Goal: Information Seeking & Learning: Compare options

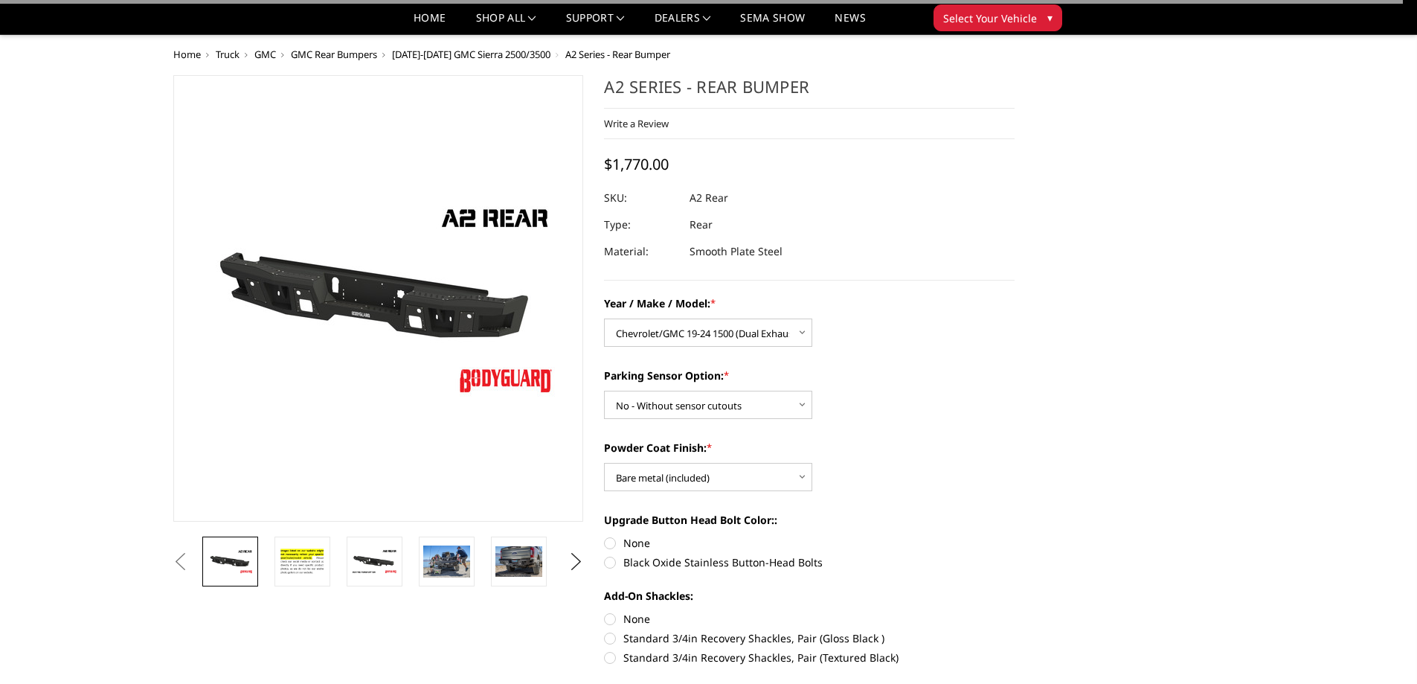
select select "1605"
select select "565"
select select "551"
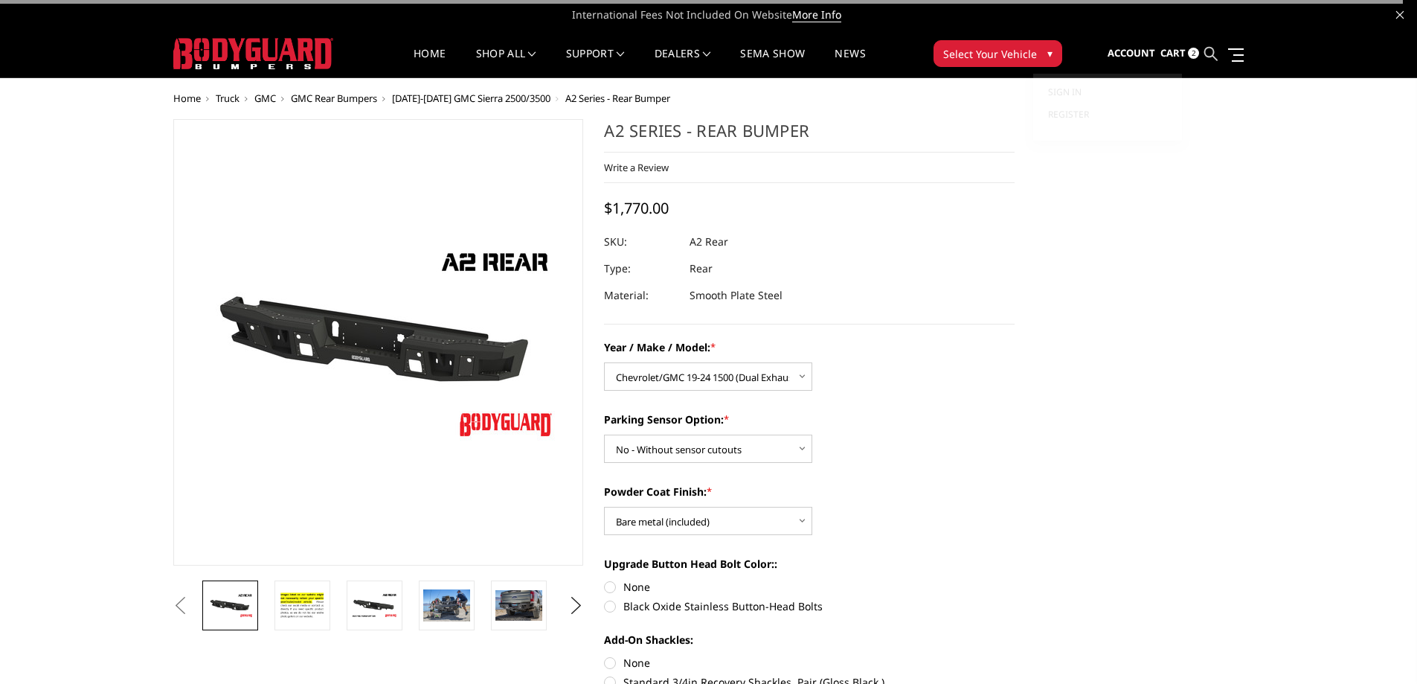
click at [1210, 50] on icon at bounding box center [1210, 53] width 13 height 13
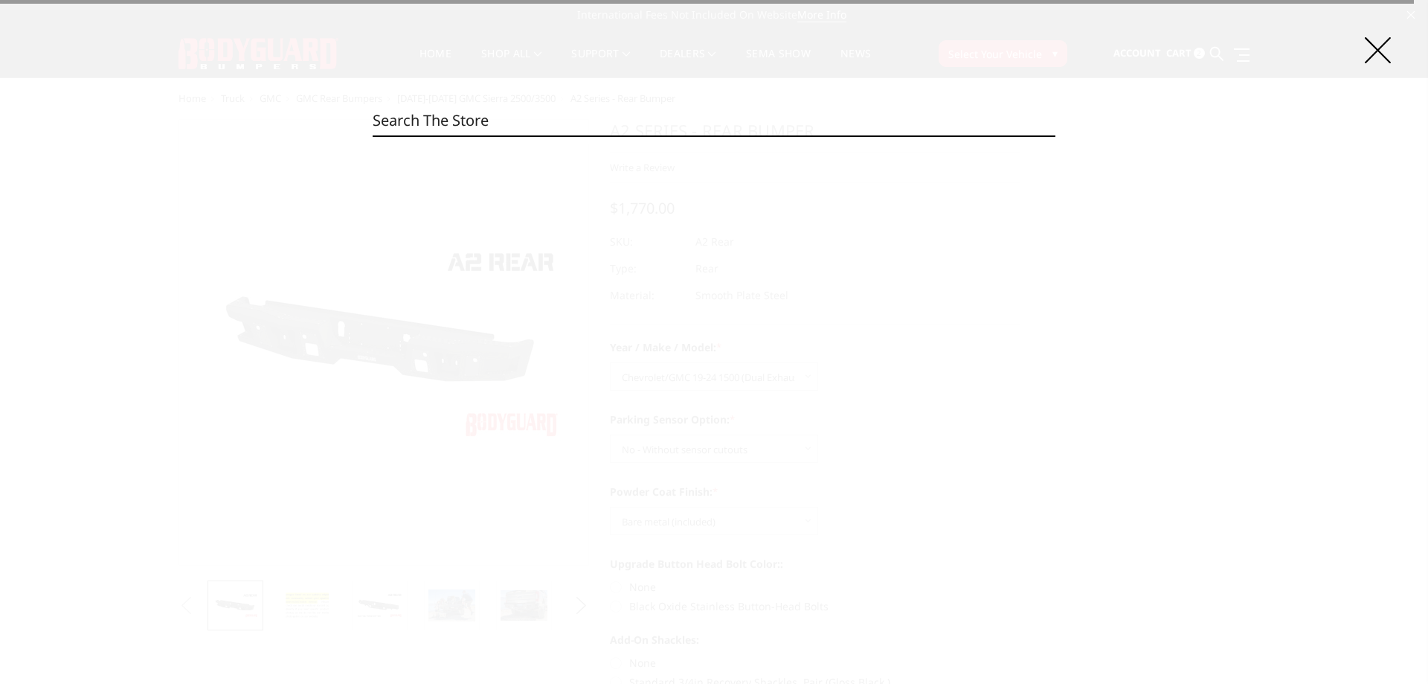
click at [577, 125] on input "Search" at bounding box center [714, 121] width 683 height 30
paste input "DFC20BNLB"
type input "DFC20BNLB"
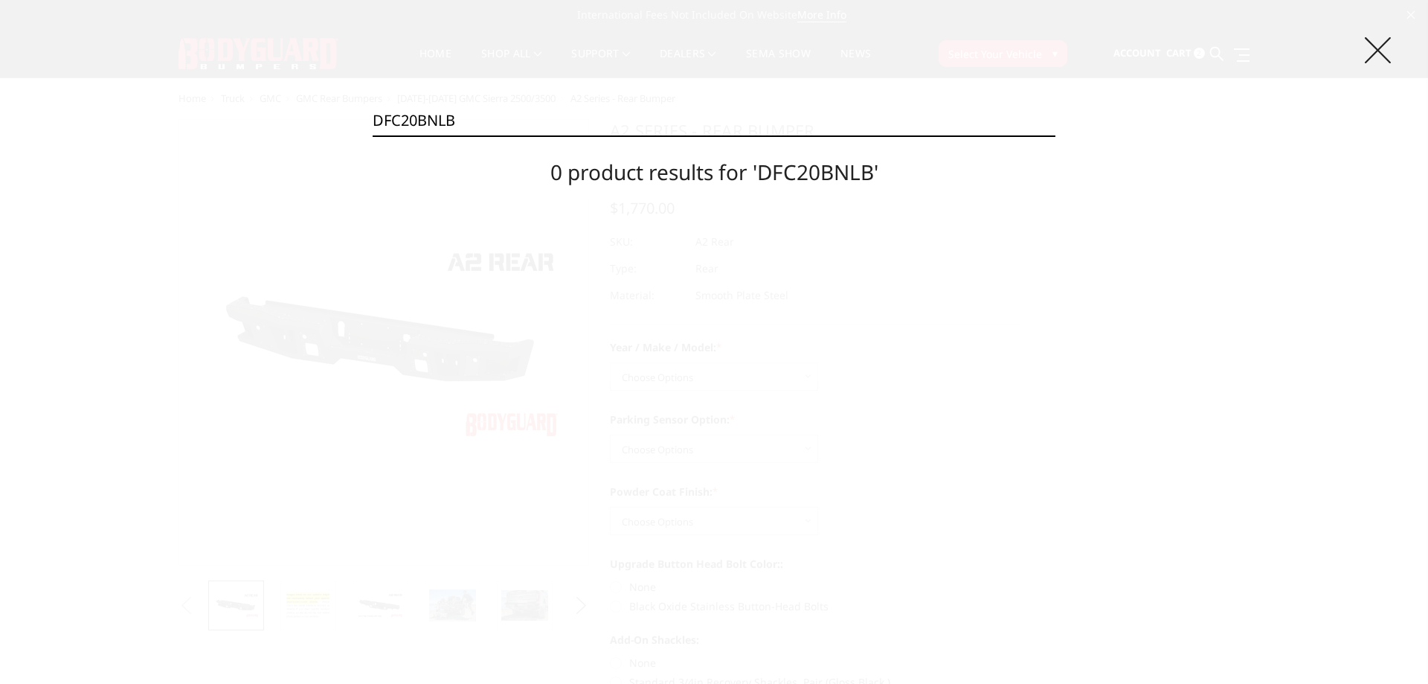
click at [1390, 54] on icon at bounding box center [1378, 50] width 26 height 26
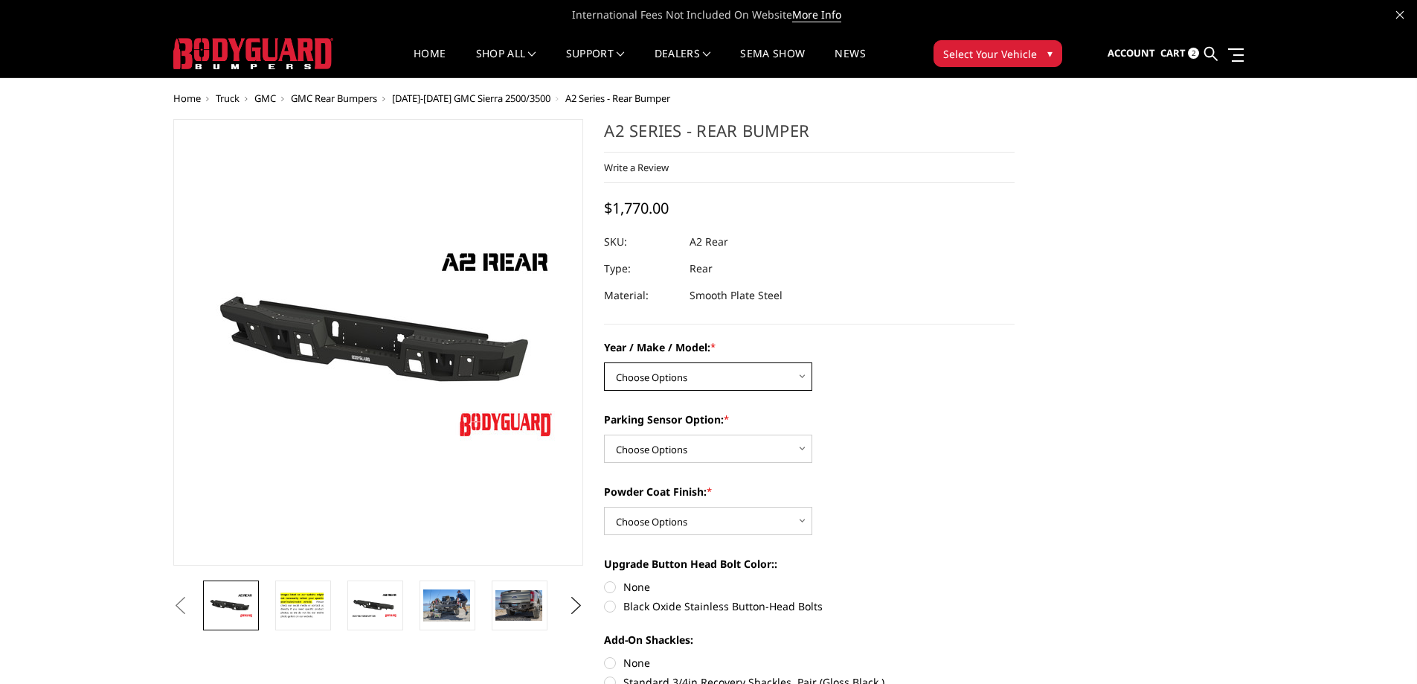
click at [673, 383] on select "Choose Options Chevrolet/GMC 20-24 2500 / 3500 Chevrolet/GMC 15-19 2500 / 3500 …" at bounding box center [708, 376] width 208 height 28
select select "1462"
click at [604, 362] on select "Choose Options Chevrolet/GMC 20-24 2500 / 3500 Chevrolet/GMC 15-19 2500 / 3500 …" at bounding box center [708, 376] width 208 height 28
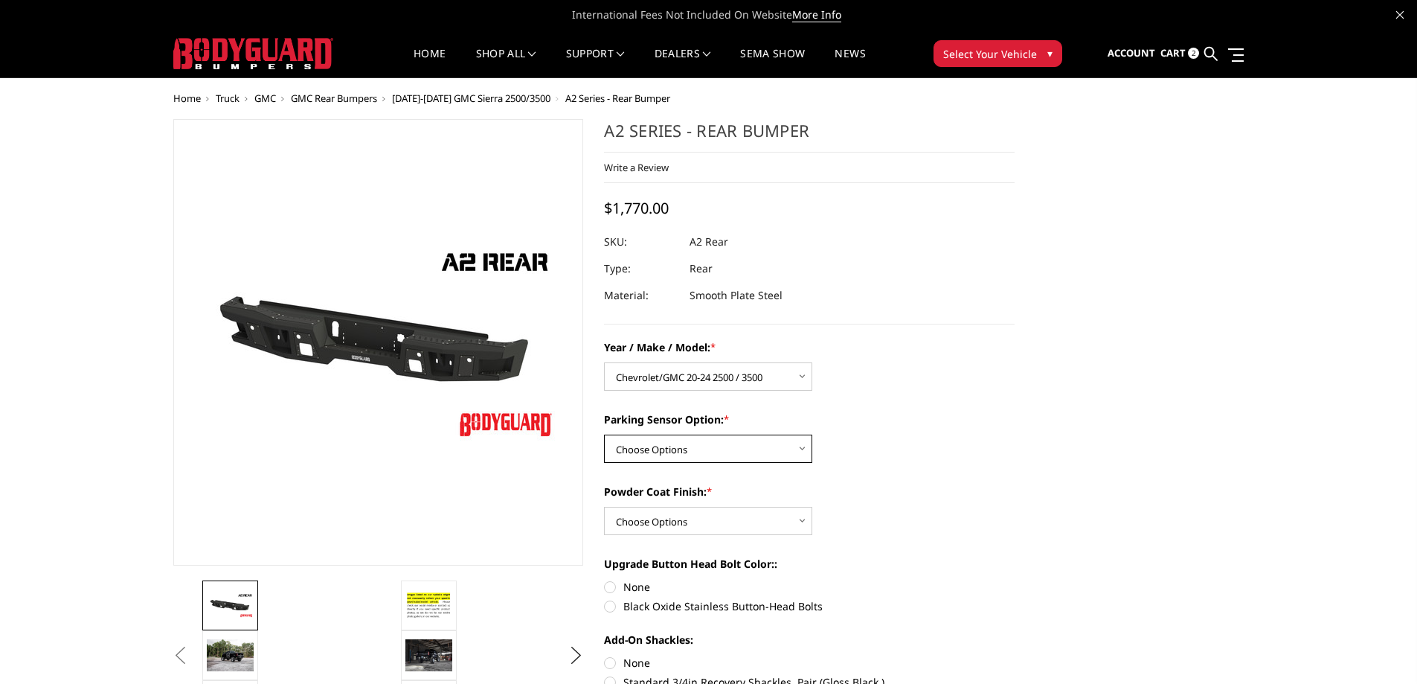
click at [736, 452] on select "Choose Options Yes - With sensor cutouts No - Without sensor cutouts" at bounding box center [708, 448] width 208 height 28
select select "565"
click at [604, 434] on select "Choose Options Yes - With sensor cutouts No - Without sensor cutouts" at bounding box center [708, 448] width 208 height 28
click at [685, 519] on select "Choose Options Bare metal (included) Texture black powder coat" at bounding box center [708, 521] width 208 height 28
select select "551"
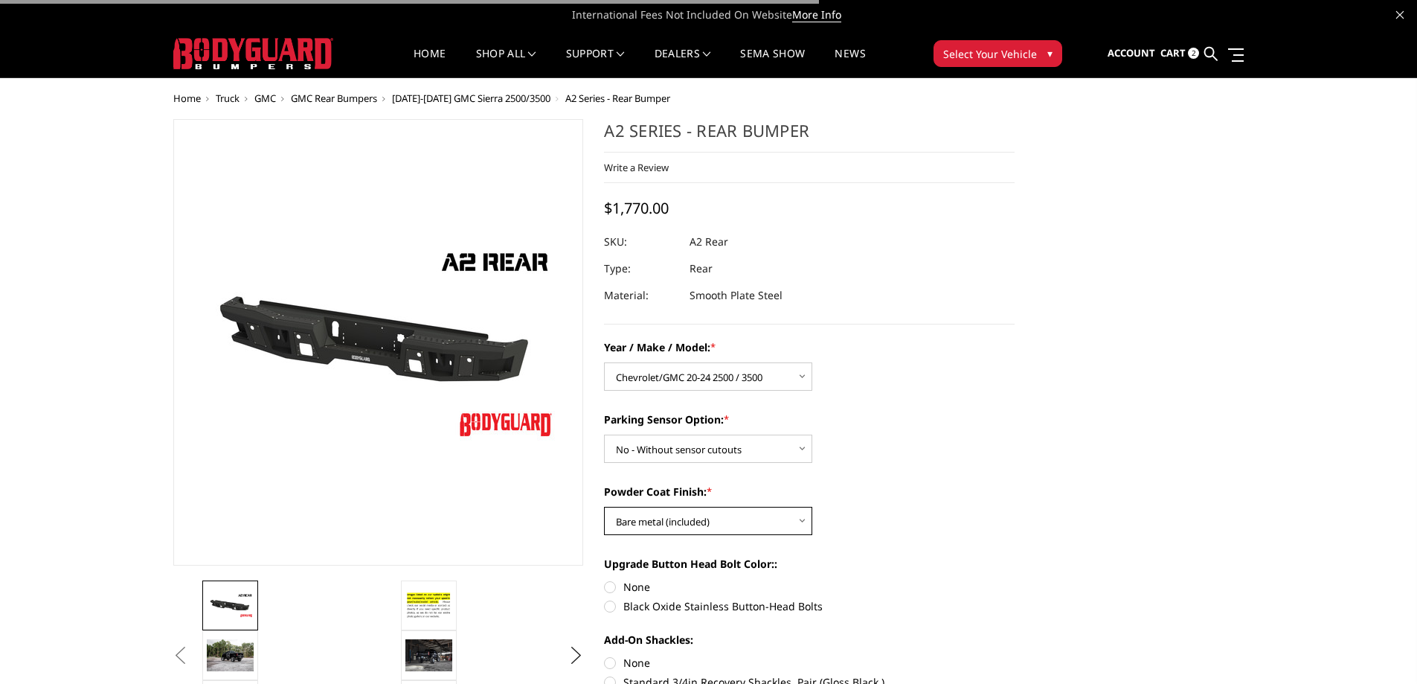
click at [604, 507] on select "Choose Options Bare metal (included) Texture black powder coat" at bounding box center [708, 521] width 208 height 28
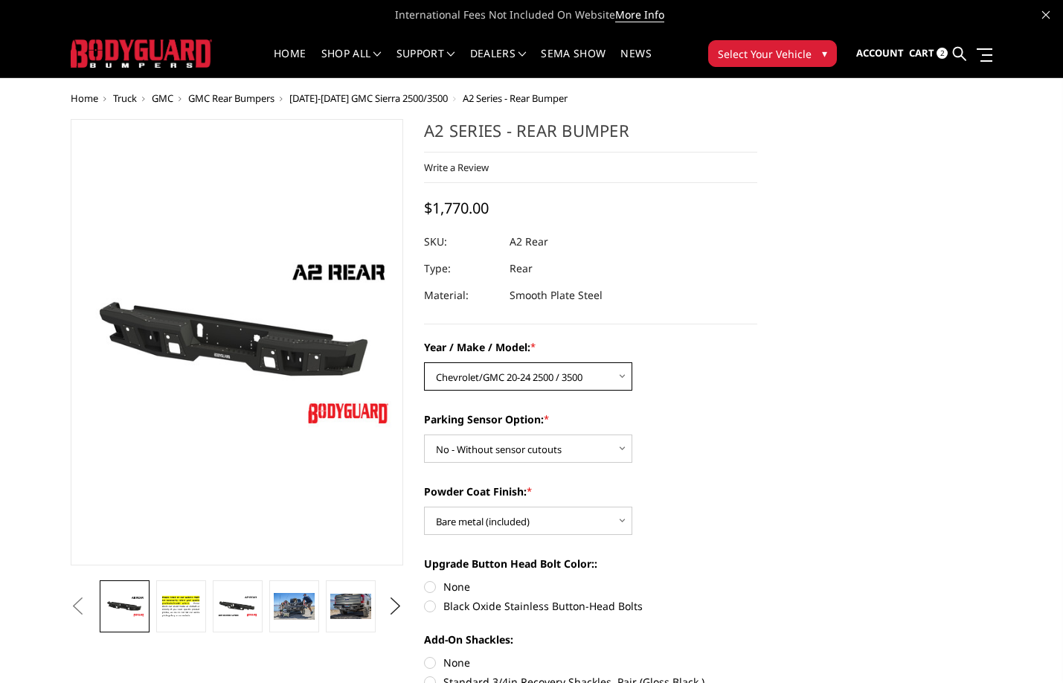
click at [565, 377] on select "Choose Options Chevrolet/GMC 20-24 2500 / 3500 Chevrolet/GMC 15-19 2500 / 3500 …" at bounding box center [528, 376] width 208 height 28
select select "1464"
click at [424, 362] on select "Choose Options Chevrolet/GMC 20-24 2500 / 3500 Chevrolet/GMC 15-19 2500 / 3500 …" at bounding box center [528, 376] width 208 height 28
click at [482, 376] on select "Choose Options Chevrolet/GMC 20-24 2500 / 3500 Chevrolet/GMC 15-19 2500 / 3500 …" at bounding box center [528, 376] width 208 height 28
select select "1464"
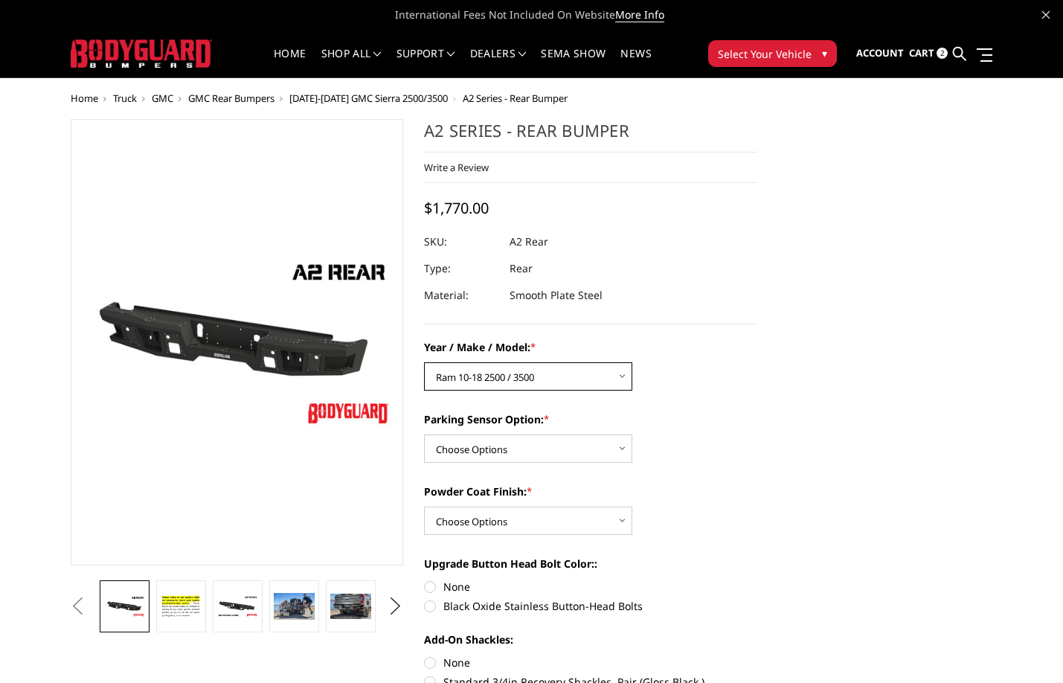
click at [424, 362] on select "Choose Options Chevrolet/GMC 20-24 2500 / 3500 Chevrolet/GMC 15-19 2500 / 3500 …" at bounding box center [528, 376] width 208 height 28
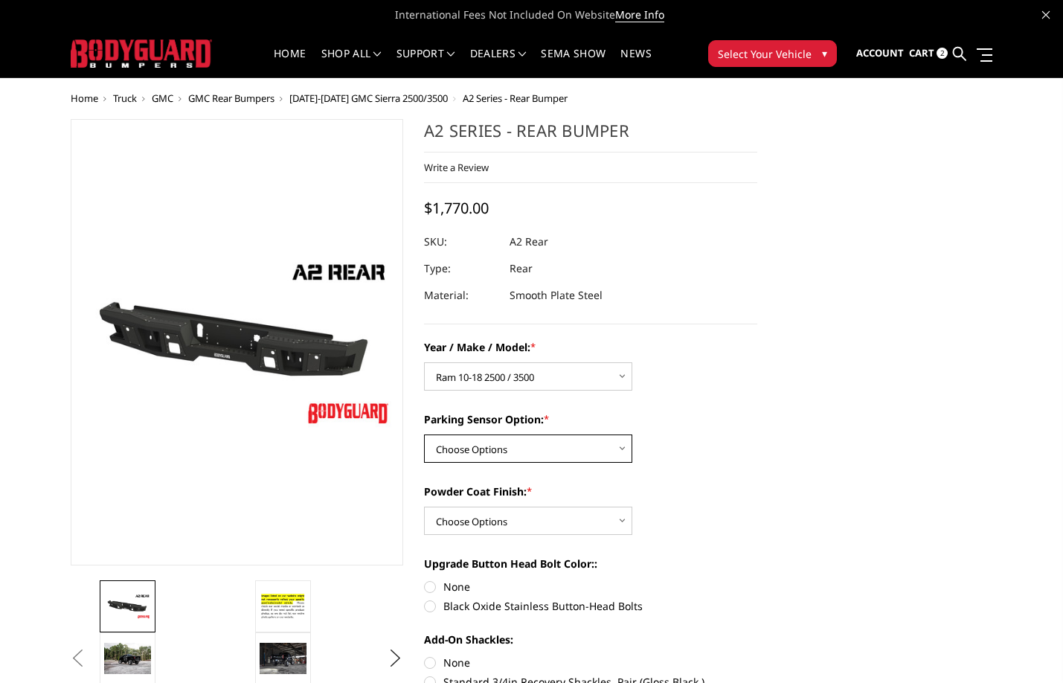
click at [582, 444] on select "Choose Options Yes - With sensor cutouts No - Without sensor cutouts" at bounding box center [528, 448] width 208 height 28
select select "564"
click at [424, 434] on select "Choose Options Yes - With sensor cutouts No - Without sensor cutouts" at bounding box center [528, 448] width 208 height 28
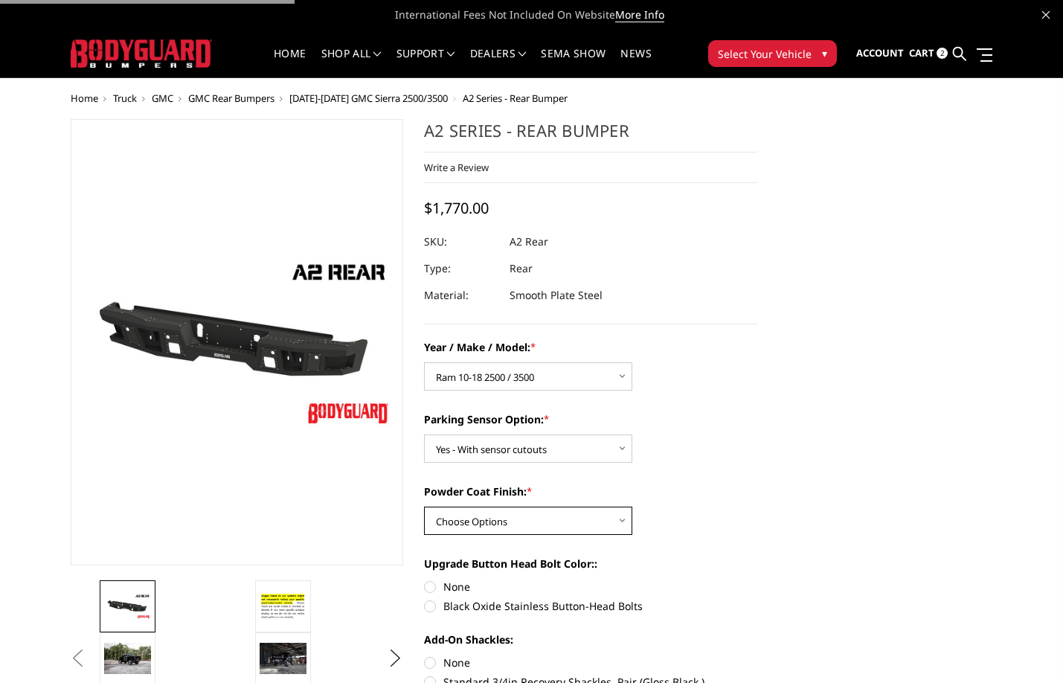
click at [561, 526] on select "Choose Options Bare metal (included) Texture black powder coat" at bounding box center [528, 521] width 208 height 28
click at [424, 507] on select "Choose Options Bare metal (included) Texture black powder coat" at bounding box center [528, 521] width 208 height 28
drag, startPoint x: 554, startPoint y: 521, endPoint x: 554, endPoint y: 529, distance: 8.2
click at [554, 521] on select "Choose Options Bare metal (included) Texture black powder coat" at bounding box center [528, 521] width 208 height 28
select select "549"
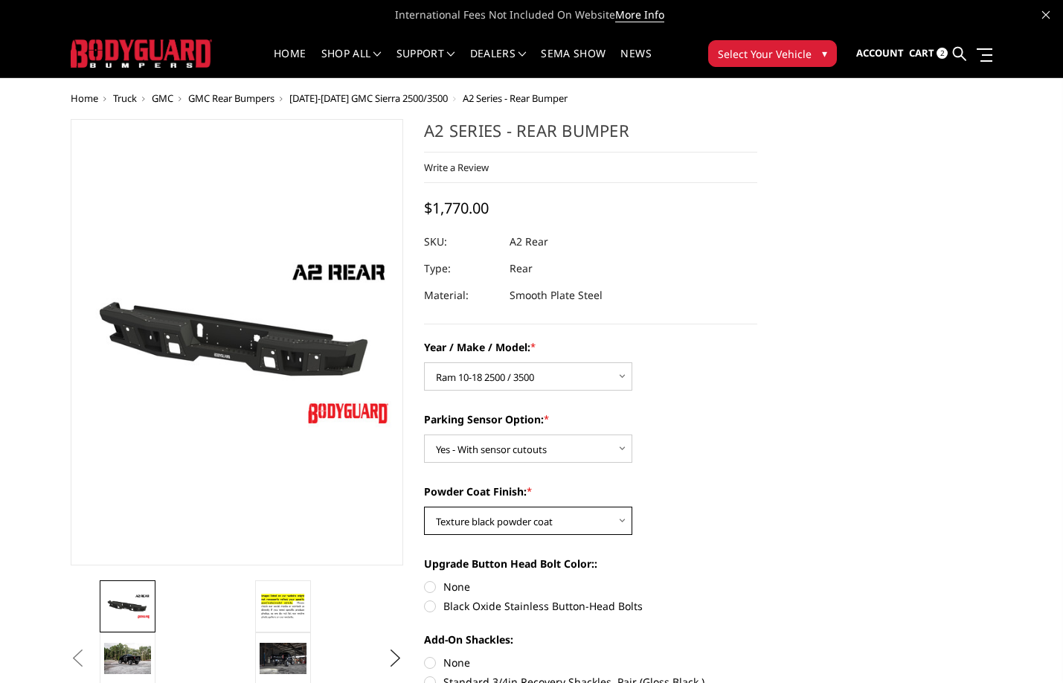
click at [424, 507] on select "Choose Options Bare metal (included) Texture black powder coat" at bounding box center [528, 521] width 208 height 28
click at [969, 54] on ul "Account Sign in Register Cart 2 Search Search" at bounding box center [924, 54] width 136 height 47
click at [951, 50] on ul "Account Sign in Register Cart 2 Search Search" at bounding box center [924, 54] width 136 height 47
click at [959, 54] on icon at bounding box center [959, 53] width 13 height 13
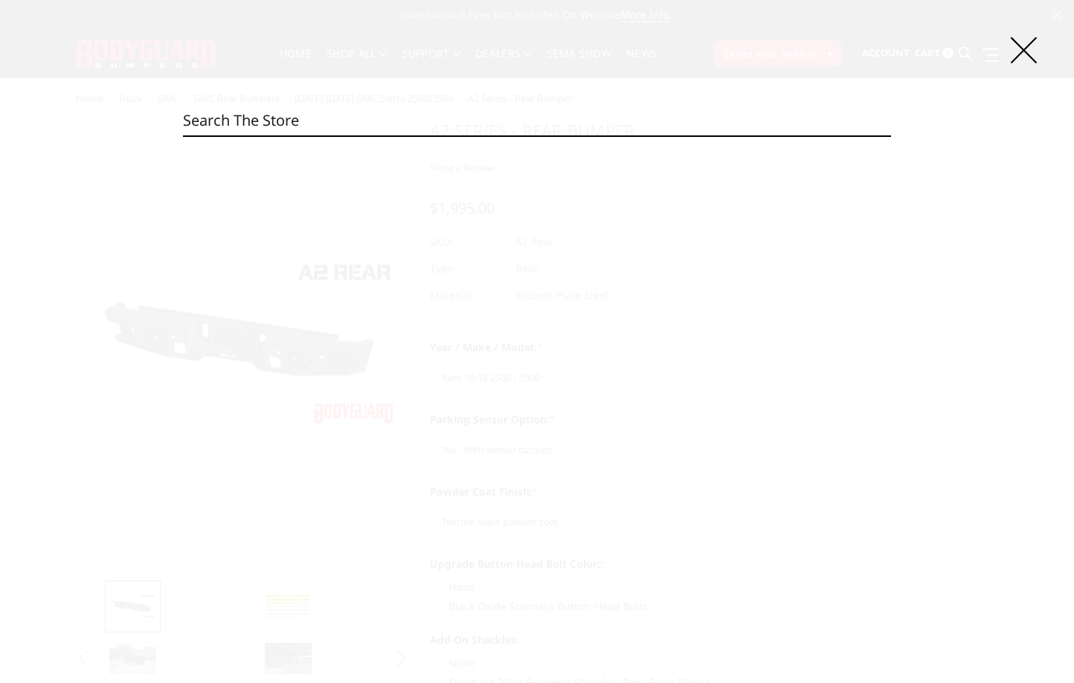
click at [617, 126] on input "Search" at bounding box center [537, 121] width 708 height 30
paste input "DFR19BNLB"
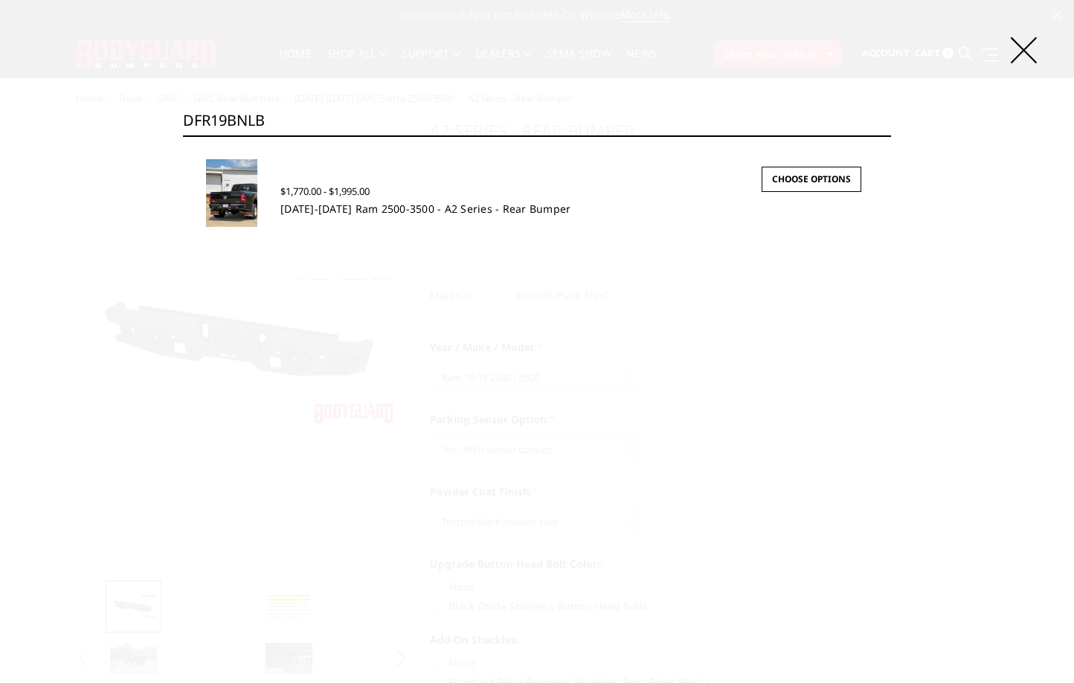
type input "DFR19BNLB"
click at [345, 205] on link "2019-2025 Ram 2500-3500 - A2 Series - Rear Bumper" at bounding box center [425, 209] width 290 height 14
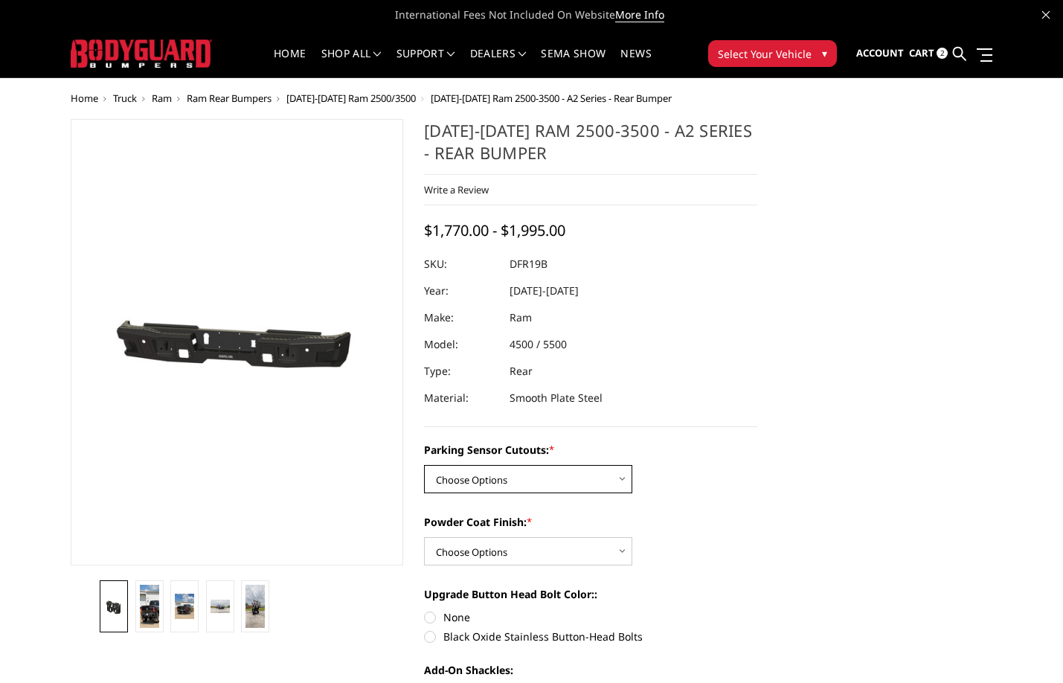
click at [546, 486] on select "Choose Options No - Without Parking Sensor Cutouts Yes - With Parking Sensor Cu…" at bounding box center [528, 479] width 208 height 28
select select "2164"
click at [424, 465] on select "Choose Options No - Without Parking Sensor Cutouts Yes - With Parking Sensor Cu…" at bounding box center [528, 479] width 208 height 28
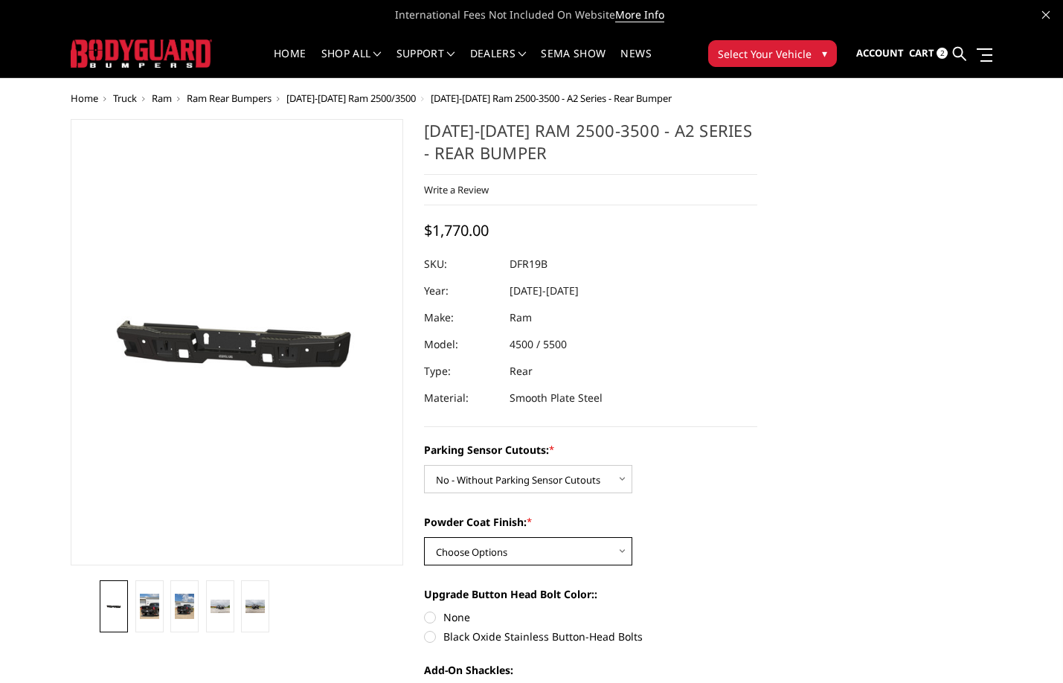
click at [565, 556] on select "Choose Options Bare Metal Textured Black Powder Coat" at bounding box center [528, 551] width 208 height 28
click at [424, 537] on select "Choose Options Bare Metal Textured Black Powder Coat" at bounding box center [528, 551] width 208 height 28
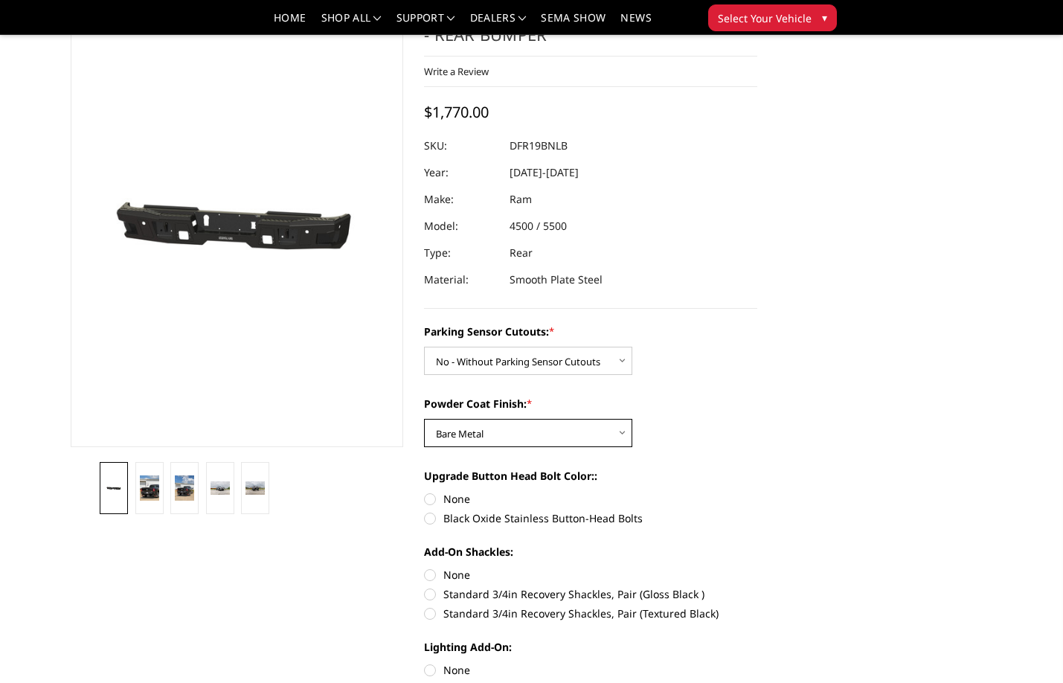
drag, startPoint x: 527, startPoint y: 425, endPoint x: 519, endPoint y: 444, distance: 20.7
click at [527, 425] on select "Choose Options Bare Metal Textured Black Powder Coat" at bounding box center [528, 433] width 208 height 28
select select "2167"
click at [424, 419] on select "Choose Options Bare Metal Textured Black Powder Coat" at bounding box center [528, 433] width 208 height 28
click at [537, 354] on select "Choose Options No - Without Parking Sensor Cutouts Yes - With Parking Sensor Cu…" at bounding box center [528, 361] width 208 height 28
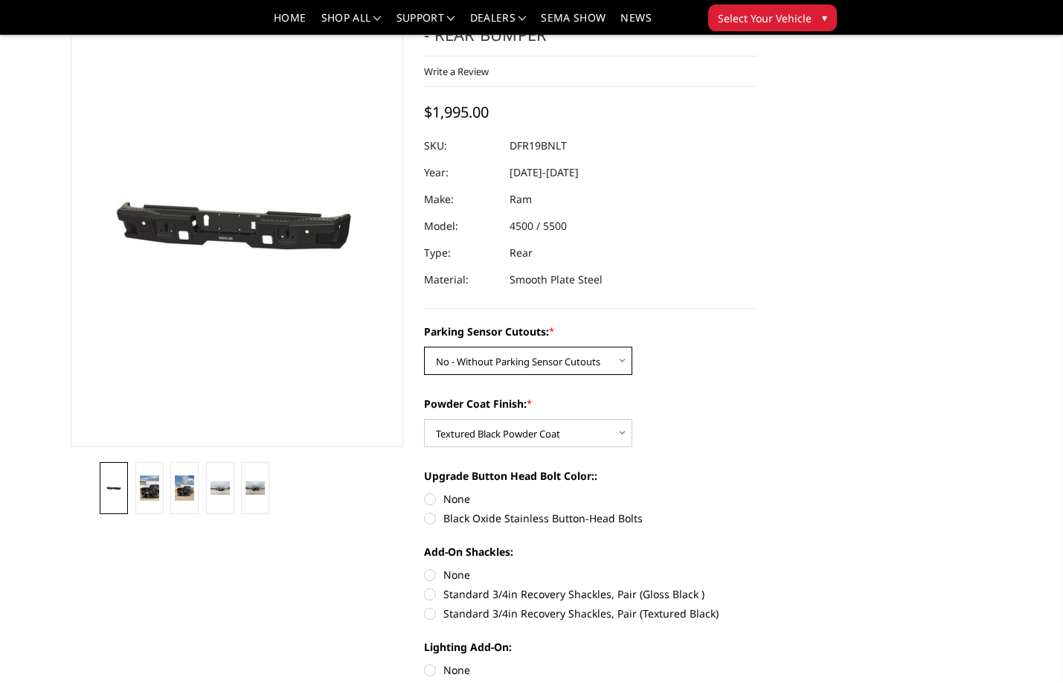
click at [424, 347] on select "Choose Options No - Without Parking Sensor Cutouts Yes - With Parking Sensor Cu…" at bounding box center [528, 361] width 208 height 28
click at [550, 368] on select "Choose Options No - Without Parking Sensor Cutouts Yes - With Parking Sensor Cu…" at bounding box center [528, 361] width 208 height 28
select select "2165"
click at [424, 347] on select "Choose Options No - Without Parking Sensor Cutouts Yes - With Parking Sensor Cu…" at bounding box center [528, 361] width 208 height 28
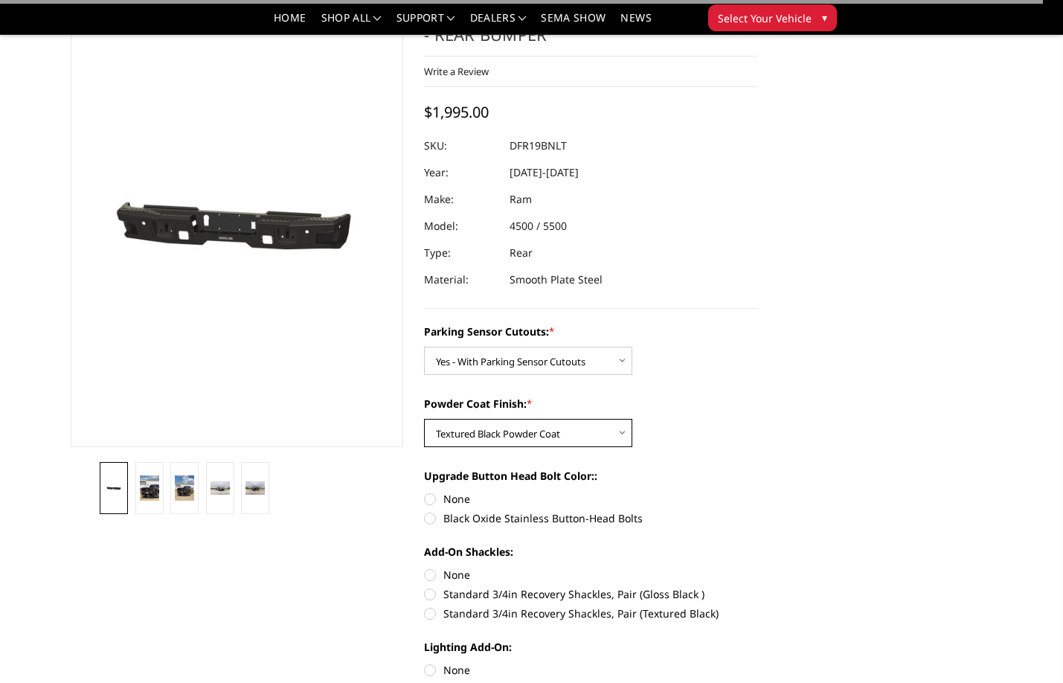
click at [543, 434] on select "Choose Options Bare Metal Textured Black Powder Coat" at bounding box center [528, 433] width 208 height 28
select select "2166"
click at [424, 419] on select "Choose Options Bare Metal Textured Black Powder Coat" at bounding box center [528, 433] width 208 height 28
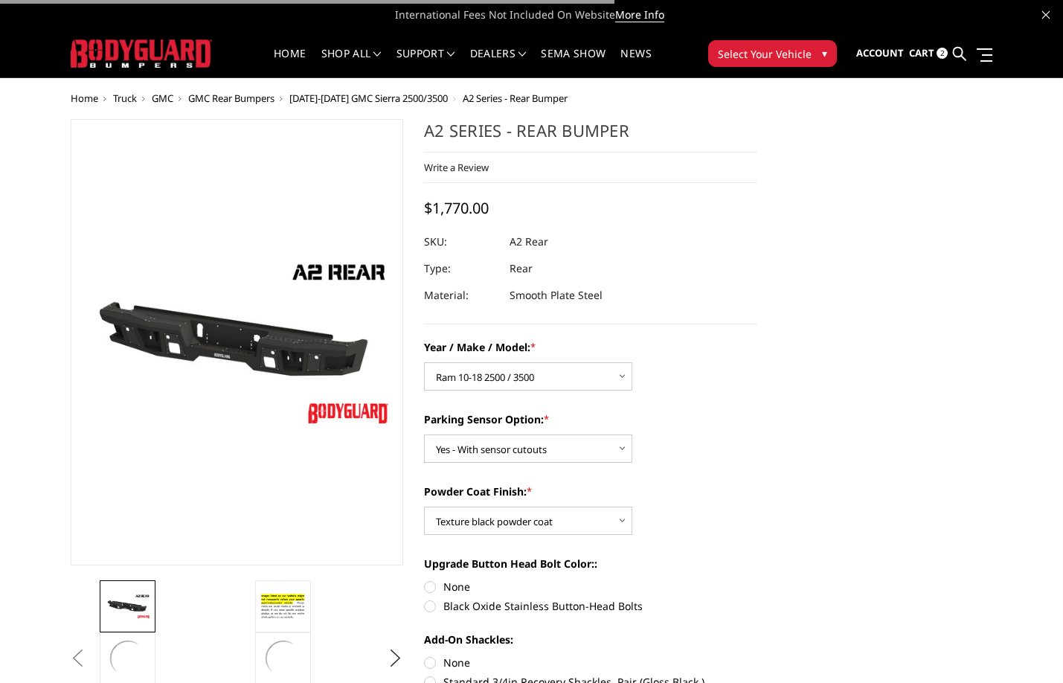
select select "1464"
select select "564"
select select "549"
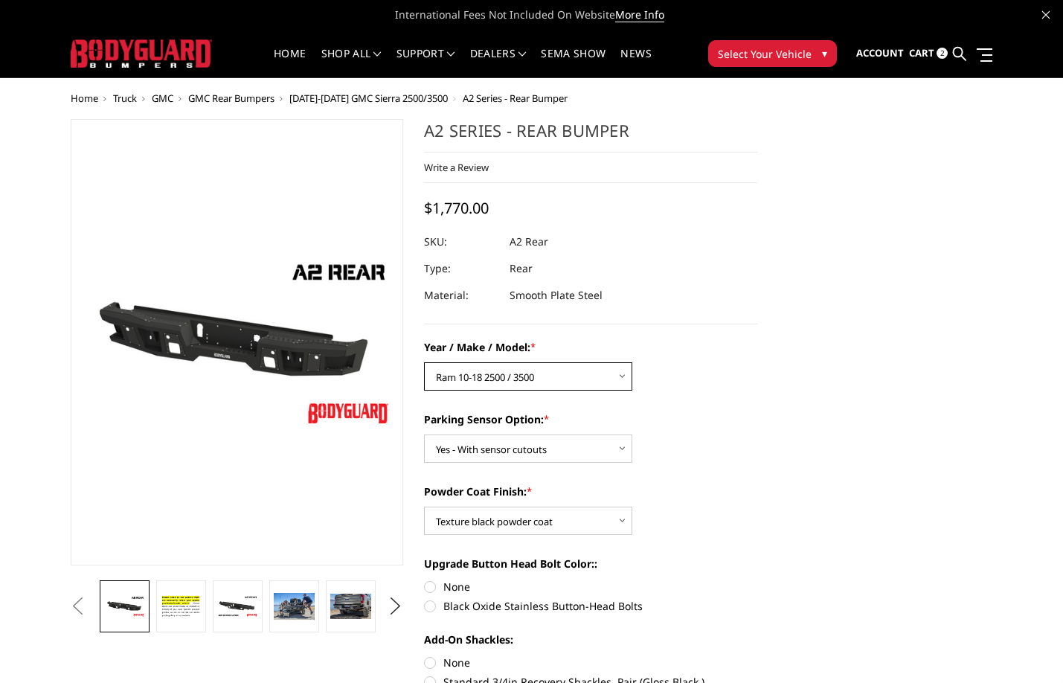
click at [508, 376] on select "Choose Options Chevrolet/GMC 20-24 2500 / 3500 Chevrolet/GMC 15-19 2500 / 3500 …" at bounding box center [528, 376] width 208 height 28
select select "1463"
click at [424, 362] on select "Choose Options Chevrolet/GMC 20-24 2500 / 3500 Chevrolet/GMC 15-19 2500 / 3500 …" at bounding box center [528, 376] width 208 height 28
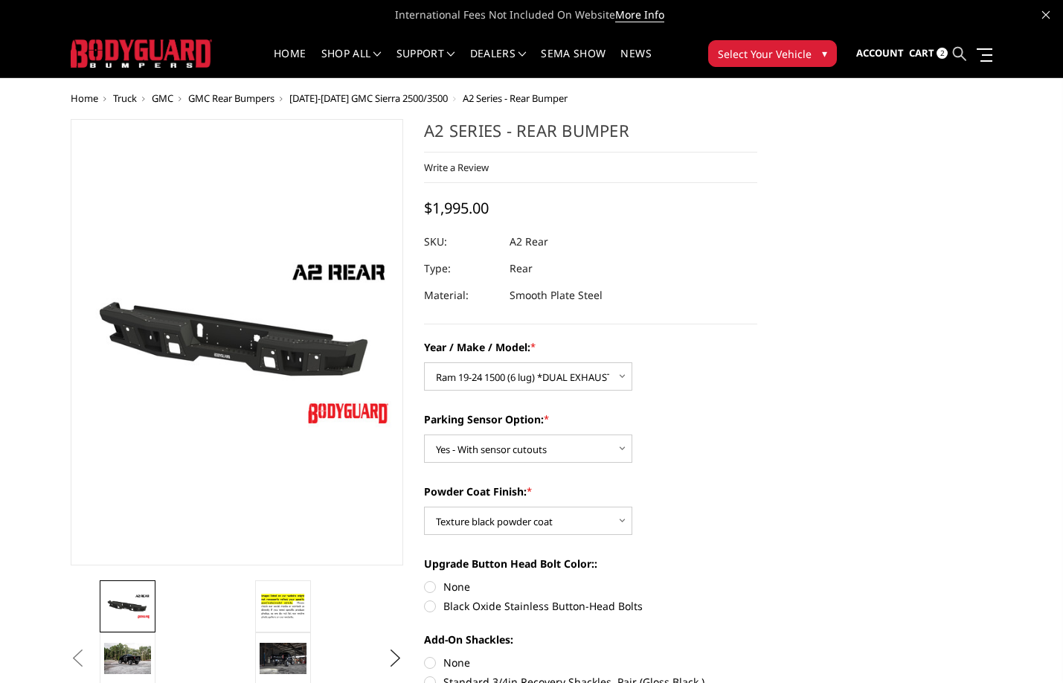
click at [957, 48] on icon at bounding box center [959, 53] width 13 height 13
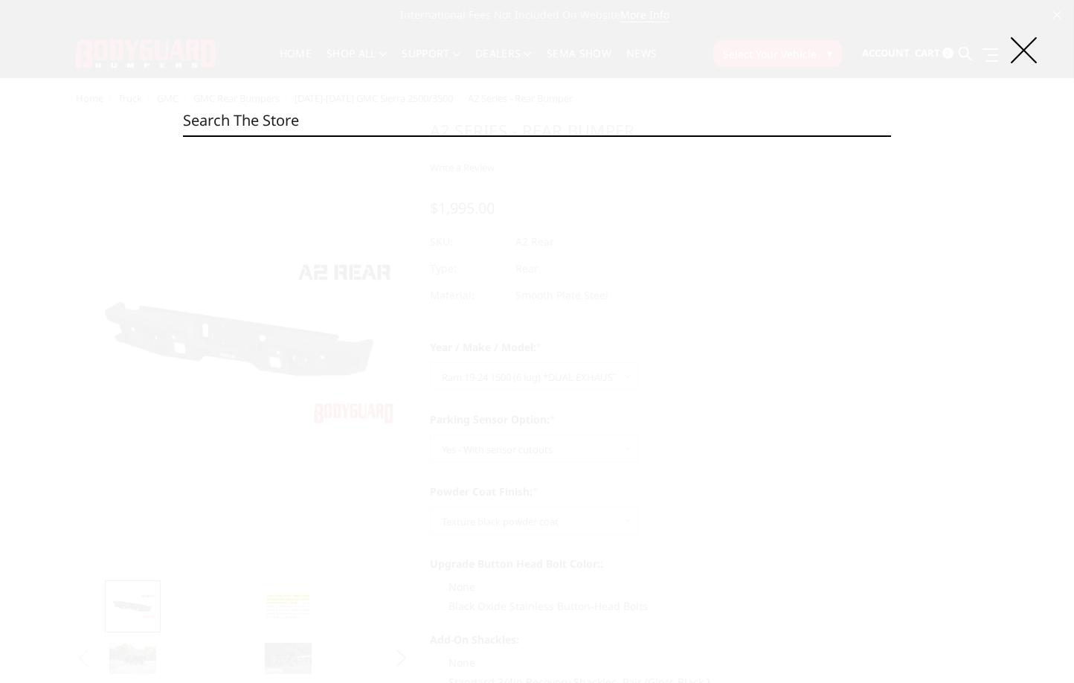
click at [654, 112] on input "Search" at bounding box center [537, 121] width 708 height 30
paste input "MFF17BYB"
type input "MFF17BYB"
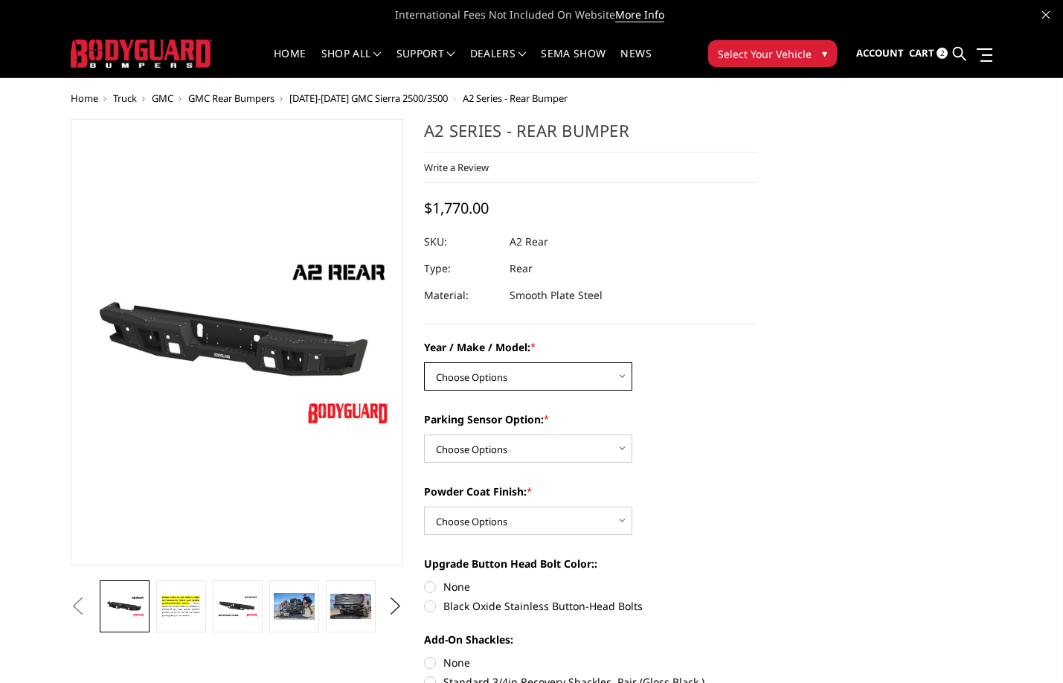
click at [550, 367] on select "Choose Options Chevrolet/GMC 20-24 2500 / 3500 Chevrolet/GMC 15-19 2500 / 3500 …" at bounding box center [528, 376] width 208 height 28
click at [129, 101] on span "Truck" at bounding box center [125, 98] width 24 height 13
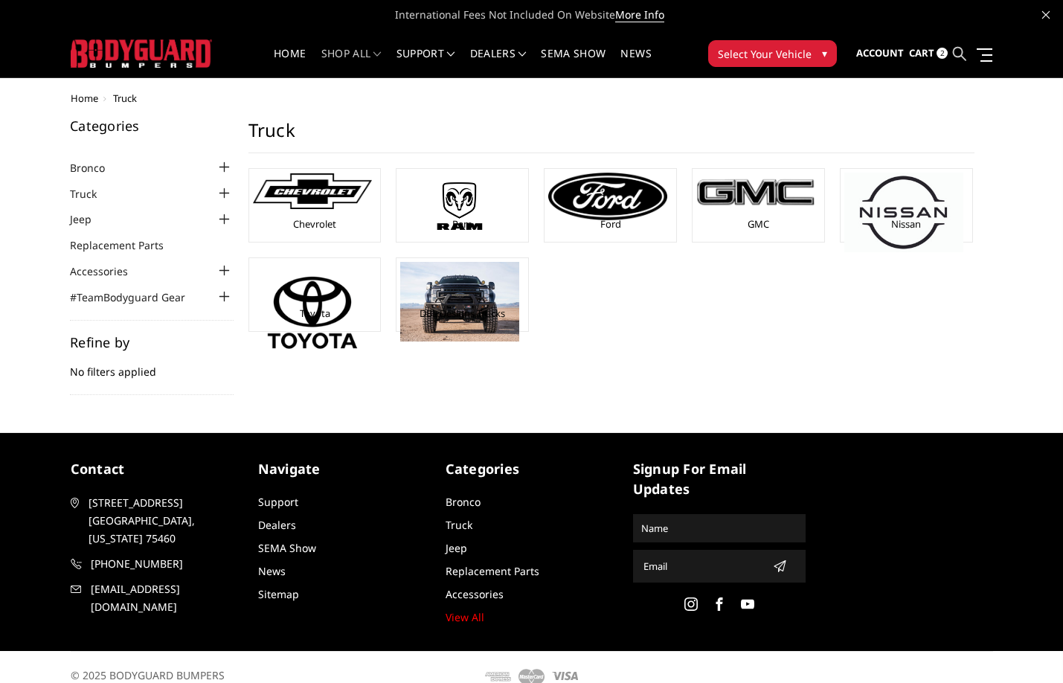
click at [960, 52] on icon at bounding box center [959, 53] width 13 height 13
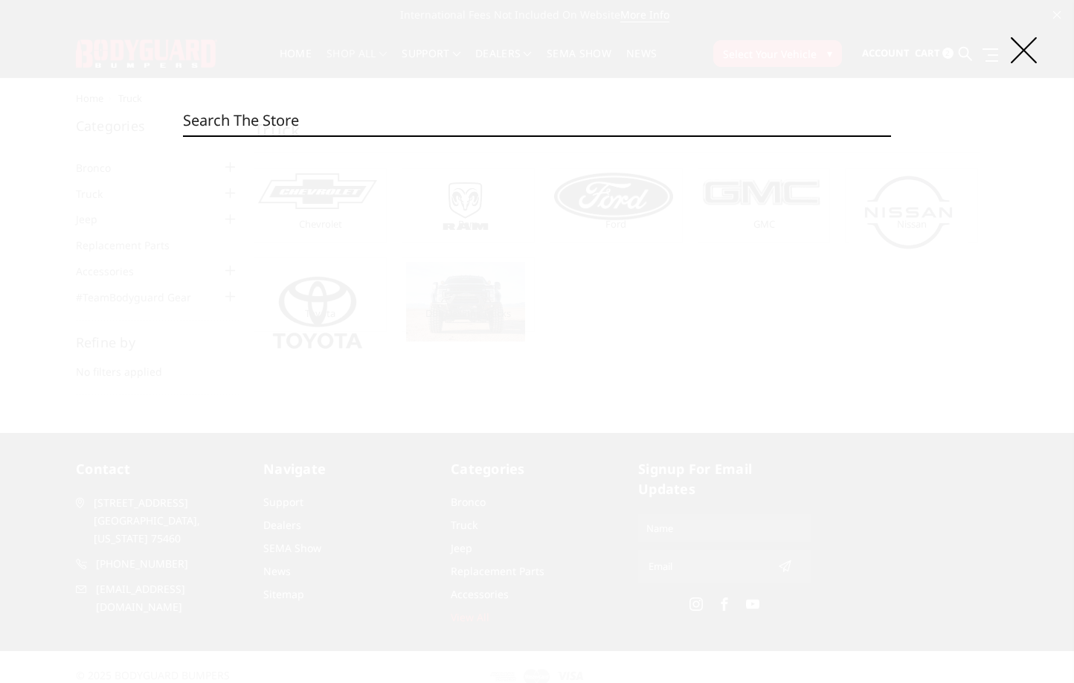
click at [623, 123] on input "Search" at bounding box center [537, 121] width 708 height 30
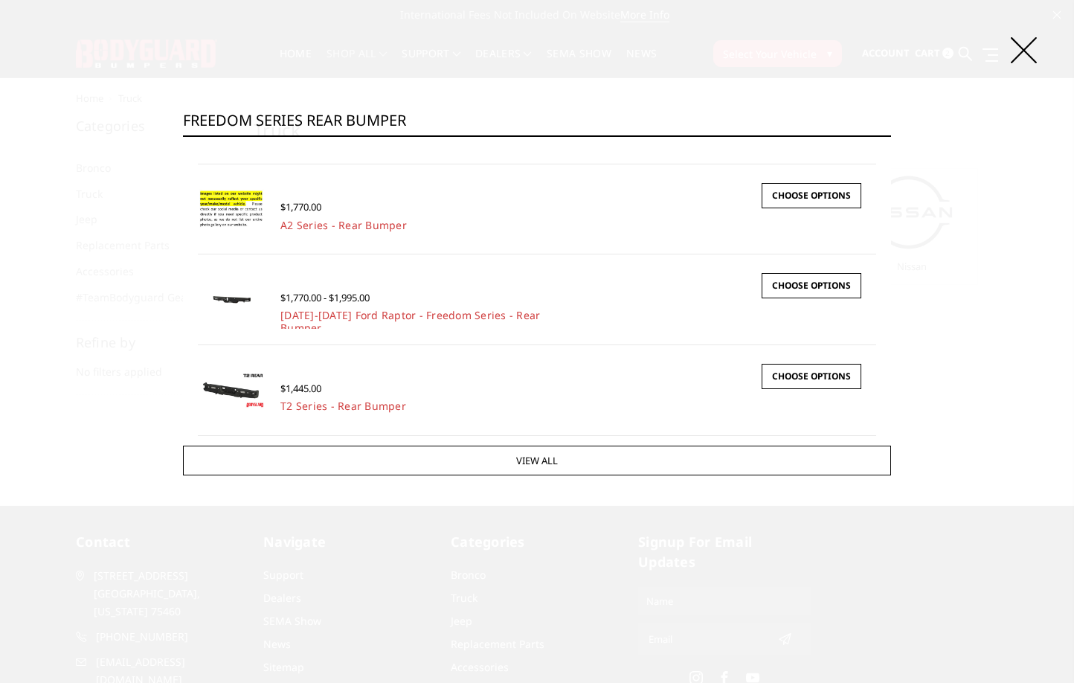
scroll to position [149, 0]
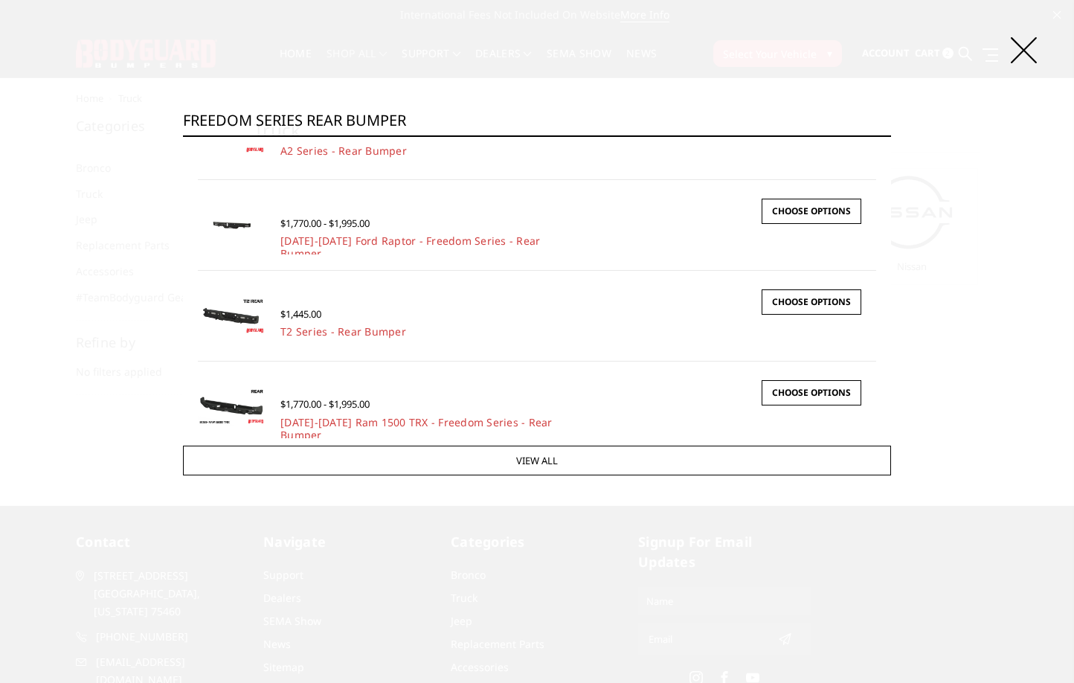
type input "FREEDOM SERIES REAR BUMPER"
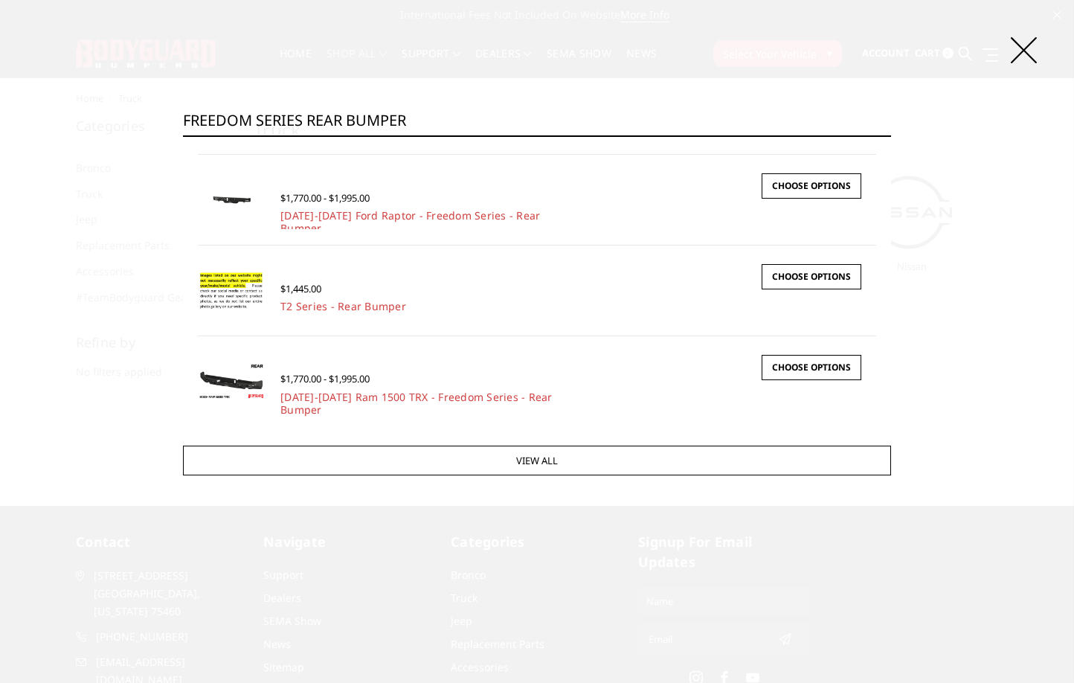
scroll to position [0, 0]
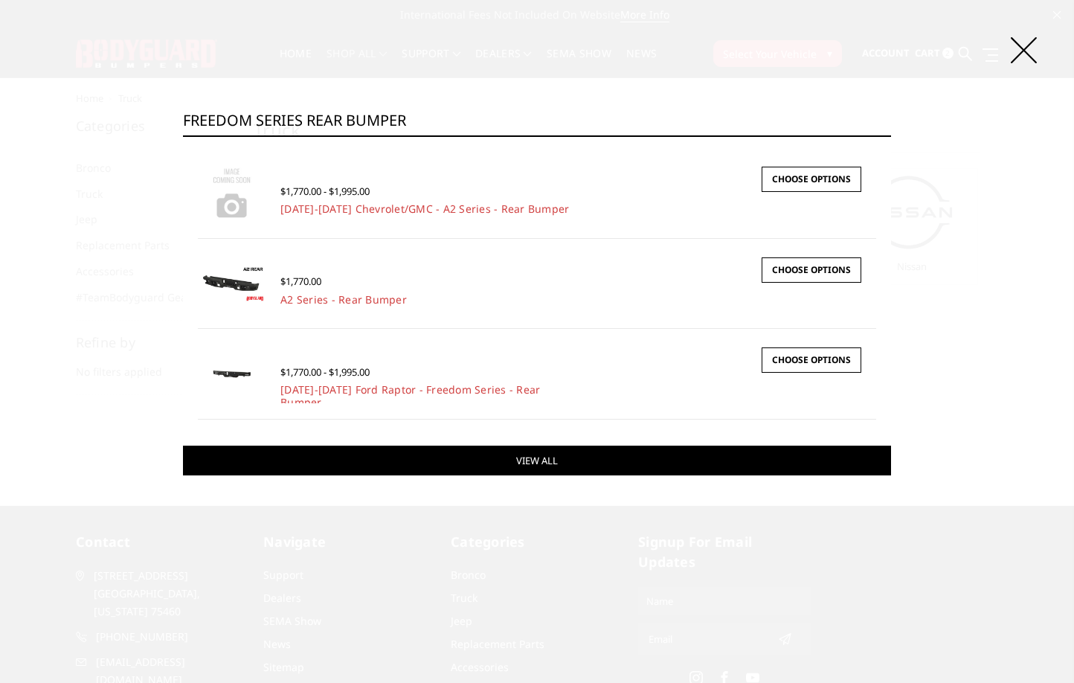
click at [465, 472] on link "View All" at bounding box center [537, 461] width 708 height 30
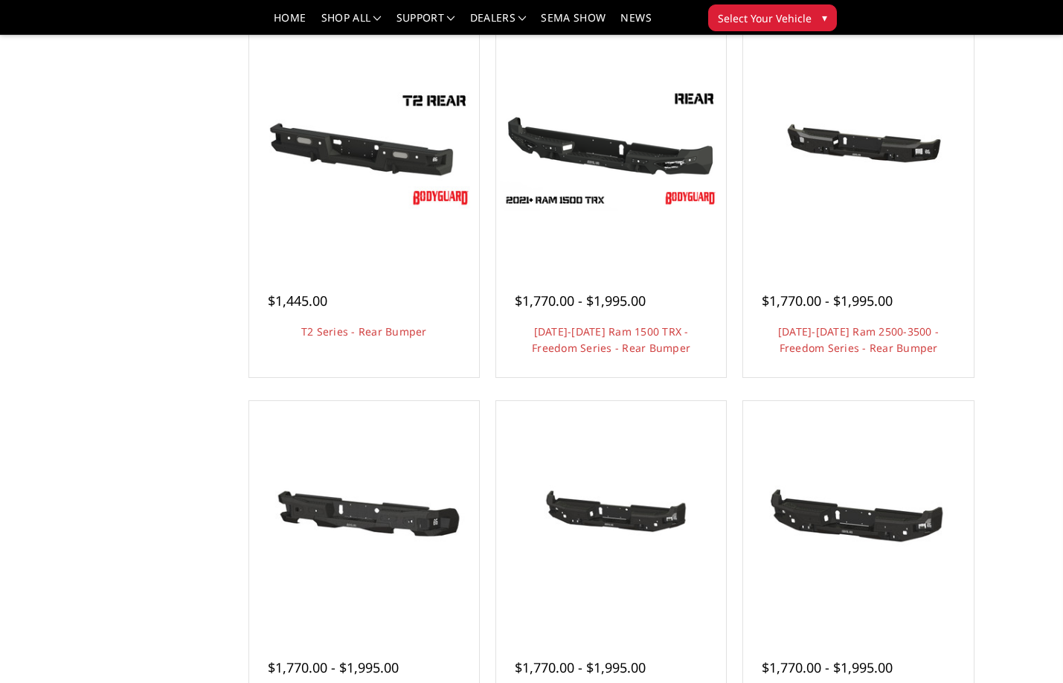
scroll to position [744, 0]
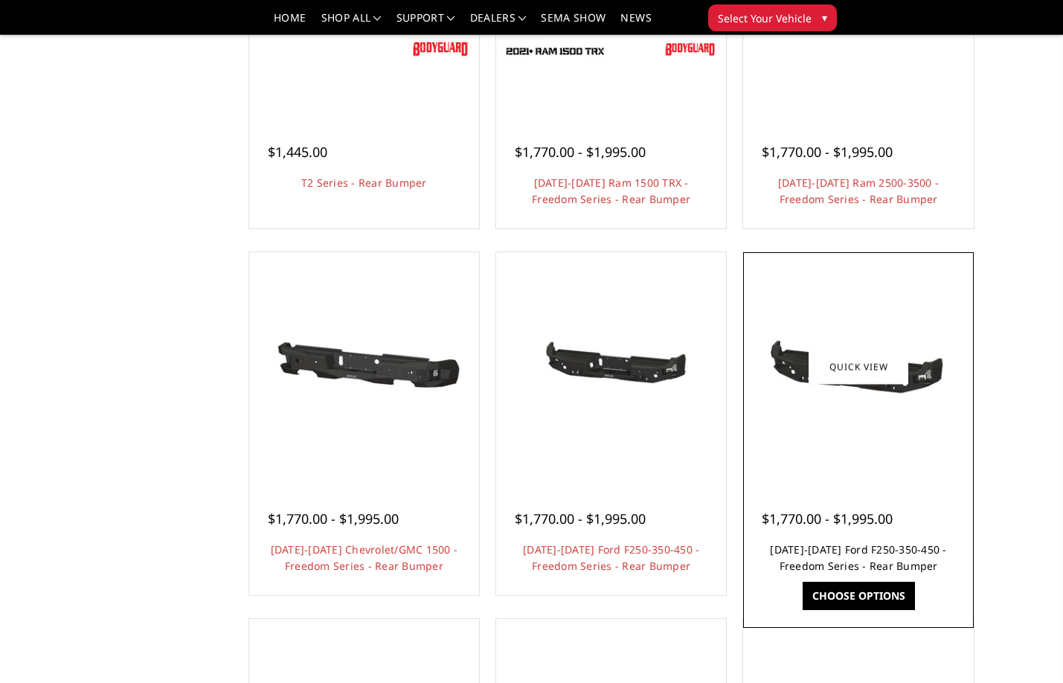
click at [888, 550] on link "2017-2022 Ford F250-350-450 - Freedom Series - Rear Bumper" at bounding box center [858, 557] width 176 height 31
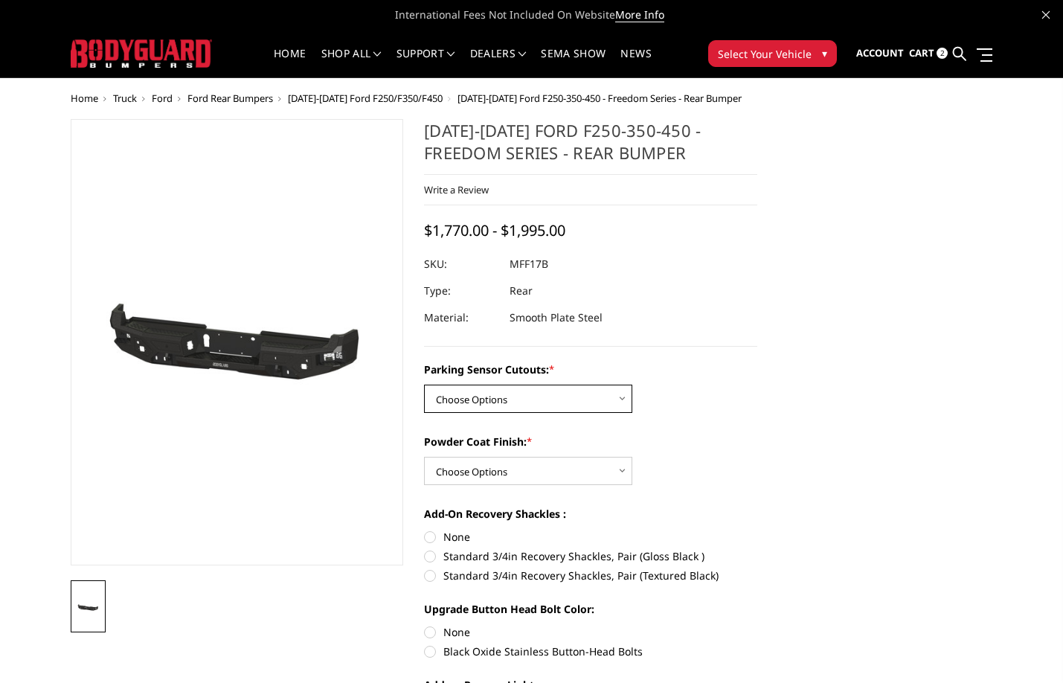
click at [565, 404] on select "Choose Options No - Without Parking Sensor Cutouts Yes - With Parking Sensor Cu…" at bounding box center [528, 399] width 208 height 28
select select "3073"
click at [424, 385] on select "Choose Options No - Without Parking Sensor Cutouts Yes - With Parking Sensor Cu…" at bounding box center [528, 399] width 208 height 28
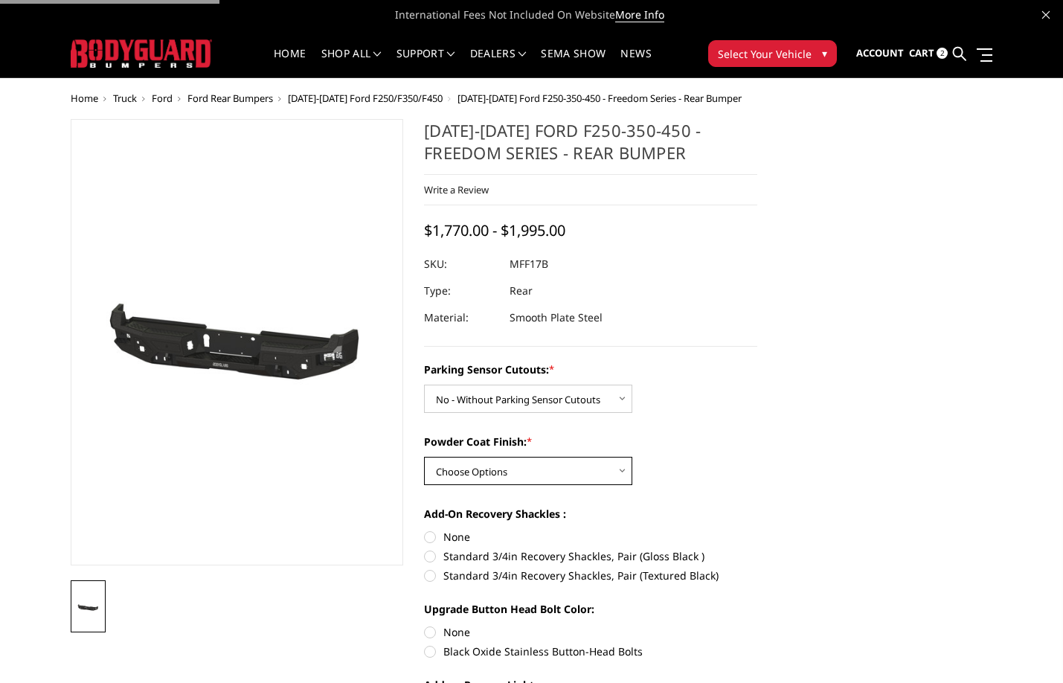
drag, startPoint x: 546, startPoint y: 464, endPoint x: 533, endPoint y: 483, distance: 22.9
click at [546, 464] on select "Choose Options Bare Metal Texture Black Powder Coat" at bounding box center [528, 471] width 208 height 28
select select "3075"
click at [424, 457] on select "Choose Options Bare Metal Texture Black Powder Coat" at bounding box center [528, 471] width 208 height 28
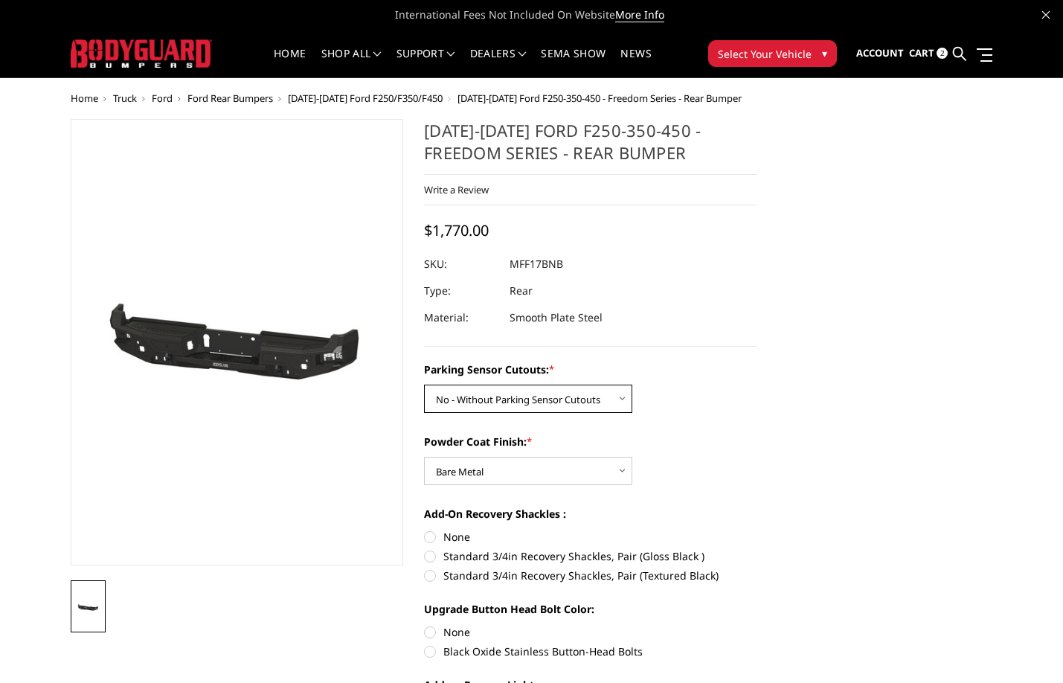
click at [508, 399] on select "Choose Options No - Without Parking Sensor Cutouts Yes - With Parking Sensor Cu…" at bounding box center [528, 399] width 208 height 28
click at [424, 385] on select "Choose Options No - Without Parking Sensor Cutouts Yes - With Parking Sensor Cu…" at bounding box center [528, 399] width 208 height 28
click at [507, 409] on select "Choose Options No - Without Parking Sensor Cutouts Yes - With Parking Sensor Cu…" at bounding box center [528, 399] width 208 height 28
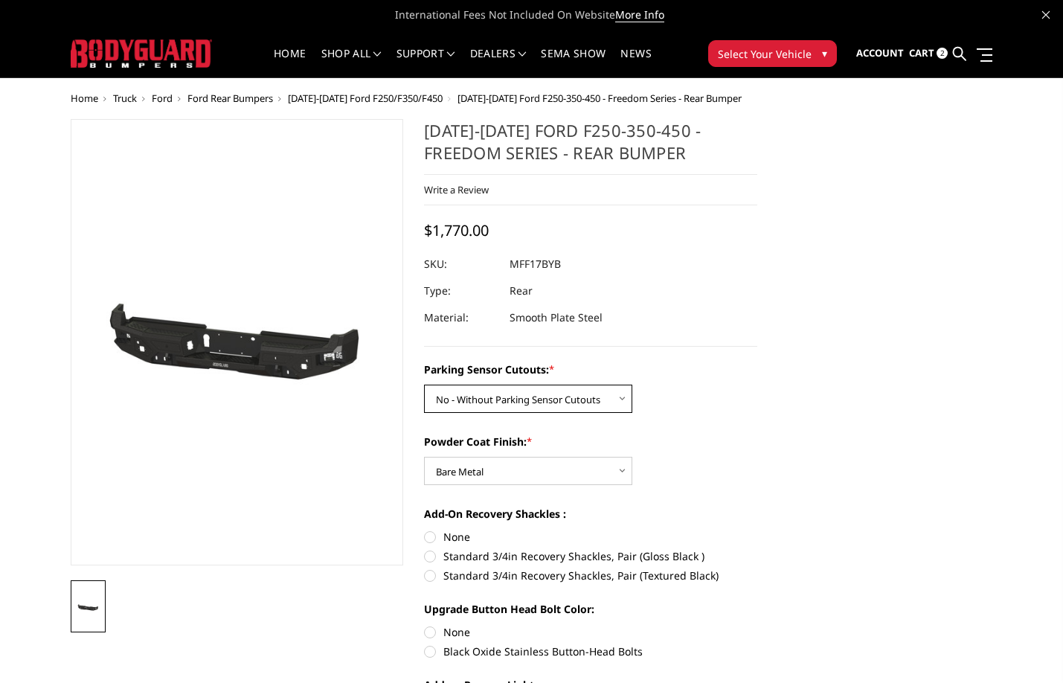
click at [424, 385] on select "Choose Options No - Without Parking Sensor Cutouts Yes - With Parking Sensor Cu…" at bounding box center [528, 399] width 208 height 28
click at [535, 266] on dd "MFF17BNB" at bounding box center [537, 264] width 54 height 27
copy dd "MFF17BNB"
click at [575, 398] on select "Choose Options No - Without Parking Sensor Cutouts Yes - With Parking Sensor Cu…" at bounding box center [528, 399] width 208 height 28
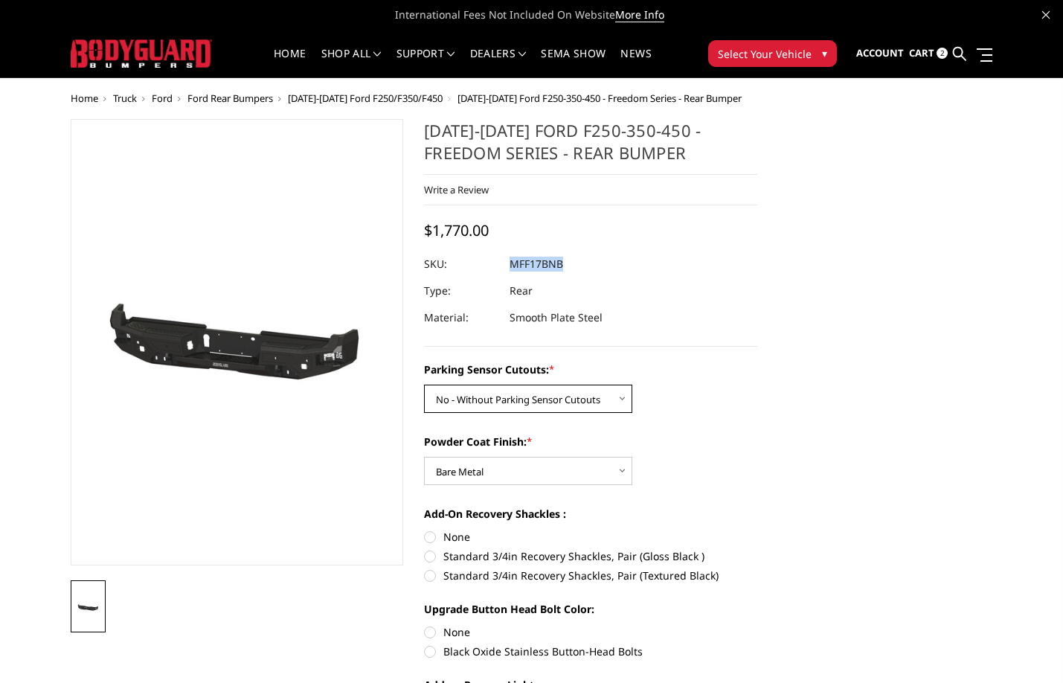
select select "3074"
click at [424, 385] on select "Choose Options No - Without Parking Sensor Cutouts Yes - With Parking Sensor Cu…" at bounding box center [528, 399] width 208 height 28
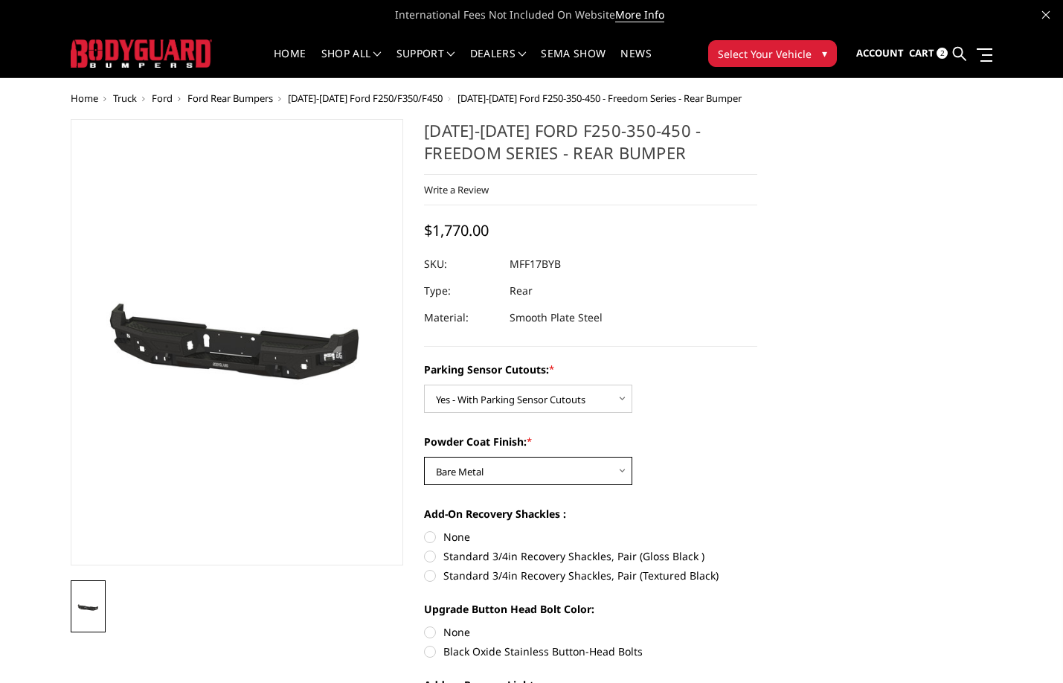
click at [566, 475] on select "Choose Options Bare Metal Texture Black Powder Coat" at bounding box center [528, 471] width 208 height 28
click at [424, 457] on select "Choose Options Bare Metal Texture Black Powder Coat" at bounding box center [528, 471] width 208 height 28
click at [480, 470] on select "Choose Options Bare Metal Texture Black Powder Coat" at bounding box center [528, 471] width 208 height 28
select select "3076"
click at [424, 457] on select "Choose Options Bare Metal Texture Black Powder Coat" at bounding box center [528, 471] width 208 height 28
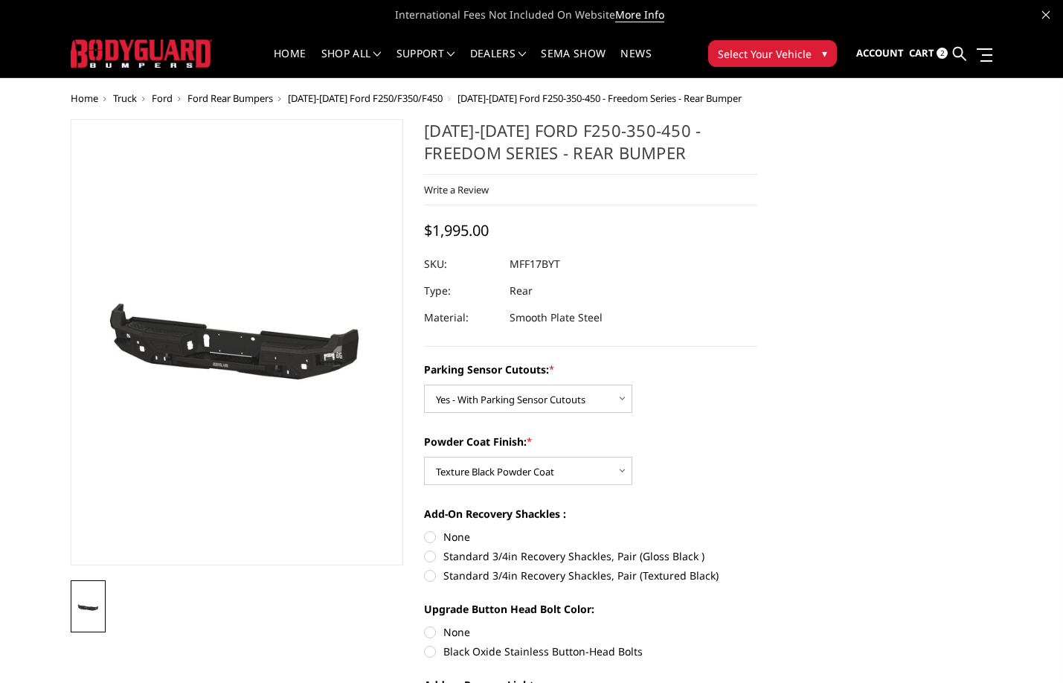
click at [550, 265] on dd "MFF17BYT" at bounding box center [535, 264] width 51 height 27
copy dd "MFF17BYT"
click at [525, 411] on select "Choose Options No - Without Parking Sensor Cutouts Yes - With Parking Sensor Cu…" at bounding box center [528, 399] width 208 height 28
click at [549, 408] on select "Choose Options No - Without Parking Sensor Cutouts Yes - With Parking Sensor Cu…" at bounding box center [528, 399] width 208 height 28
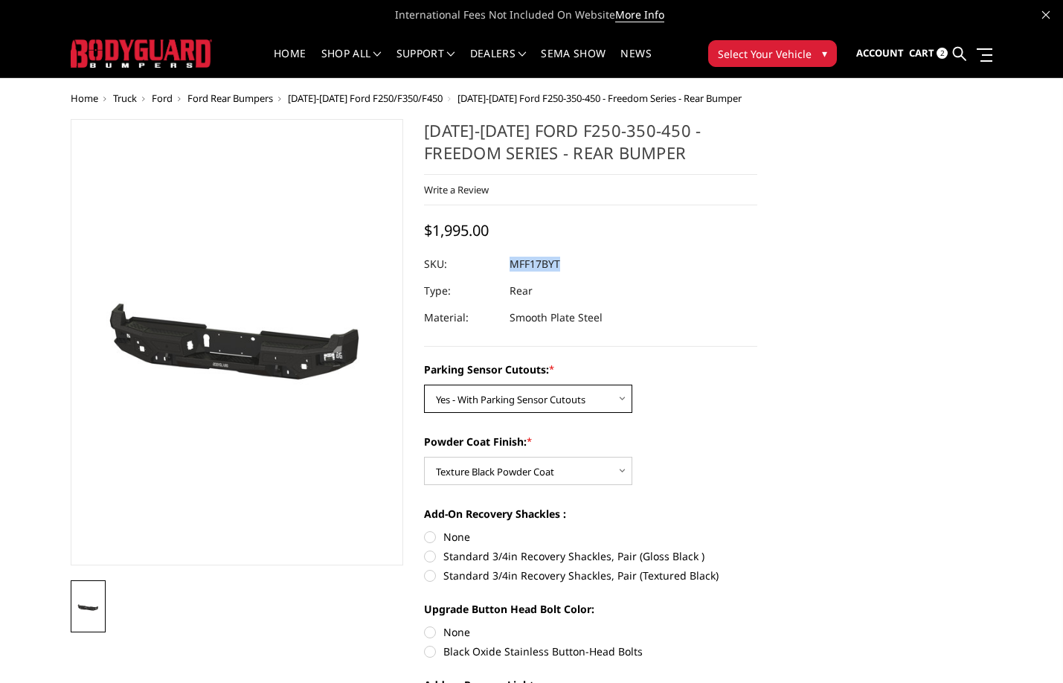
select select "3073"
click at [424, 385] on select "Choose Options No - Without Parking Sensor Cutouts Yes - With Parking Sensor Cu…" at bounding box center [528, 399] width 208 height 28
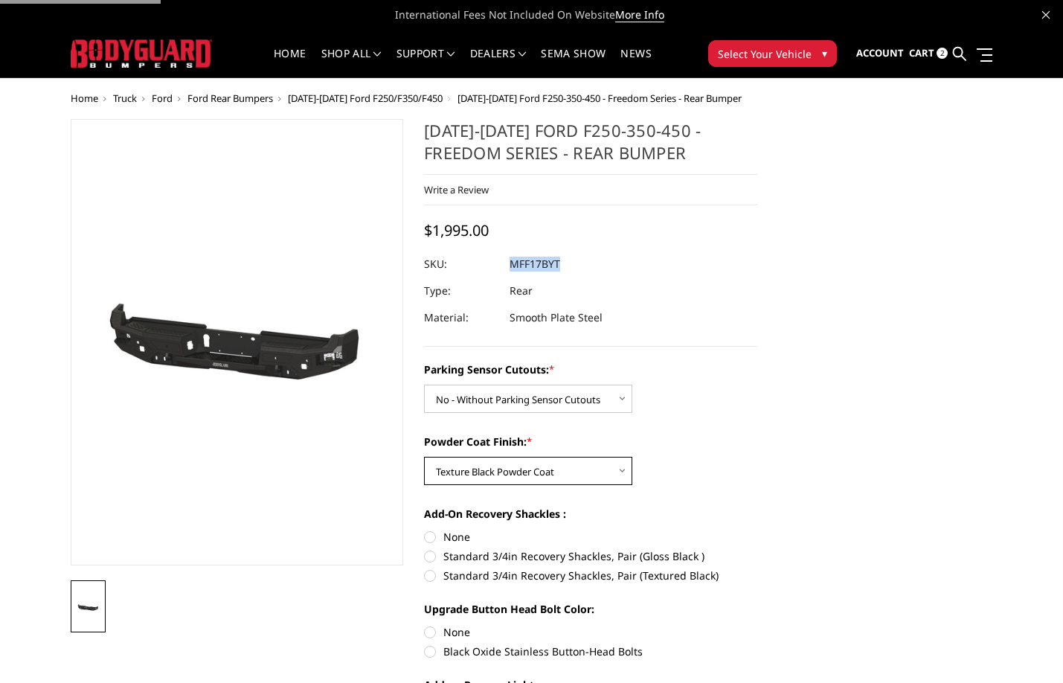
drag, startPoint x: 541, startPoint y: 473, endPoint x: 541, endPoint y: 483, distance: 9.7
click at [541, 473] on select "Choose Options Bare Metal Texture Black Powder Coat" at bounding box center [528, 471] width 208 height 28
select select "3075"
click at [424, 457] on select "Choose Options Bare Metal Texture Black Powder Coat" at bounding box center [528, 471] width 208 height 28
copy dd "MFF17BYT"
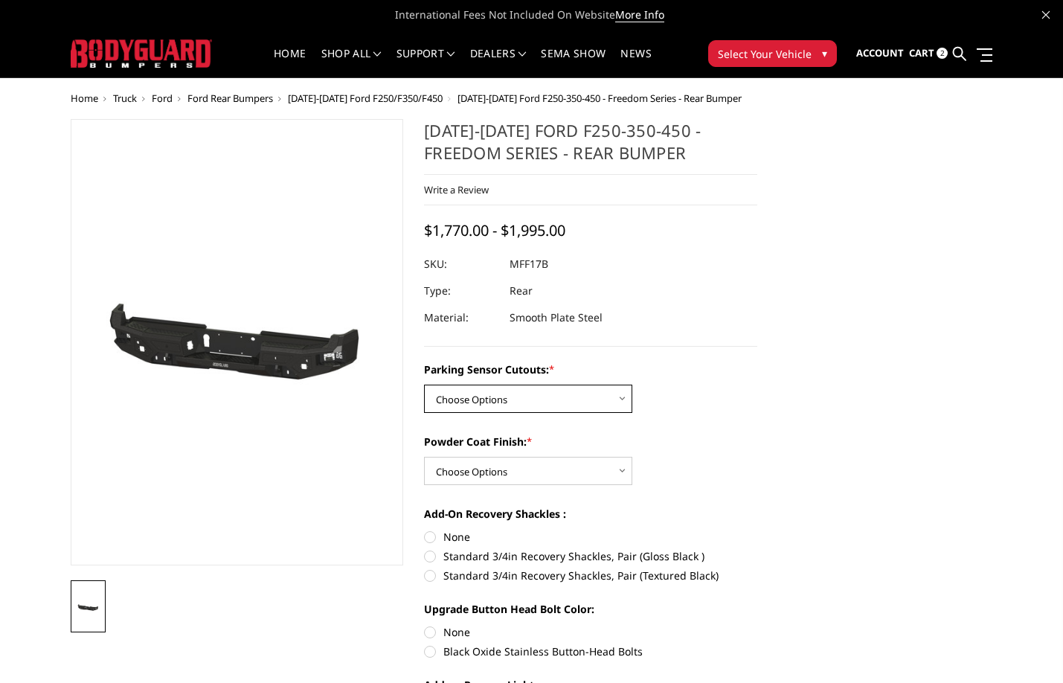
click at [524, 399] on select "Choose Options No - Without Parking Sensor Cutouts Yes - With Parking Sensor Cu…" at bounding box center [528, 399] width 208 height 28
select select "3073"
click at [424, 385] on select "Choose Options No - Without Parking Sensor Cutouts Yes - With Parking Sensor Cu…" at bounding box center [528, 399] width 208 height 28
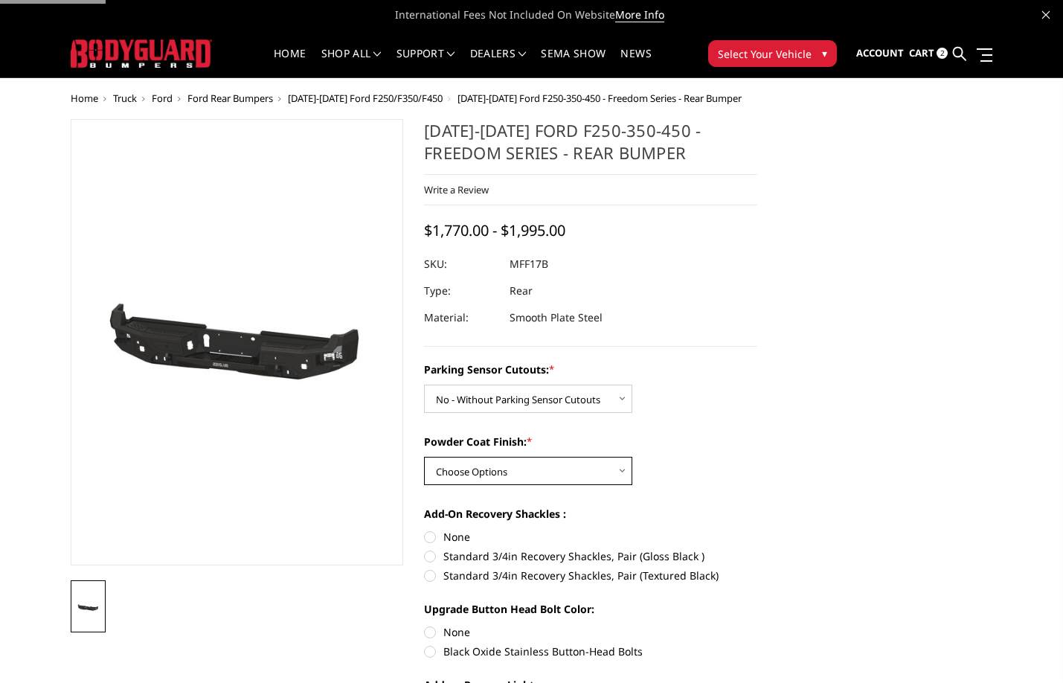
click at [510, 470] on select "Choose Options Bare Metal Texture Black Powder Coat" at bounding box center [528, 471] width 208 height 28
select select "3076"
click at [424, 457] on select "Choose Options Bare Metal Texture Black Powder Coat" at bounding box center [528, 471] width 208 height 28
click at [549, 269] on dd "MFF17BNT" at bounding box center [536, 264] width 53 height 27
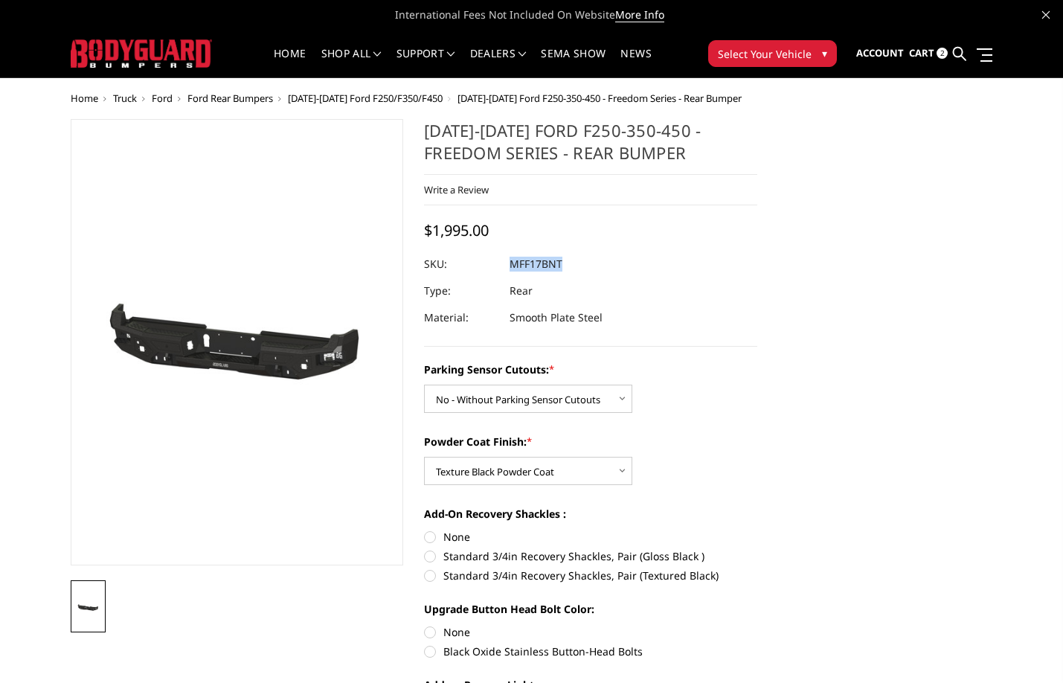
copy dd "MFF17BNT"
click at [532, 392] on select "Choose Options No - Without Parking Sensor Cutouts Yes - With Parking Sensor Cu…" at bounding box center [528, 399] width 208 height 28
click at [424, 385] on select "Choose Options No - Without Parking Sensor Cutouts Yes - With Parking Sensor Cu…" at bounding box center [528, 399] width 208 height 28
click at [556, 265] on dd "MFF17BYT" at bounding box center [535, 264] width 51 height 27
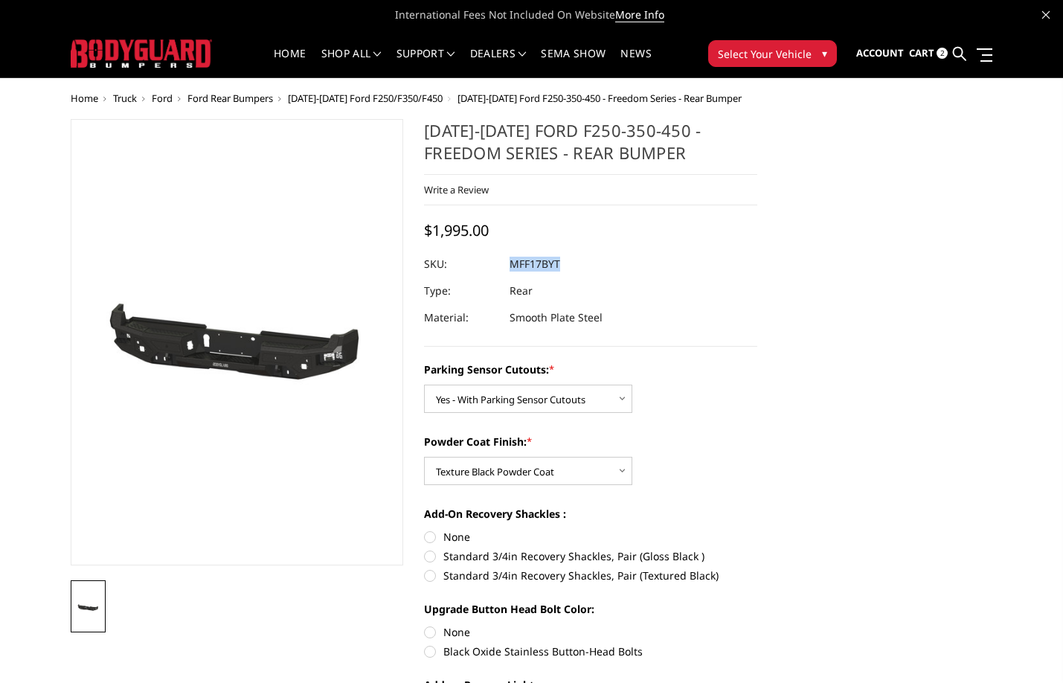
copy dd "MFF17BYT"
click at [525, 403] on select "Choose Options No - Without Parking Sensor Cutouts Yes - With Parking Sensor Cu…" at bounding box center [528, 399] width 208 height 28
click at [424, 385] on select "Choose Options No - Without Parking Sensor Cutouts Yes - With Parking Sensor Cu…" at bounding box center [528, 399] width 208 height 28
click at [514, 471] on select "Choose Options Bare Metal Texture Black Powder Coat" at bounding box center [528, 471] width 208 height 28
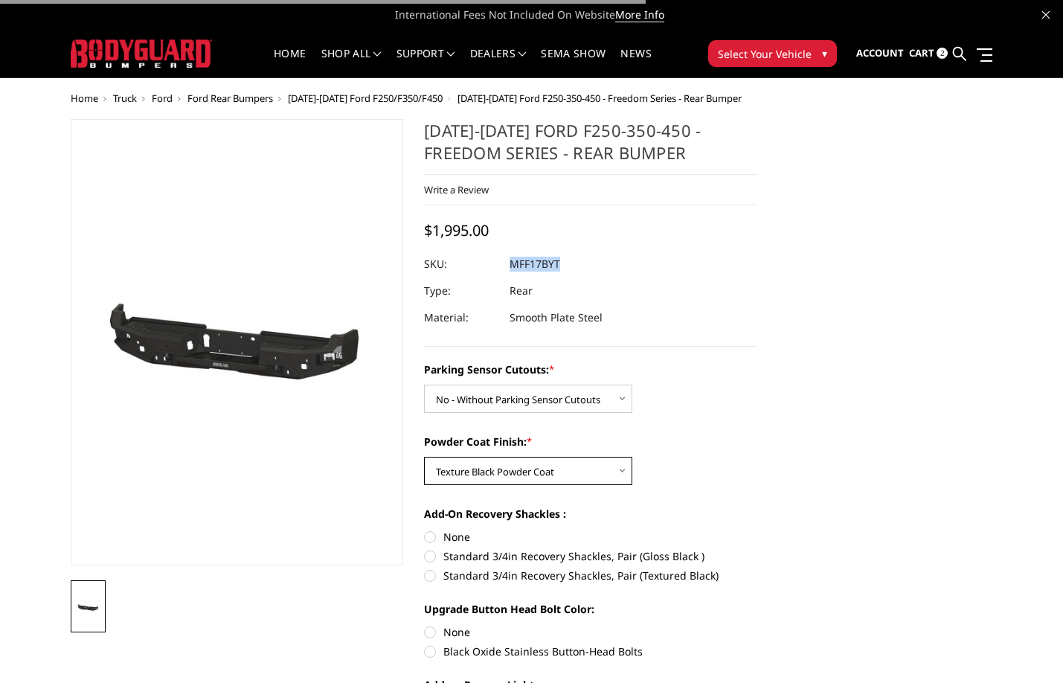
click at [514, 471] on select "Choose Options Bare Metal Texture Black Powder Coat" at bounding box center [528, 471] width 208 height 28
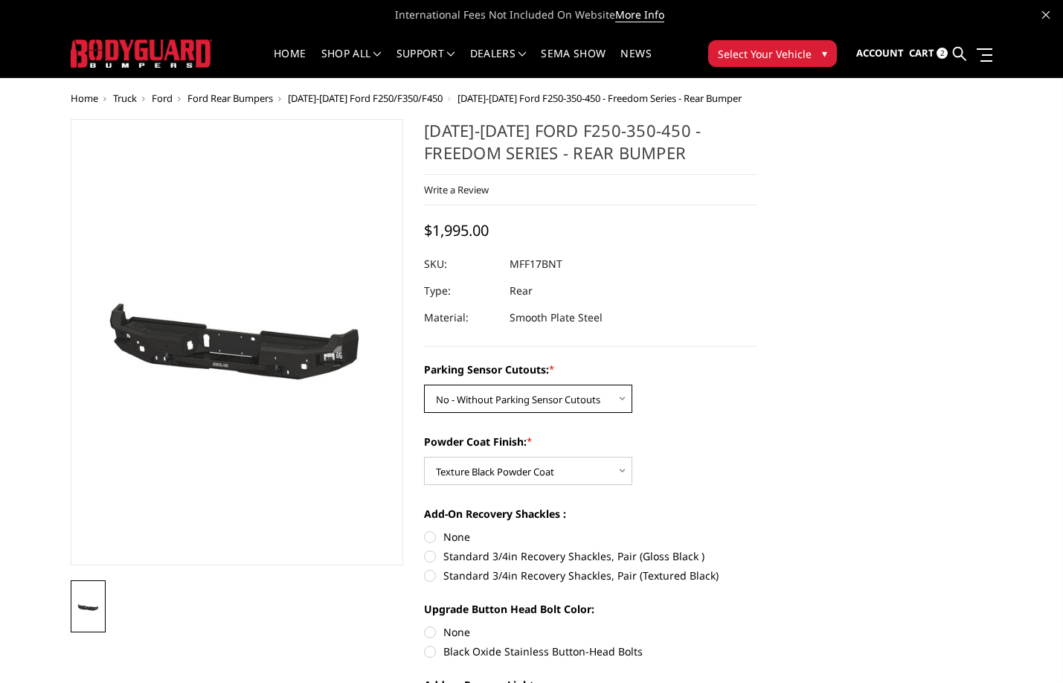
drag, startPoint x: 499, startPoint y: 394, endPoint x: 499, endPoint y: 402, distance: 8.2
click at [499, 394] on select "Choose Options No - Without Parking Sensor Cutouts Yes - With Parking Sensor Cu…" at bounding box center [528, 399] width 208 height 28
select select "3074"
click at [424, 385] on select "Choose Options No - Without Parking Sensor Cutouts Yes - With Parking Sensor Cu…" at bounding box center [528, 399] width 208 height 28
click at [958, 58] on icon at bounding box center [959, 53] width 13 height 13
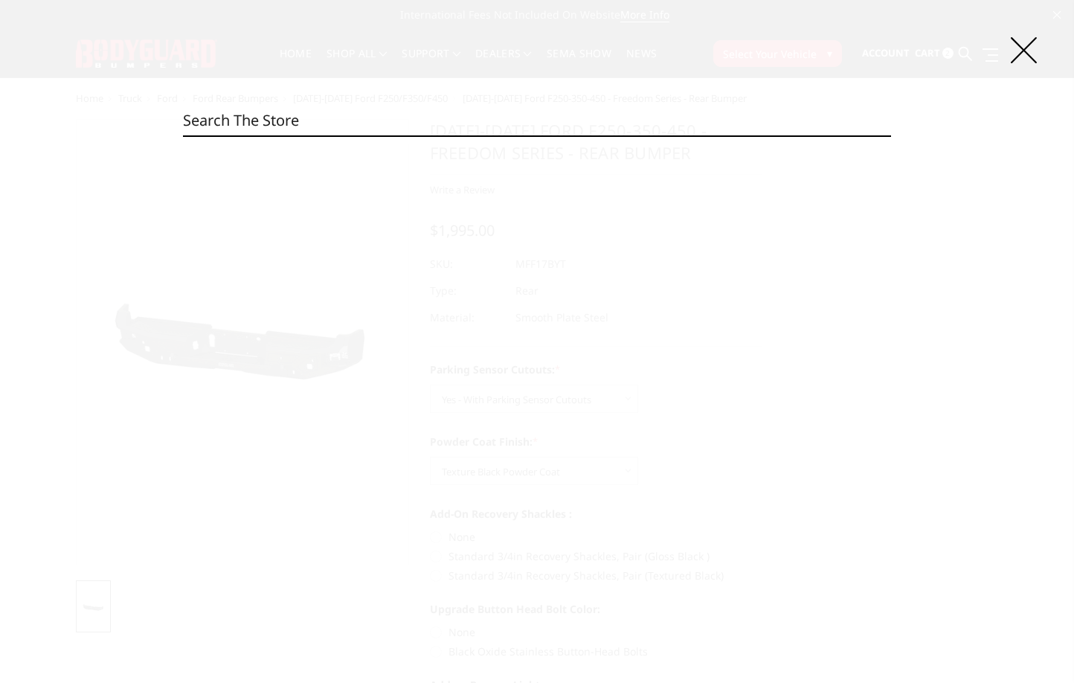
click at [475, 107] on input "Search" at bounding box center [537, 121] width 708 height 30
paste input "MGF21IYB"
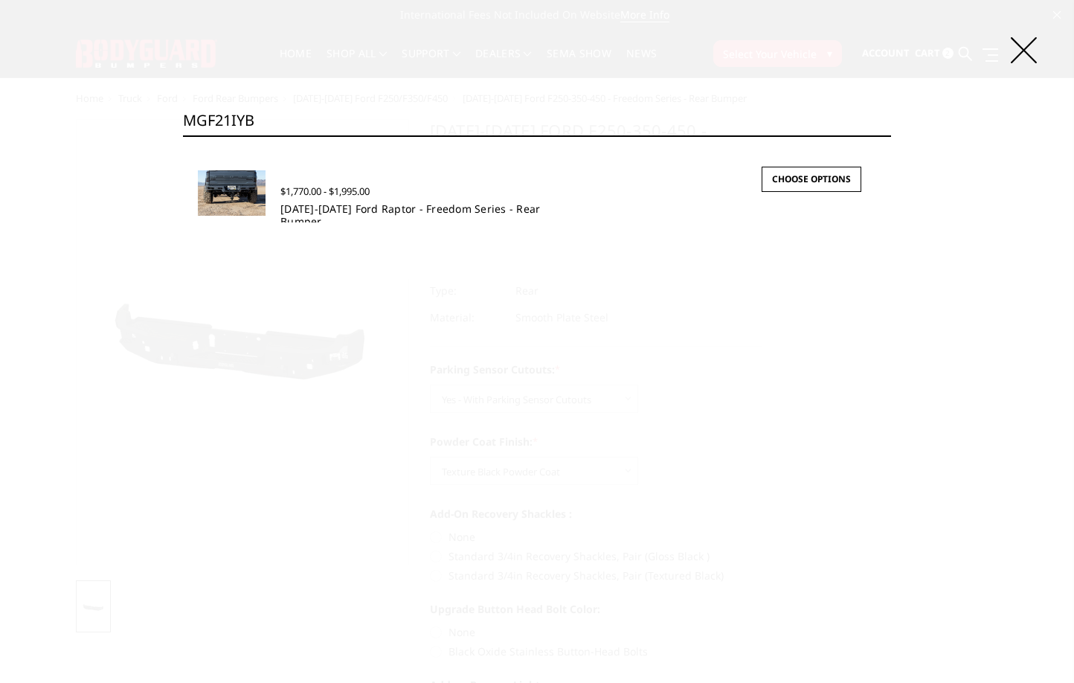
type input "MGF21IYB"
click at [540, 211] on link "2021-2025 Ford Raptor - Freedom Series - Rear Bumper" at bounding box center [410, 215] width 260 height 27
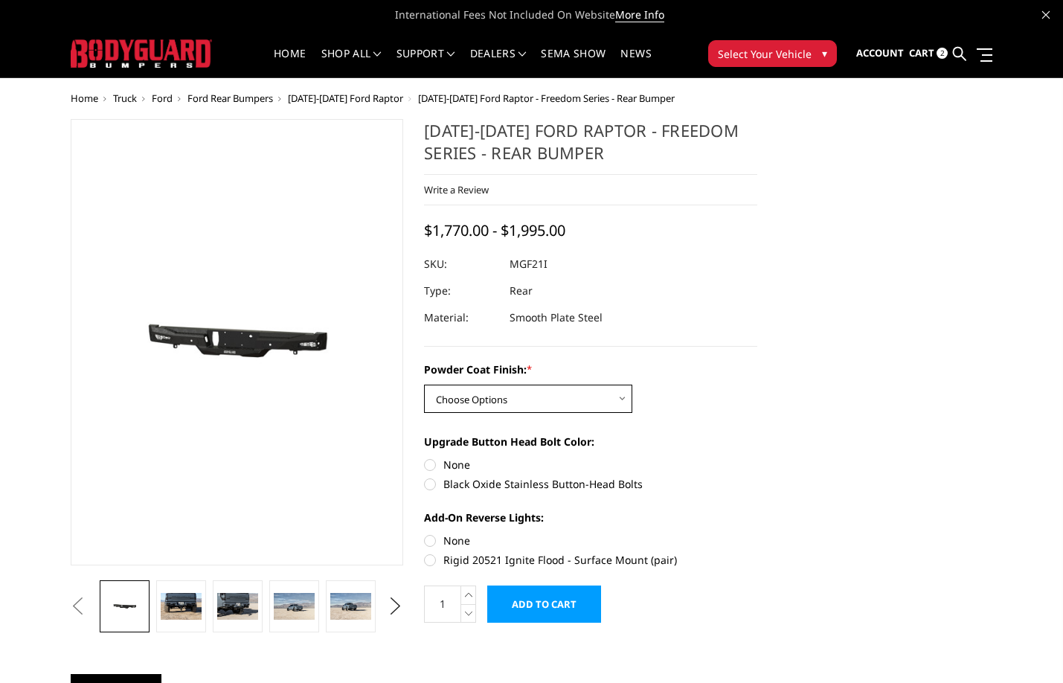
click at [553, 395] on select "Choose Options Bare Metal Texture Black Powder Coat" at bounding box center [528, 399] width 208 height 28
click at [424, 385] on select "Choose Options Bare Metal Texture Black Powder Coat" at bounding box center [528, 399] width 208 height 28
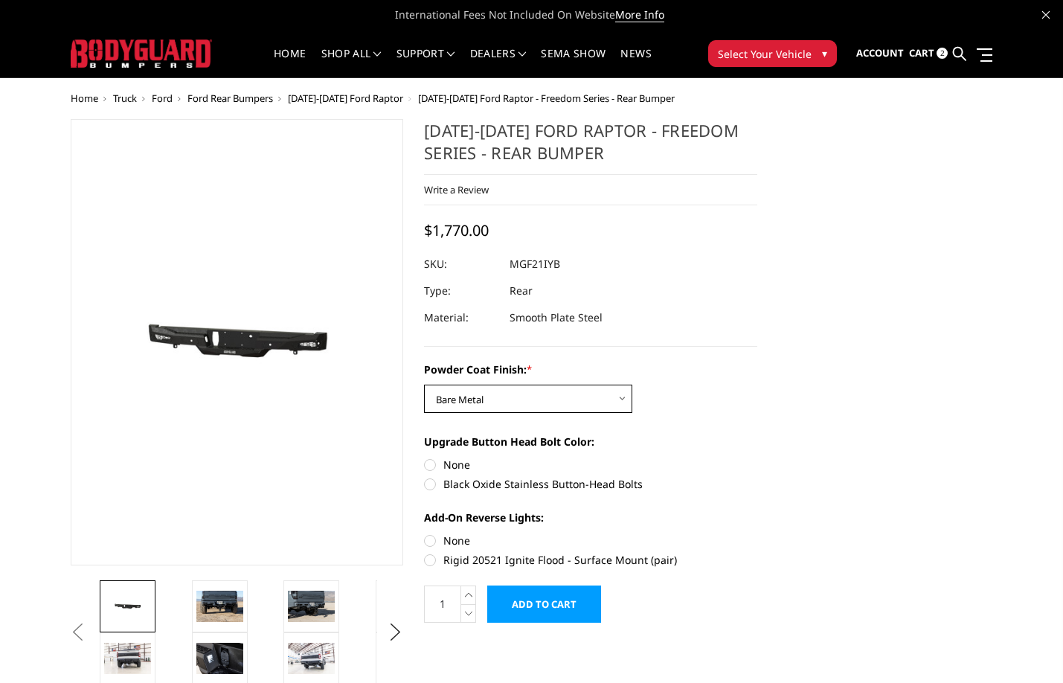
drag, startPoint x: 530, startPoint y: 399, endPoint x: 529, endPoint y: 412, distance: 13.4
click at [530, 399] on select "Choose Options Bare Metal Texture Black Powder Coat" at bounding box center [528, 399] width 208 height 28
select select "2764"
click at [424, 385] on select "Choose Options Bare Metal Texture Black Powder Coat" at bounding box center [528, 399] width 208 height 28
click at [554, 263] on dd "MGF21IYT" at bounding box center [535, 264] width 50 height 27
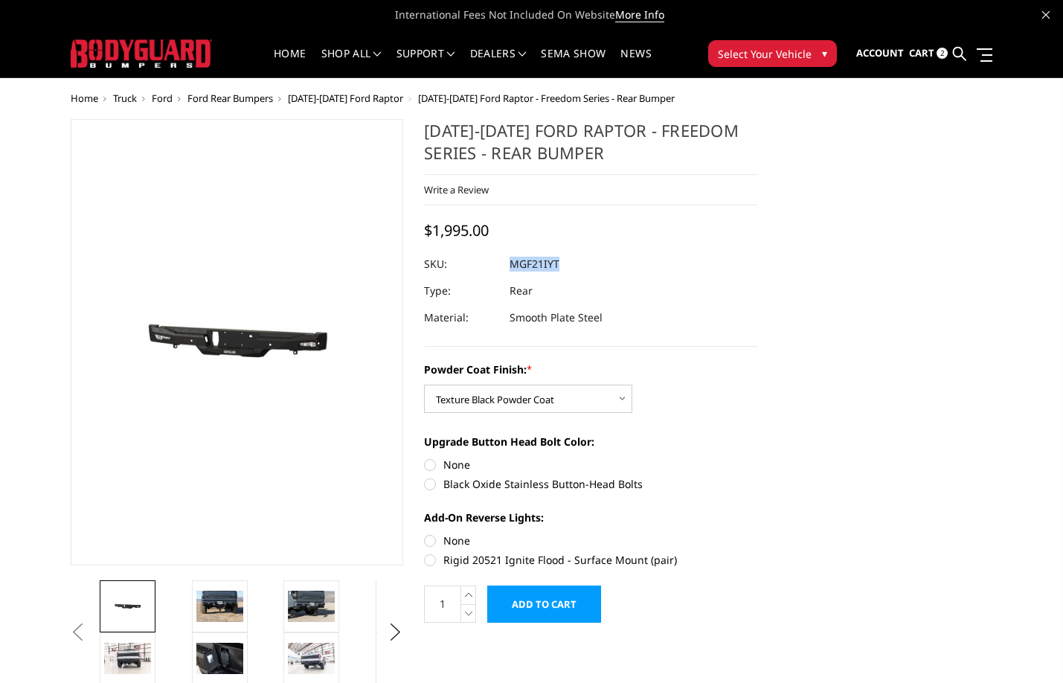
click at [554, 263] on dd "MGF21IYT" at bounding box center [535, 264] width 50 height 27
copy dd "MGF21IYT"
click at [957, 57] on icon at bounding box center [959, 53] width 13 height 13
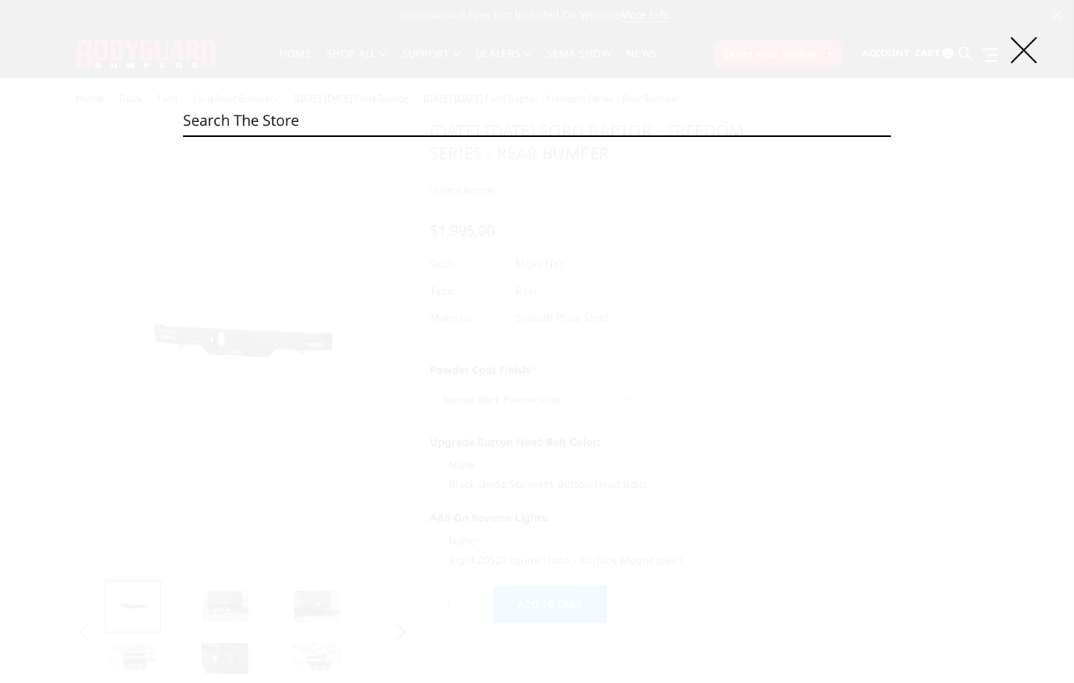
click at [464, 119] on input "Search" at bounding box center [537, 121] width 708 height 30
paste input "MFF23BYB"
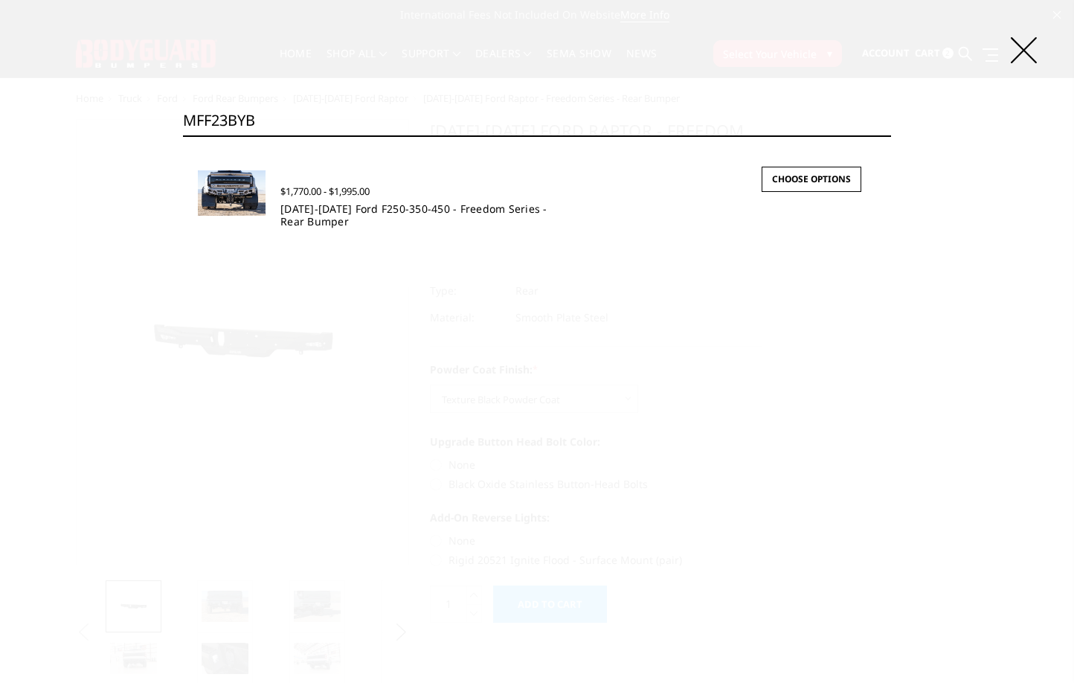
type input "MFF23BYB"
click at [302, 223] on link "[DATE]-[DATE] Ford F250-350-450 - Freedom Series - Rear Bumper" at bounding box center [413, 215] width 267 height 27
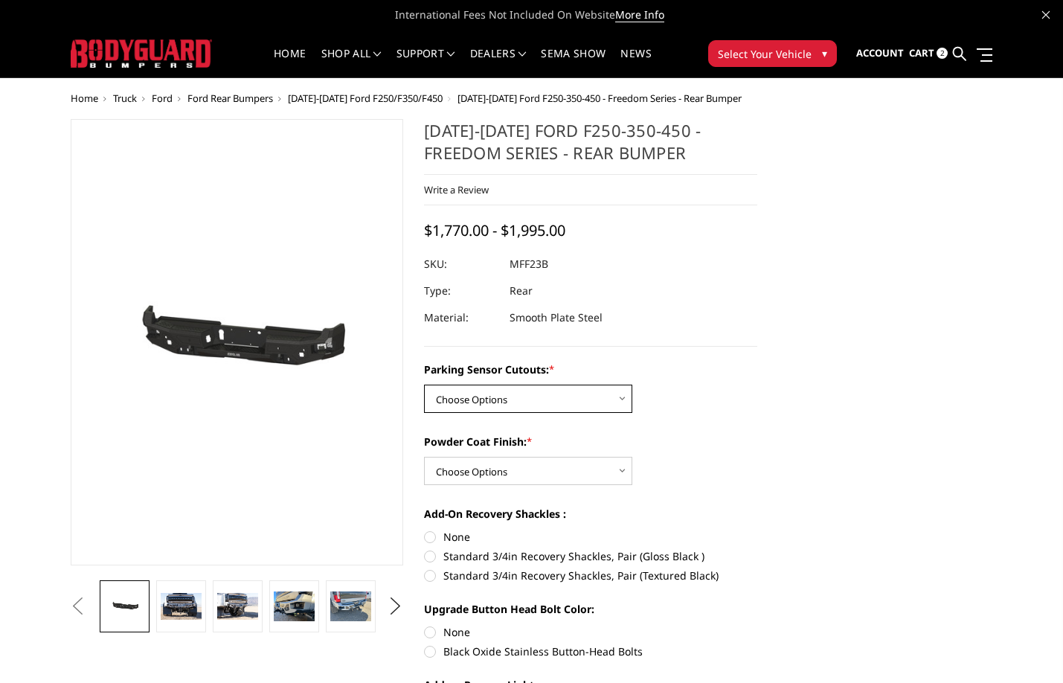
click at [488, 402] on select "Choose Options No - Without Parking Sensor Cutouts Yes - With Parking Sensor Cu…" at bounding box center [528, 399] width 208 height 28
click at [582, 391] on select "Choose Options No - Without Parking Sensor Cutouts Yes - With Parking Sensor Cu…" at bounding box center [528, 399] width 208 height 28
select select "2559"
click at [424, 385] on select "Choose Options No - Without Parking Sensor Cutouts Yes - With Parking Sensor Cu…" at bounding box center [528, 399] width 208 height 28
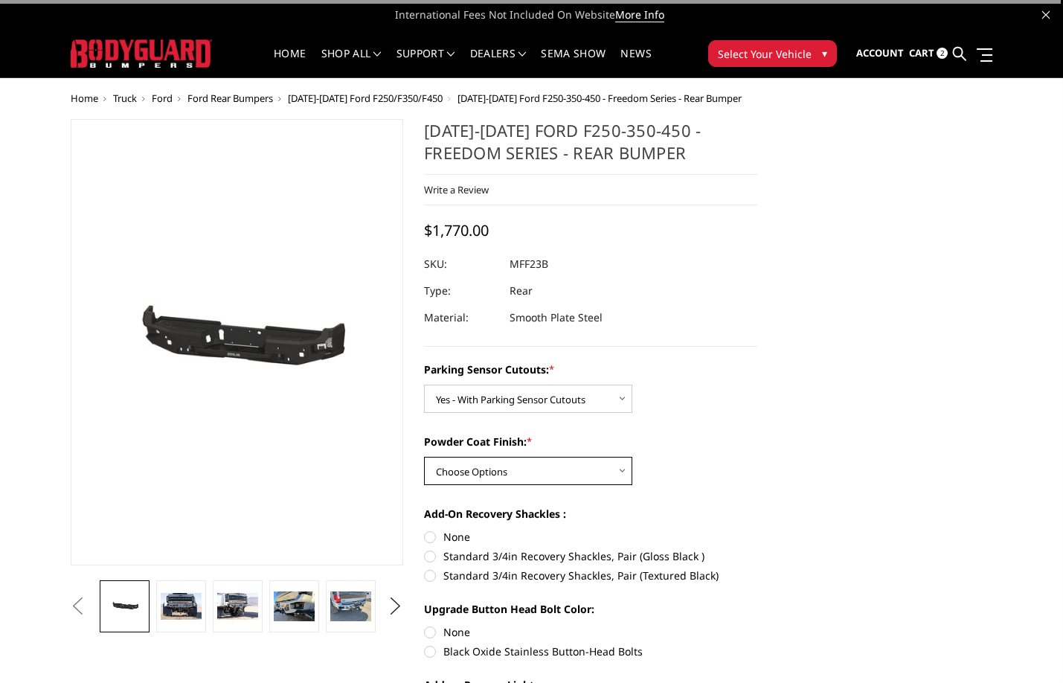
click at [584, 464] on select "Choose Options Bare Metal Textured Black Powder Coat" at bounding box center [528, 471] width 208 height 28
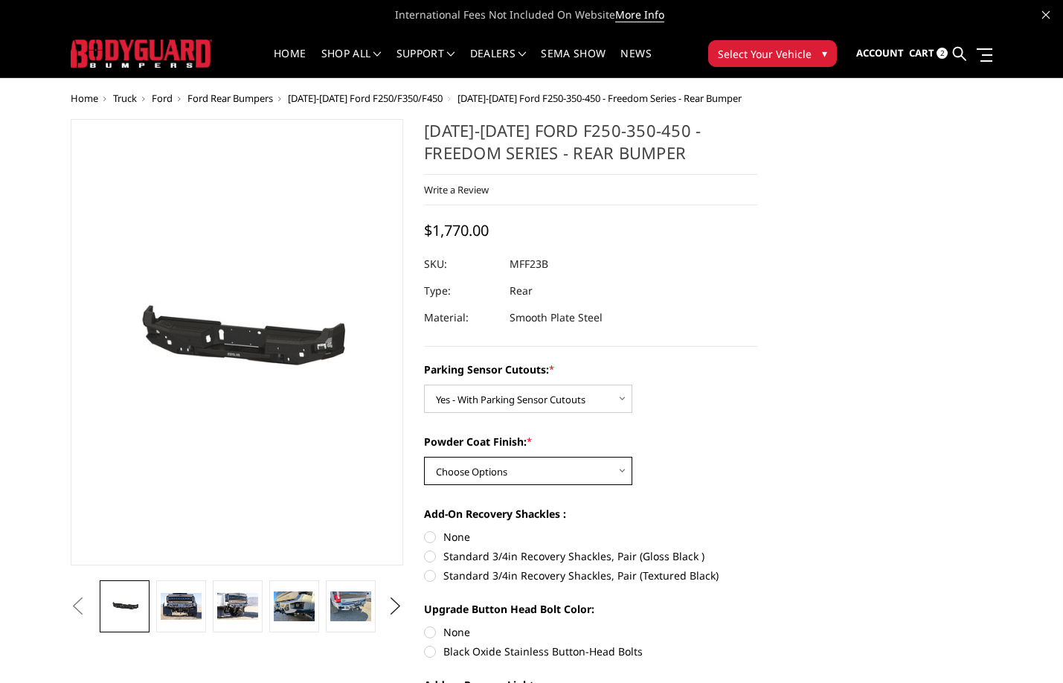
select select "2560"
click at [424, 457] on select "Choose Options Bare Metal Textured Black Powder Coat" at bounding box center [528, 471] width 208 height 28
click at [548, 269] on dd "MFF23BYB" at bounding box center [535, 264] width 51 height 27
copy dd "MFF23BYB"
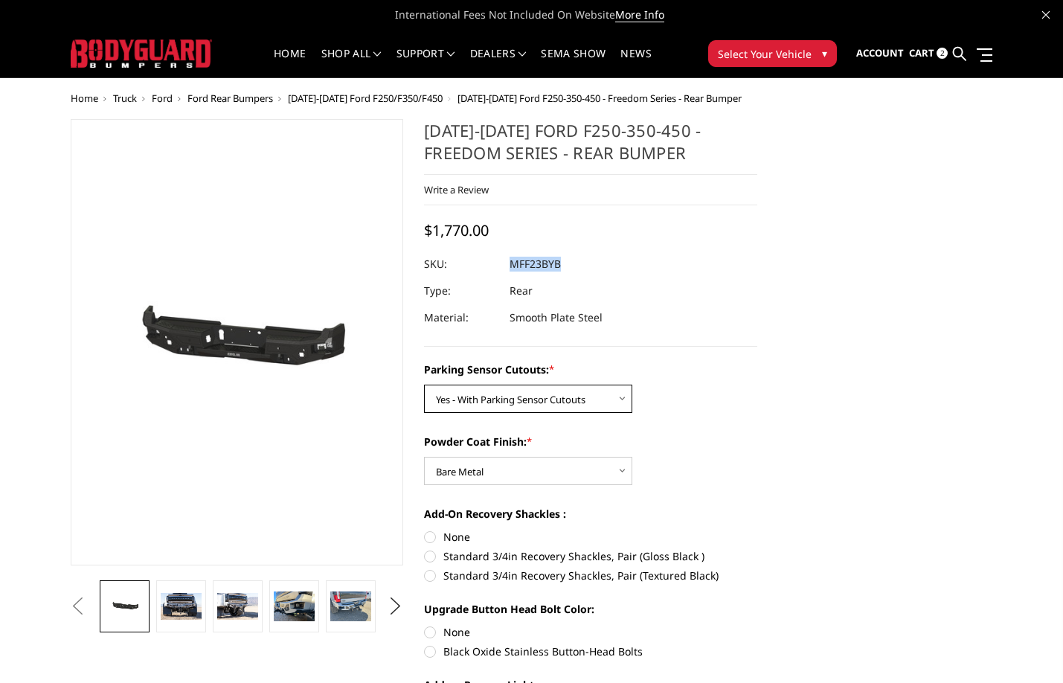
click at [577, 405] on select "Choose Options No - Without Parking Sensor Cutouts Yes - With Parking Sensor Cu…" at bounding box center [528, 399] width 208 height 28
select select "2558"
click at [424, 385] on select "Choose Options No - Without Parking Sensor Cutouts Yes - With Parking Sensor Cu…" at bounding box center [528, 399] width 208 height 28
click at [553, 269] on dd "MFF23BNB" at bounding box center [537, 264] width 54 height 27
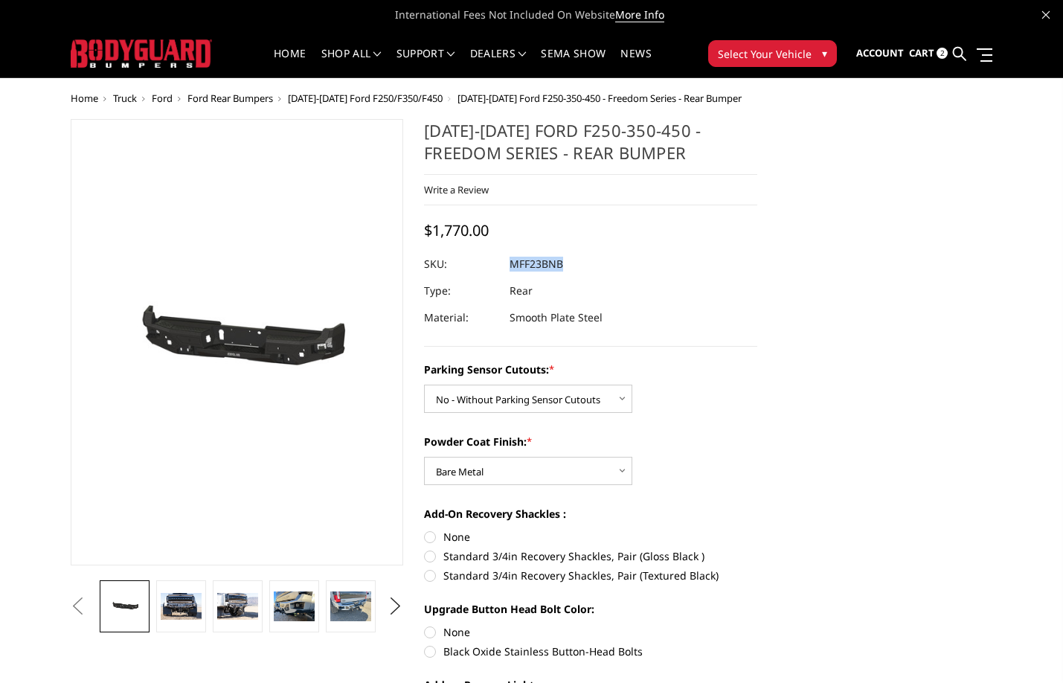
copy dd "MFF23BNB"
click at [539, 402] on select "Choose Options No - Without Parking Sensor Cutouts Yes - With Parking Sensor Cu…" at bounding box center [528, 399] width 208 height 28
drag, startPoint x: 539, startPoint y: 402, endPoint x: 541, endPoint y: 425, distance: 22.4
click at [539, 402] on select "Choose Options No - Without Parking Sensor Cutouts Yes - With Parking Sensor Cu…" at bounding box center [528, 399] width 208 height 28
click at [547, 466] on select "Choose Options Bare Metal Textured Black Powder Coat" at bounding box center [528, 471] width 208 height 28
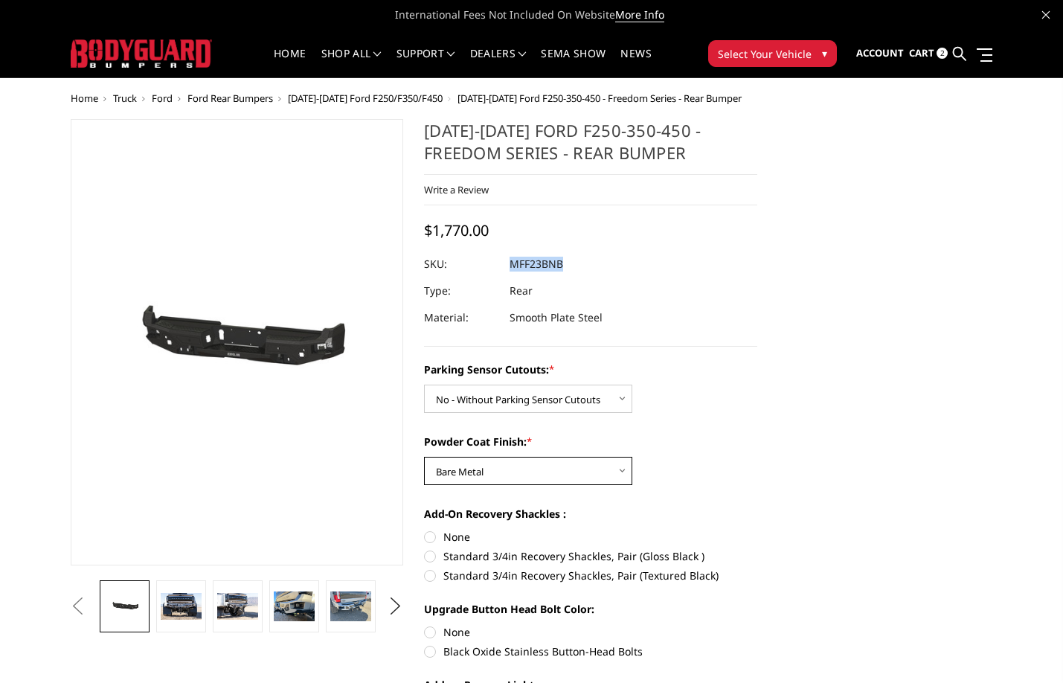
select select "2561"
click at [424, 457] on select "Choose Options Bare Metal Textured Black Powder Coat" at bounding box center [528, 471] width 208 height 28
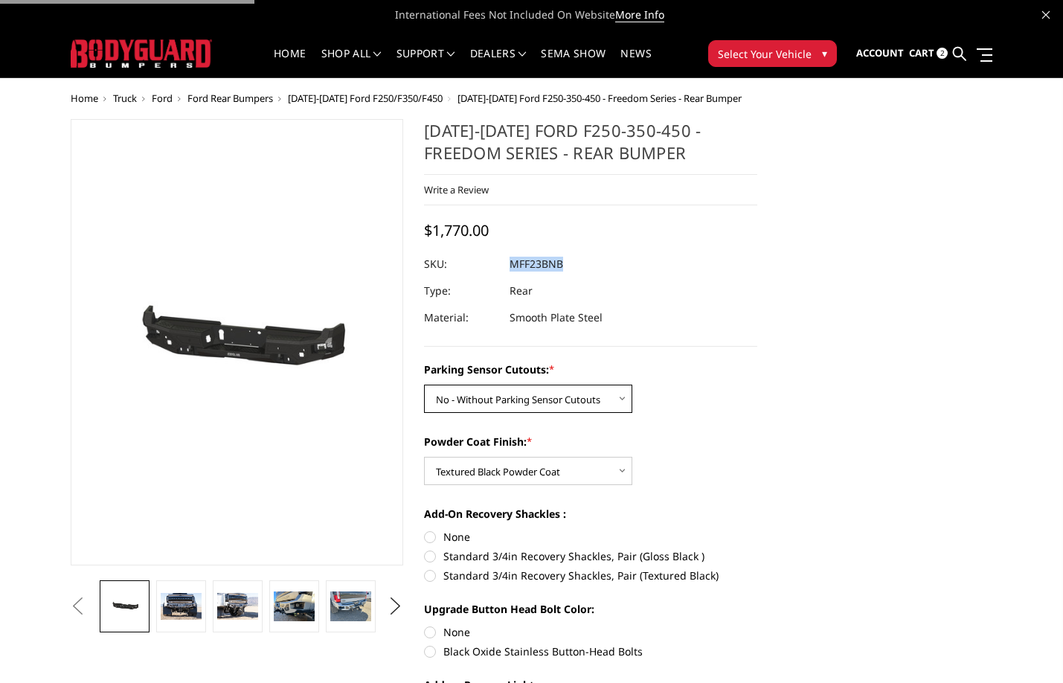
click at [524, 405] on select "Choose Options No - Without Parking Sensor Cutouts Yes - With Parking Sensor Cu…" at bounding box center [528, 399] width 208 height 28
click at [530, 258] on dd "MFF23BNT" at bounding box center [536, 264] width 53 height 27
copy dd "MFF23BNT"
click at [957, 51] on icon at bounding box center [959, 53] width 13 height 13
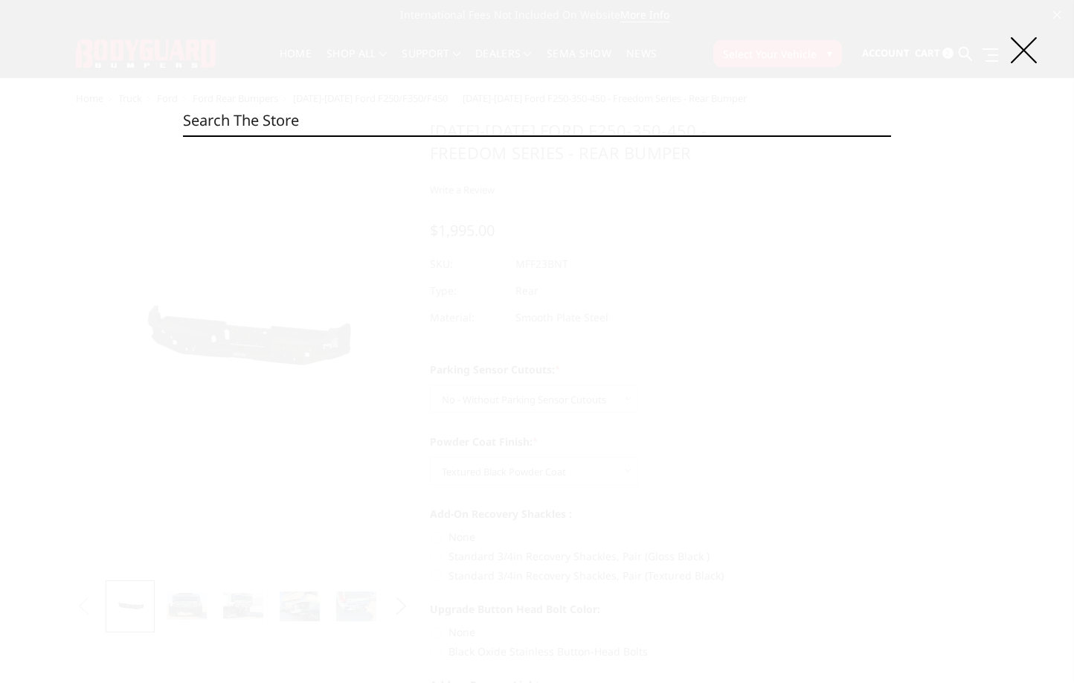
click at [598, 126] on input "Search" at bounding box center [537, 121] width 708 height 30
paste input "MGC19ANB"
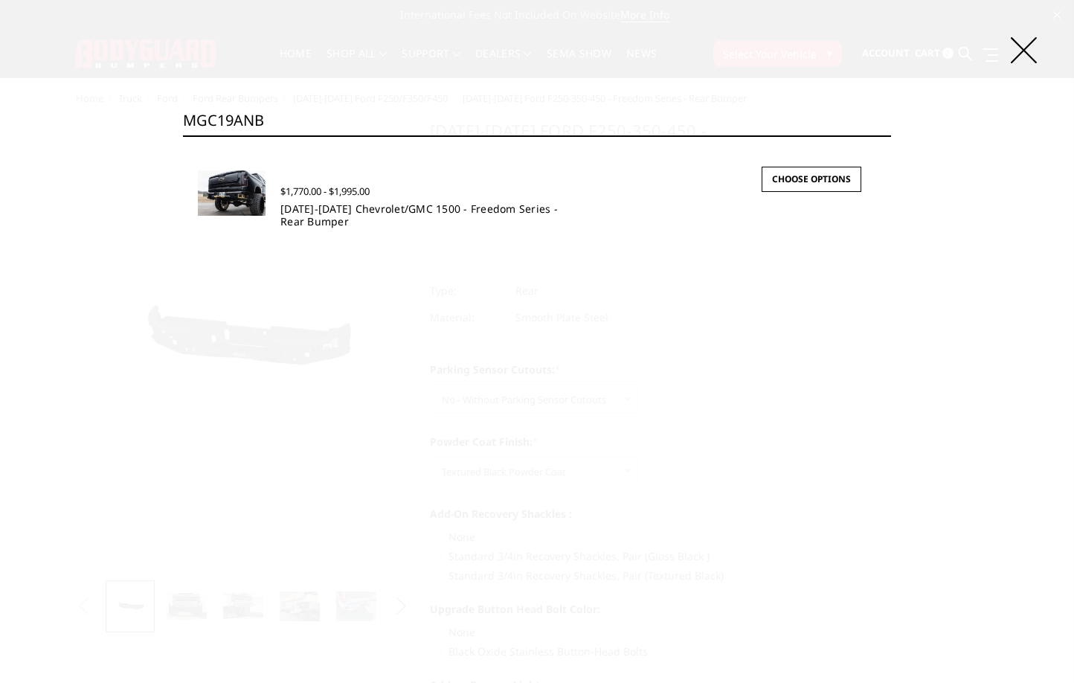
type input "MGC19ANB"
click at [344, 204] on link "2019-2025 Chevrolet/GMC 1500 - Freedom Series - Rear Bumper" at bounding box center [418, 215] width 277 height 27
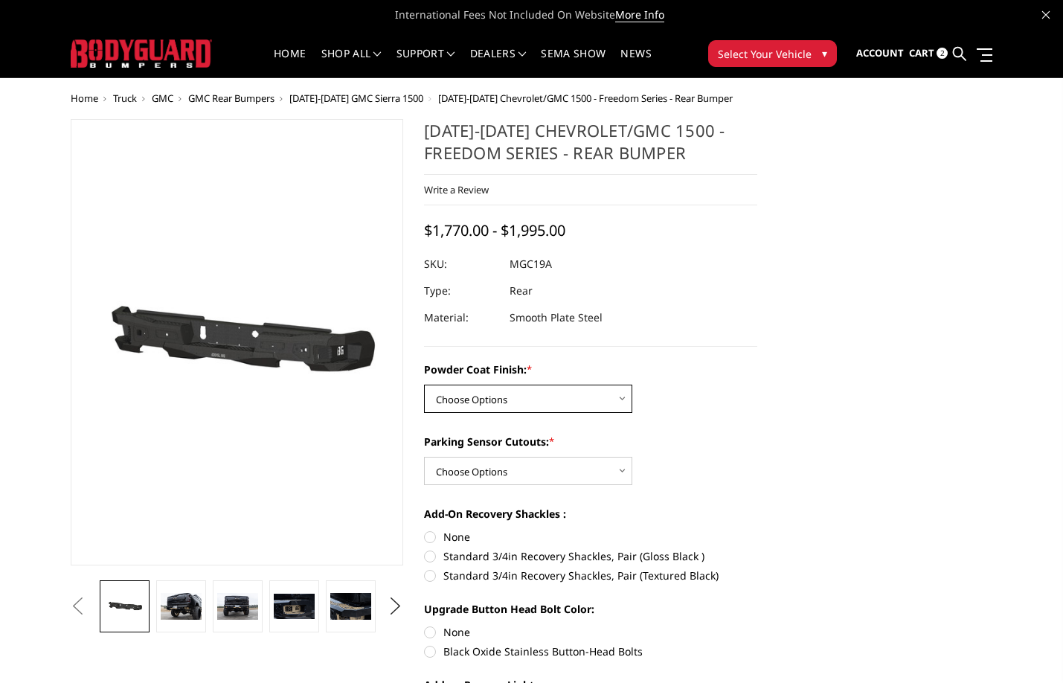
click at [552, 389] on select "Choose Options Bare Metal Textured Black Powder Coat" at bounding box center [528, 399] width 208 height 28
select select "4442"
click at [424, 385] on select "Choose Options Bare Metal Textured Black Powder Coat" at bounding box center [528, 399] width 208 height 28
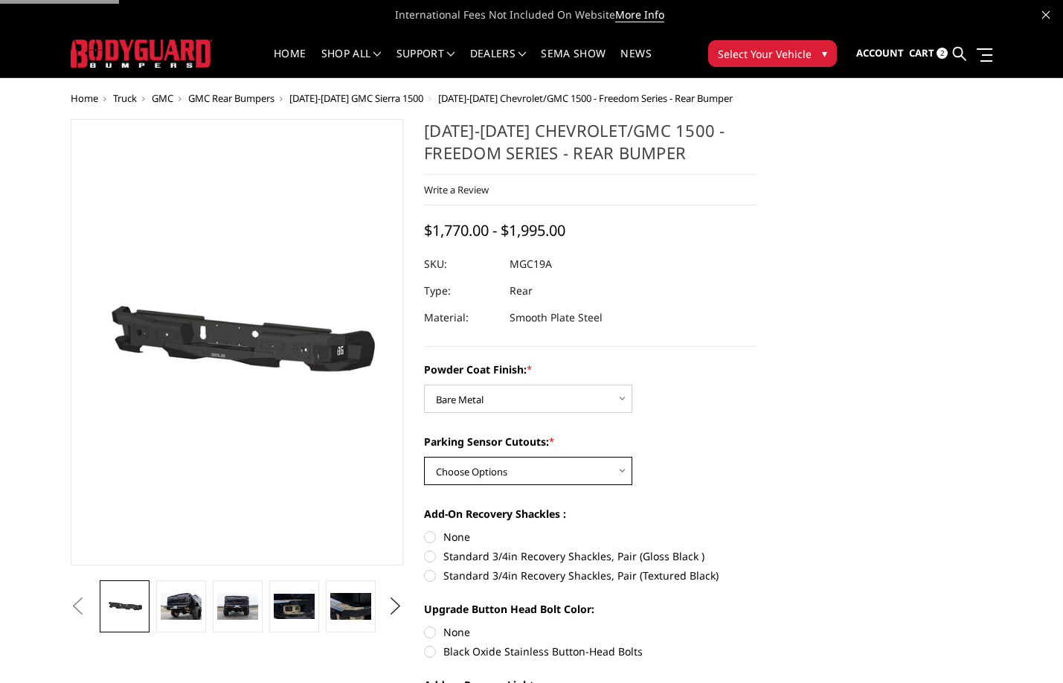
click at [548, 469] on select "Choose Options Yes - With Parking Sensor Cutouts No - Without Parking Sensor Cu…" at bounding box center [528, 471] width 208 height 28
select select "4445"
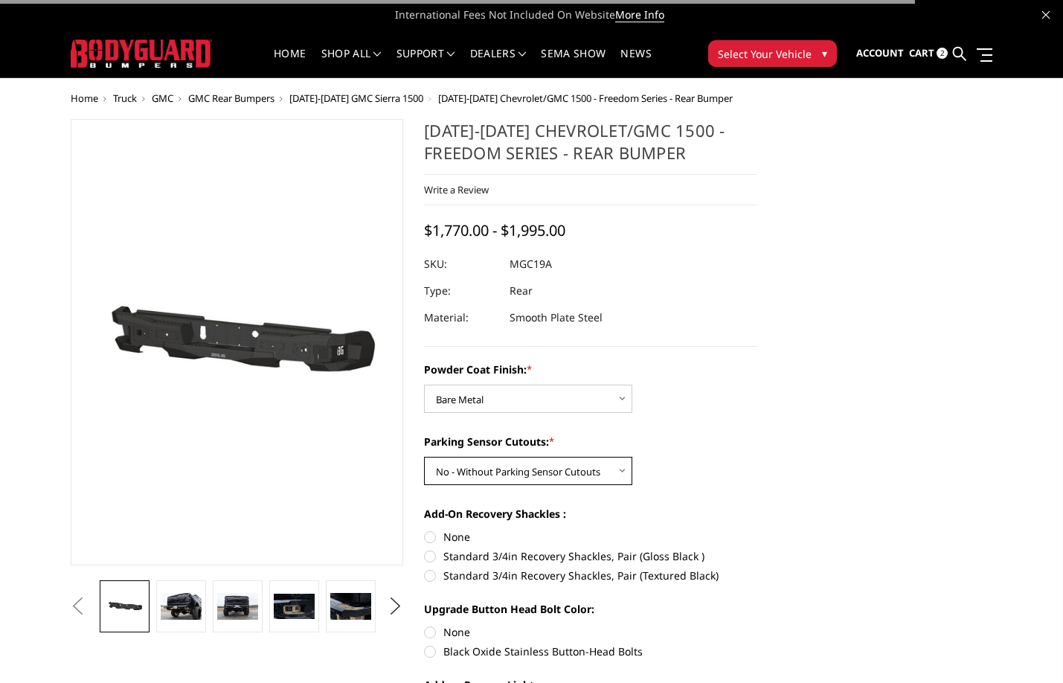
click at [424, 457] on select "Choose Options Yes - With Parking Sensor Cutouts No - Without Parking Sensor Cu…" at bounding box center [528, 471] width 208 height 28
click at [721, 336] on div "2019-2025 Chevrolet/GMC 1500 - Freedom Series - Rear Bumper Write a Review Writ…" at bounding box center [590, 233] width 333 height 228
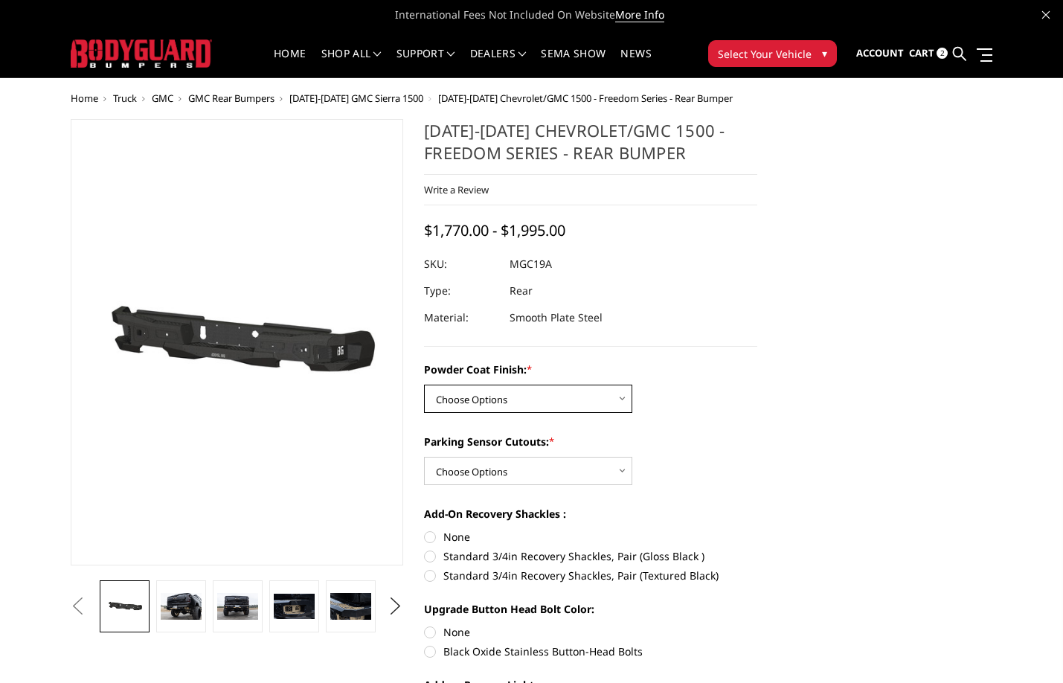
click at [568, 407] on select "Choose Options Bare Metal Textured Black Powder Coat" at bounding box center [528, 399] width 208 height 28
select select "4442"
click at [424, 385] on select "Choose Options Bare Metal Textured Black Powder Coat" at bounding box center [528, 399] width 208 height 28
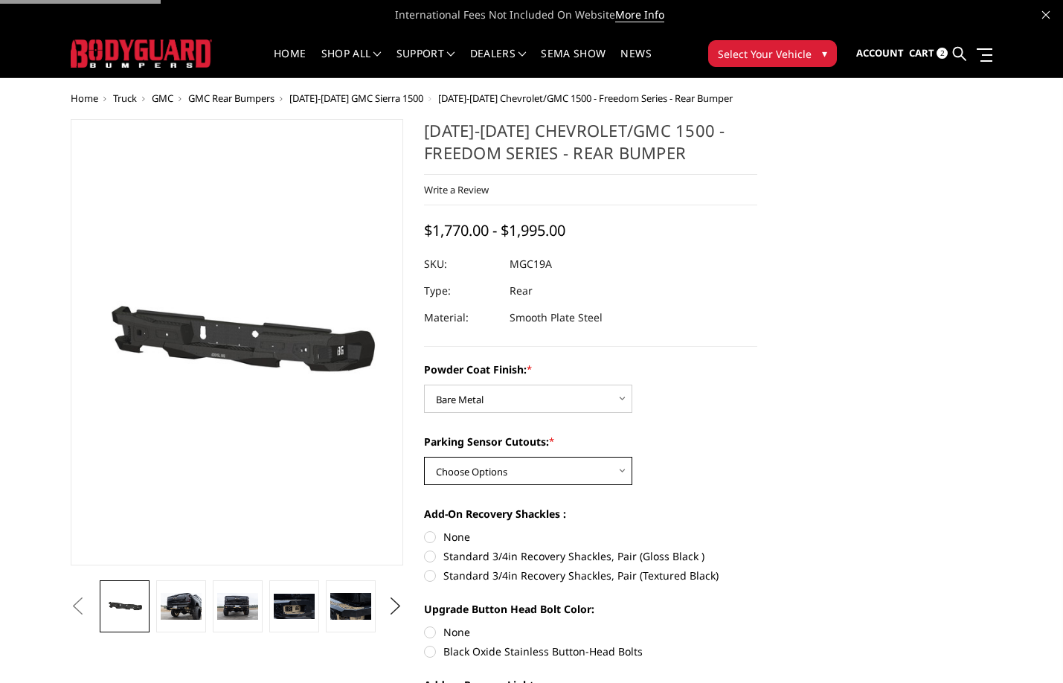
click at [546, 471] on select "Choose Options Yes - With Parking Sensor Cutouts No - Without Parking Sensor Cu…" at bounding box center [528, 471] width 208 height 28
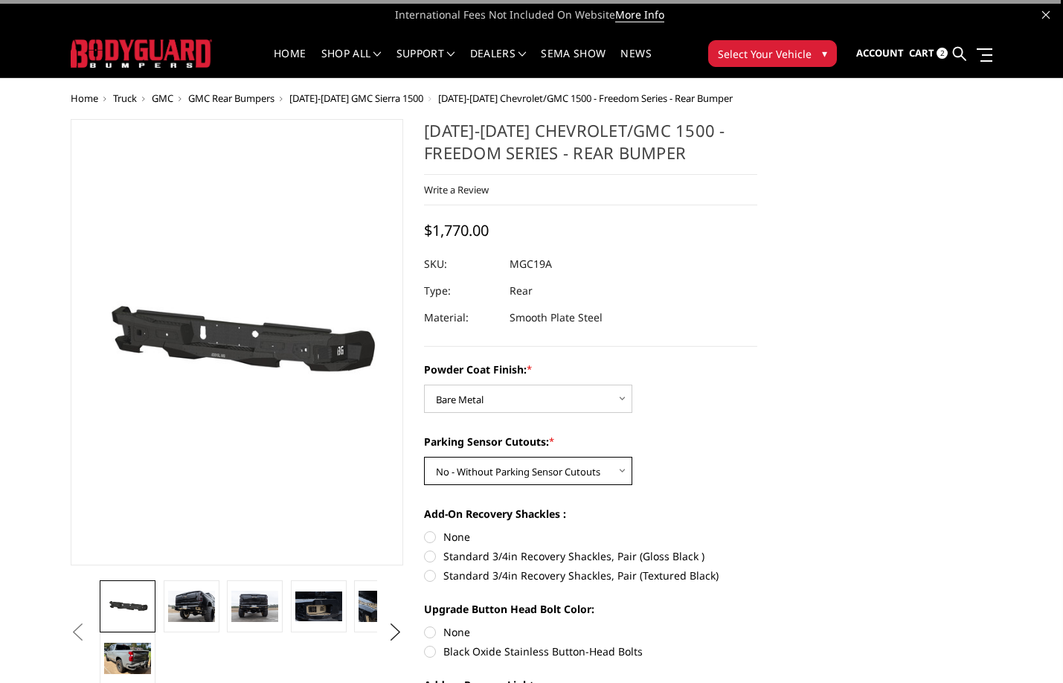
click at [424, 457] on select "Choose Options Yes - With Parking Sensor Cutouts No - Without Parking Sensor Cu…" at bounding box center [528, 471] width 208 height 28
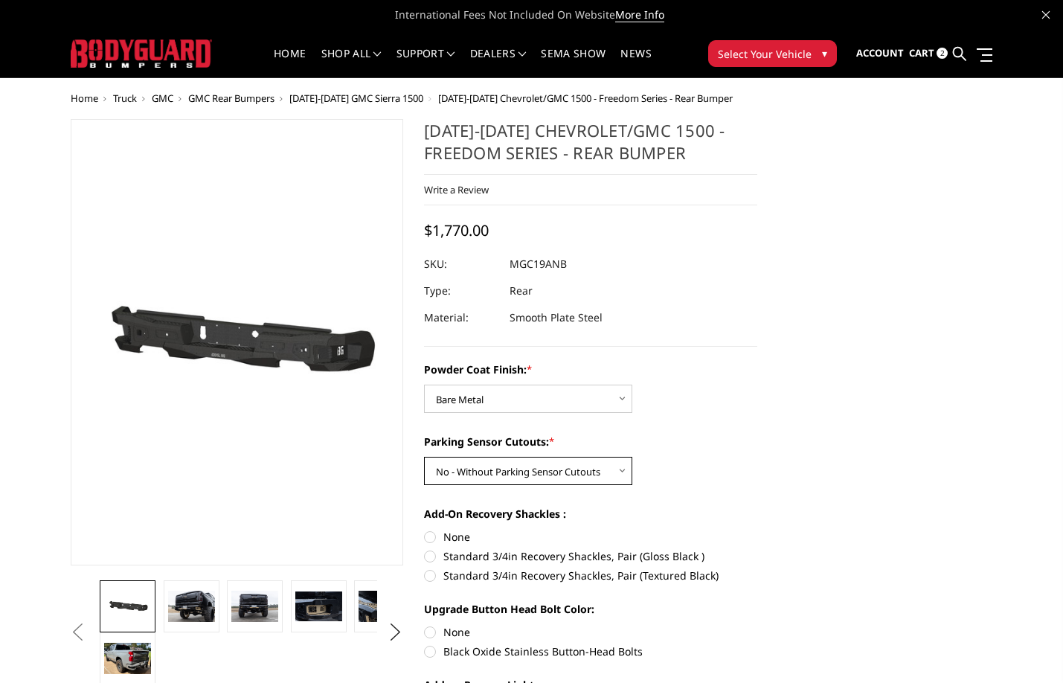
click at [559, 479] on select "Choose Options Yes - With Parking Sensor Cutouts No - Without Parking Sensor Cu…" at bounding box center [528, 471] width 208 height 28
select select "4444"
click at [424, 457] on select "Choose Options Yes - With Parking Sensor Cutouts No - Without Parking Sensor Cu…" at bounding box center [528, 471] width 208 height 28
click at [549, 263] on dd "MGC19AYB" at bounding box center [537, 264] width 54 height 27
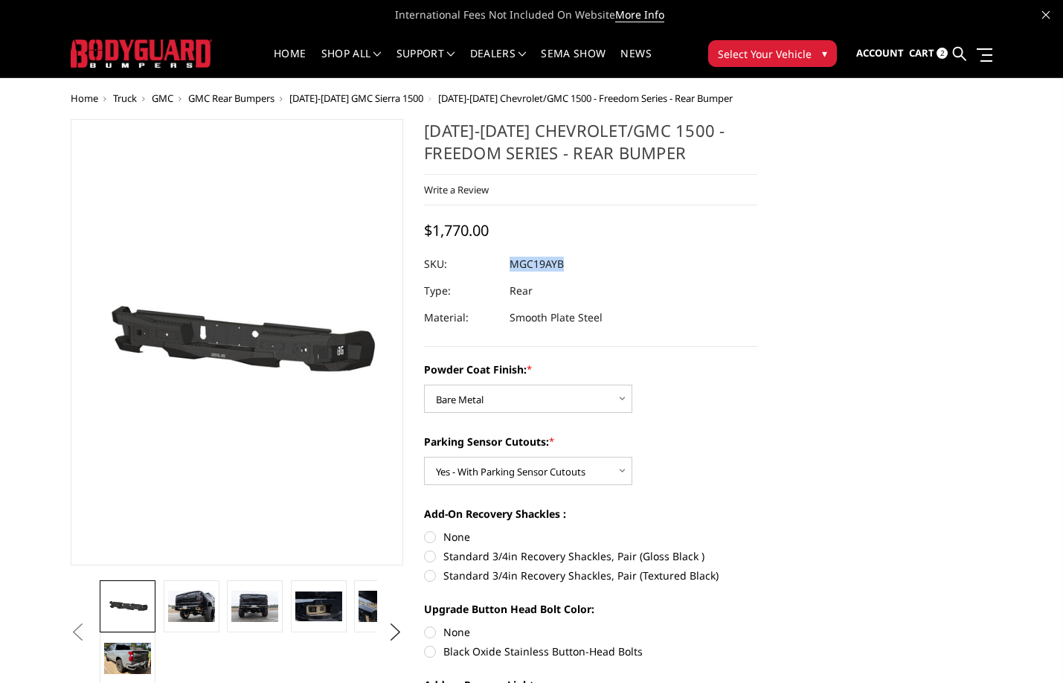
copy dd "MGC19AYB"
click at [521, 406] on select "Choose Options Bare Metal Textured Black Powder Coat" at bounding box center [528, 399] width 208 height 28
click at [961, 56] on icon at bounding box center [959, 53] width 13 height 13
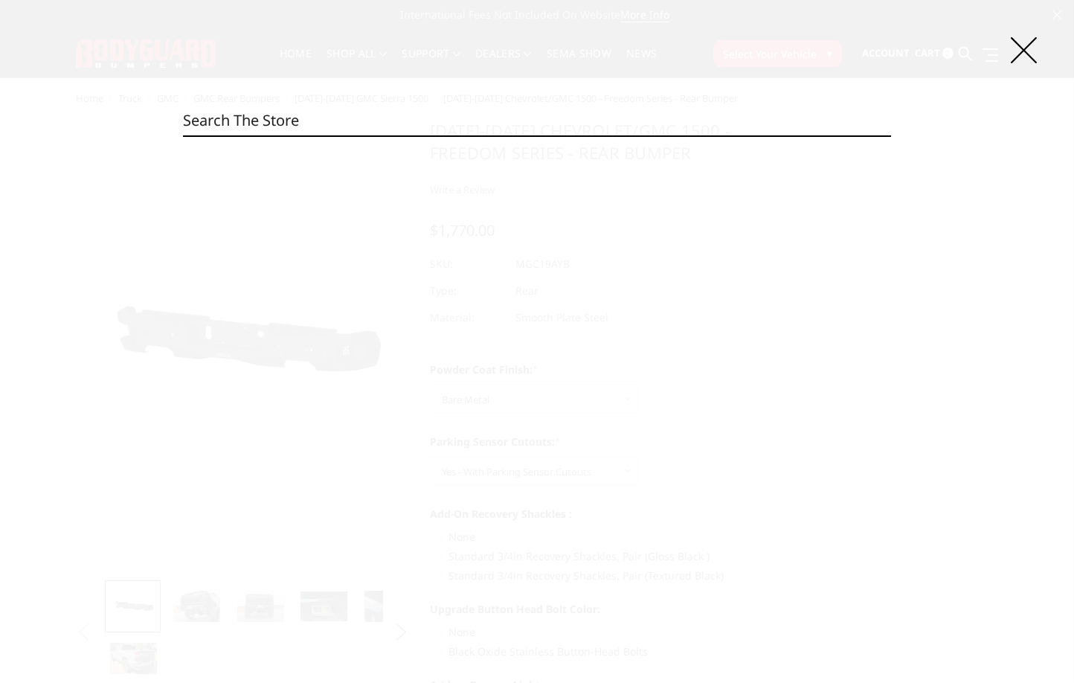
click at [428, 126] on input "Search" at bounding box center [537, 121] width 708 height 30
paste input "MFC20BNB"
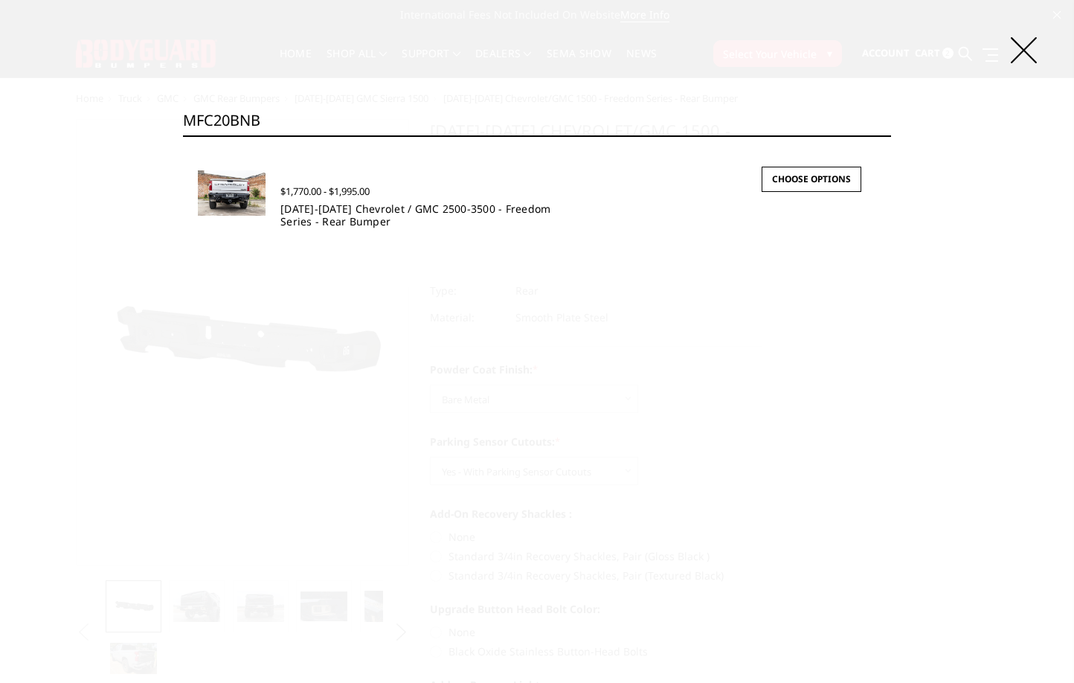
type input "MFC20BNB"
click at [330, 220] on link "[DATE]-[DATE] Chevrolet / GMC 2500-3500 - Freedom Series - Rear Bumper" at bounding box center [415, 215] width 270 height 27
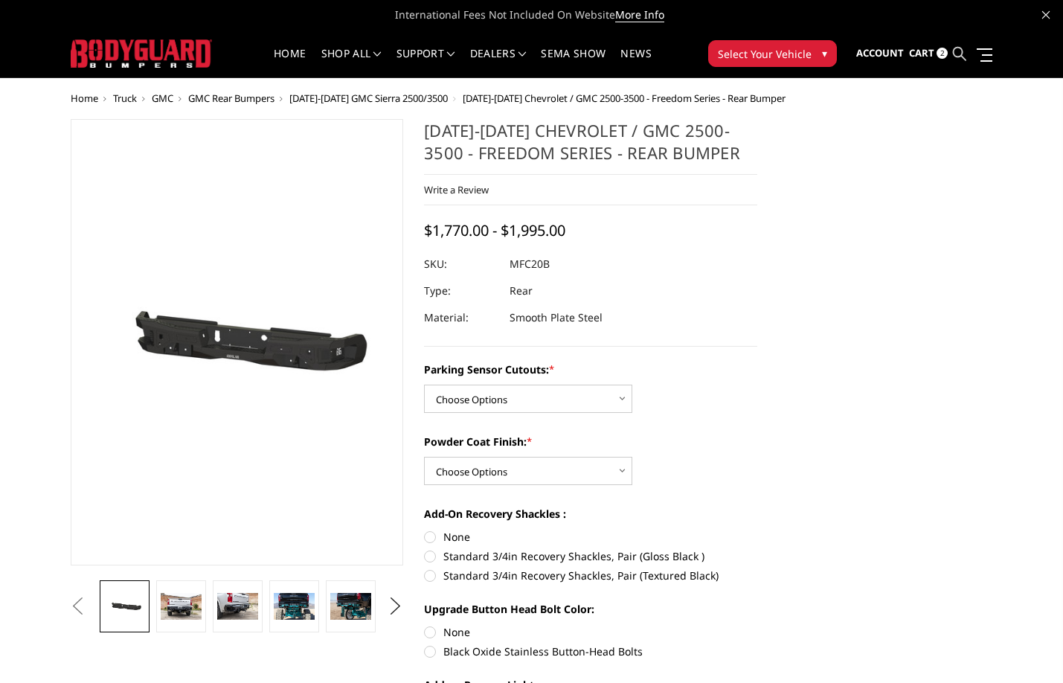
click at [954, 58] on icon at bounding box center [959, 53] width 13 height 13
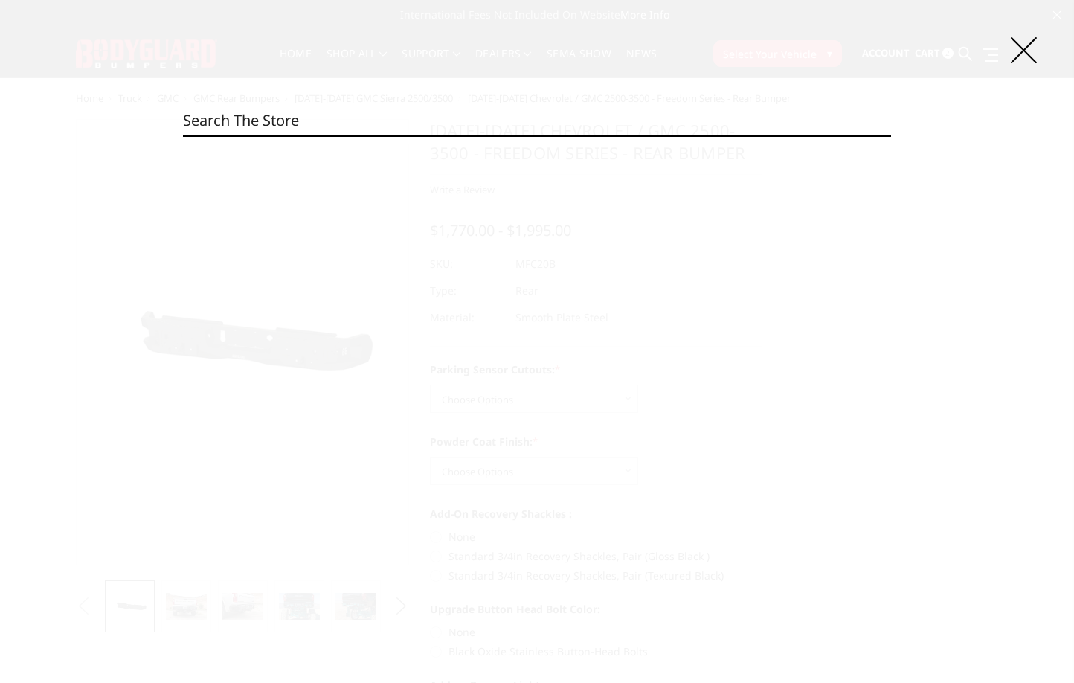
click at [548, 114] on input "Search" at bounding box center [537, 121] width 708 height 30
paste input "MFR19BYB"
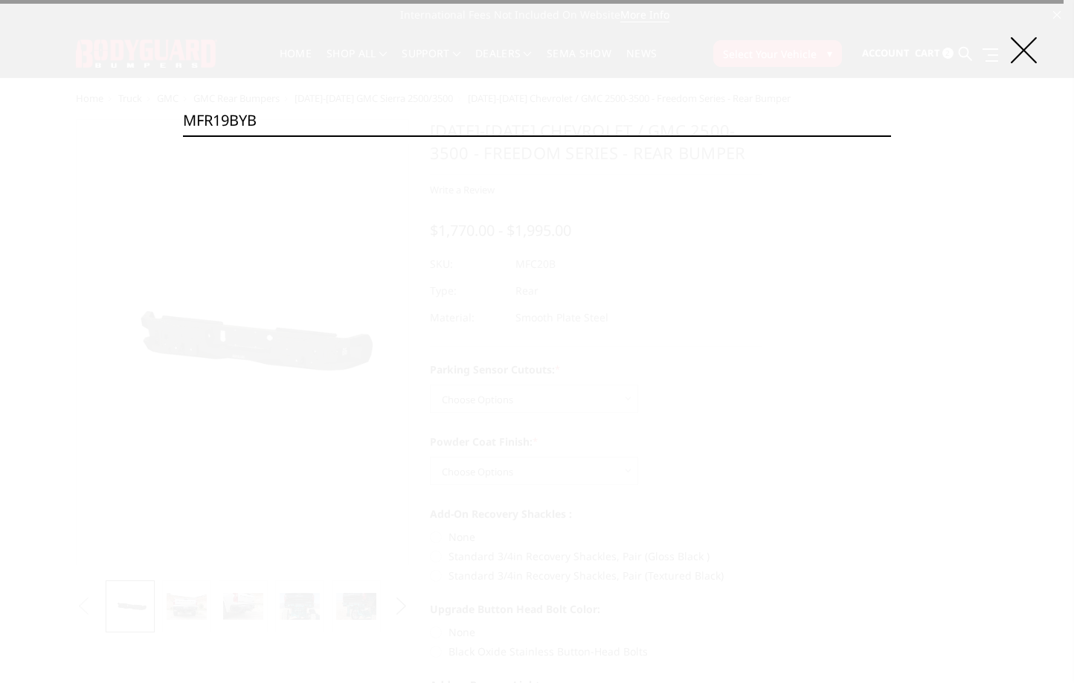
type input "MFR19BYB"
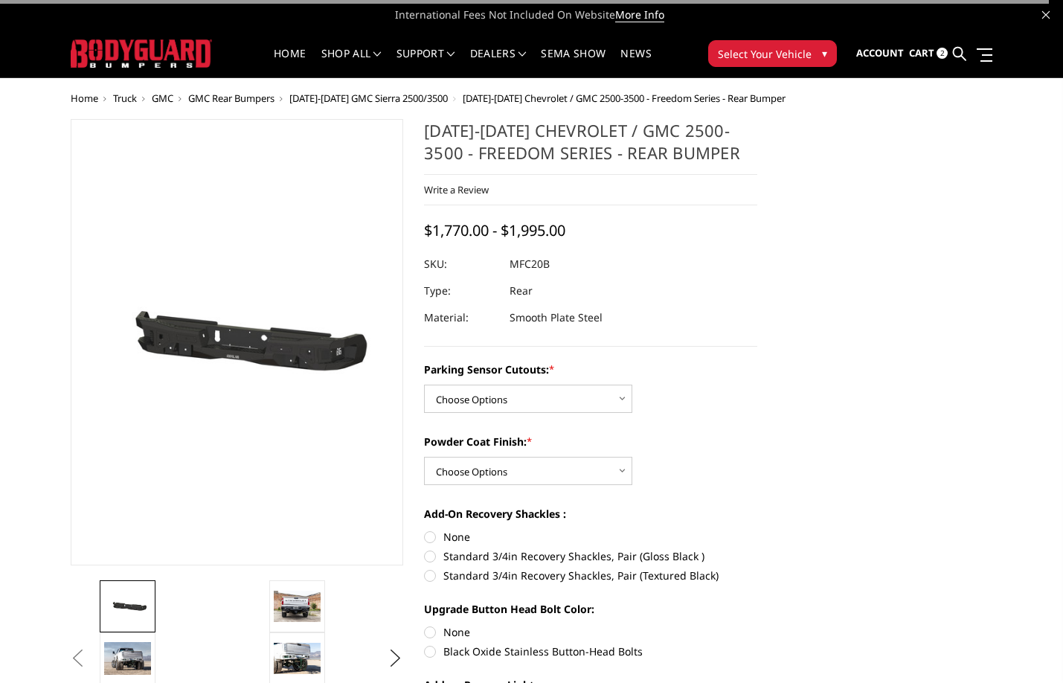
click at [966, 58] on link at bounding box center [959, 54] width 13 height 47
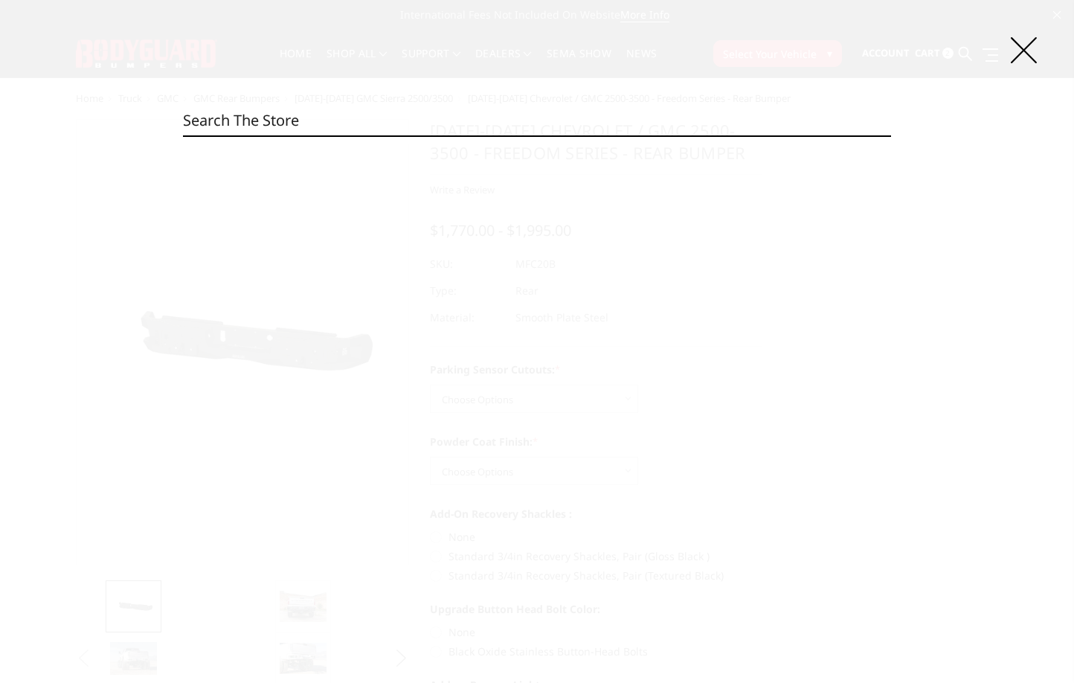
paste input "MFR19BYB"
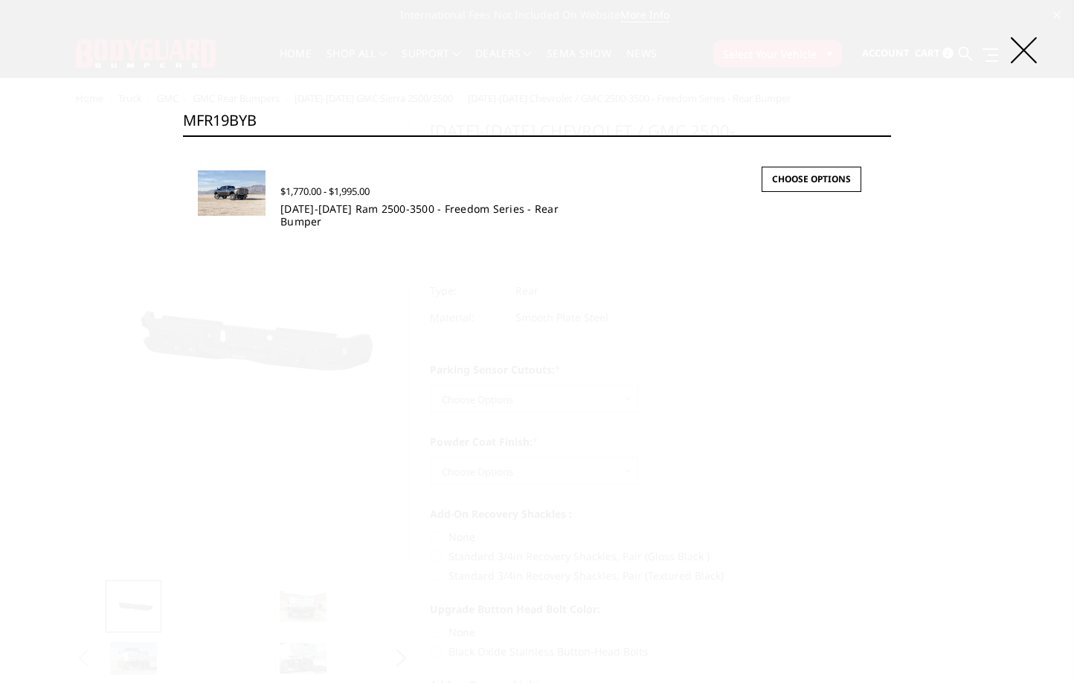
type input "MFR19BYB"
click at [417, 211] on link "[DATE]-[DATE] Ram 2500-3500 - Freedom Series - Rear Bumper" at bounding box center [419, 215] width 278 height 27
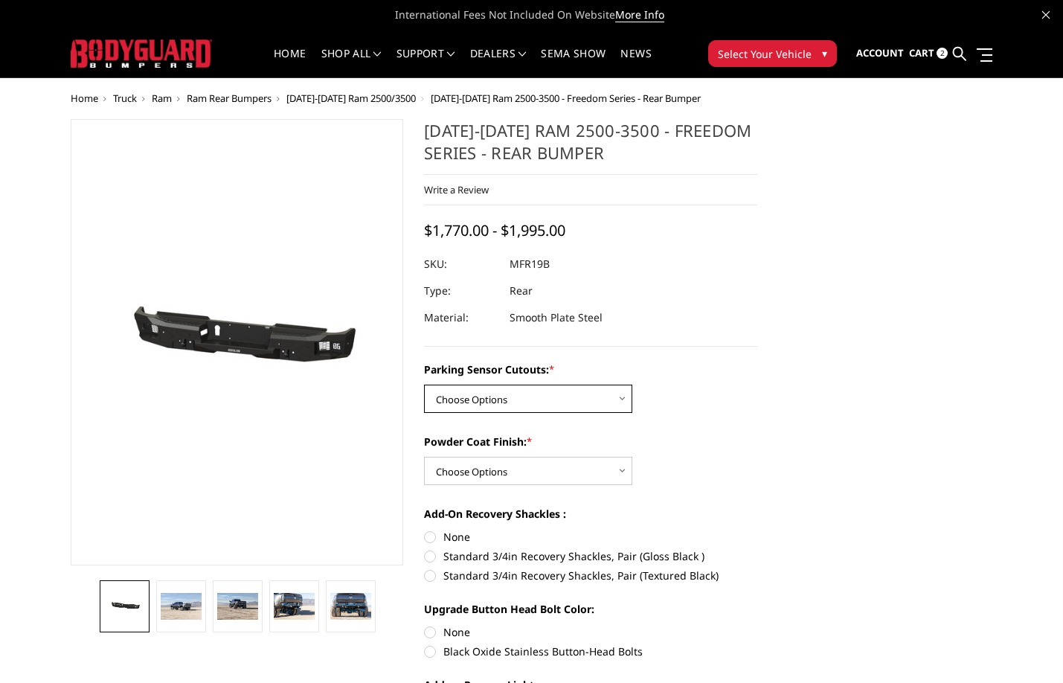
click at [536, 385] on select "Choose Options No - Without Parking Sensor Cutouts Yes - With Parking Sensor Cu…" at bounding box center [528, 399] width 208 height 28
select select "2709"
click at [424, 385] on select "Choose Options No - Without Parking Sensor Cutouts Yes - With Parking Sensor Cu…" at bounding box center [528, 399] width 208 height 28
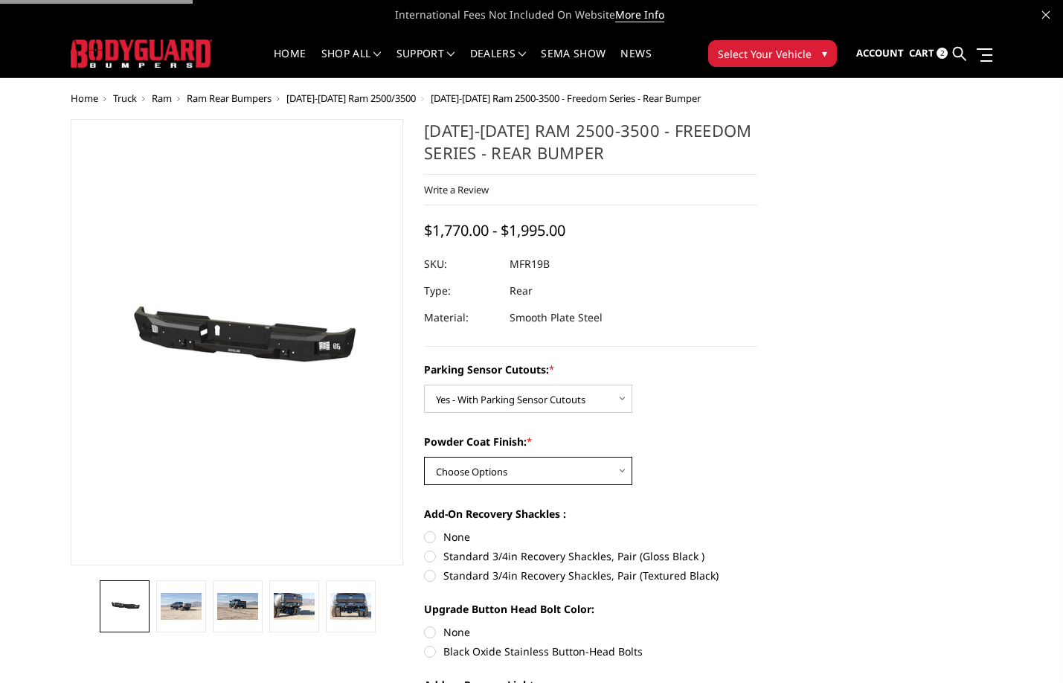
drag, startPoint x: 513, startPoint y: 471, endPoint x: 513, endPoint y: 483, distance: 11.9
click at [513, 471] on select "Choose Options Bare Metal Texture Black Powder Coat" at bounding box center [528, 471] width 208 height 28
click at [424, 457] on select "Choose Options Bare Metal Texture Black Powder Coat" at bounding box center [528, 471] width 208 height 28
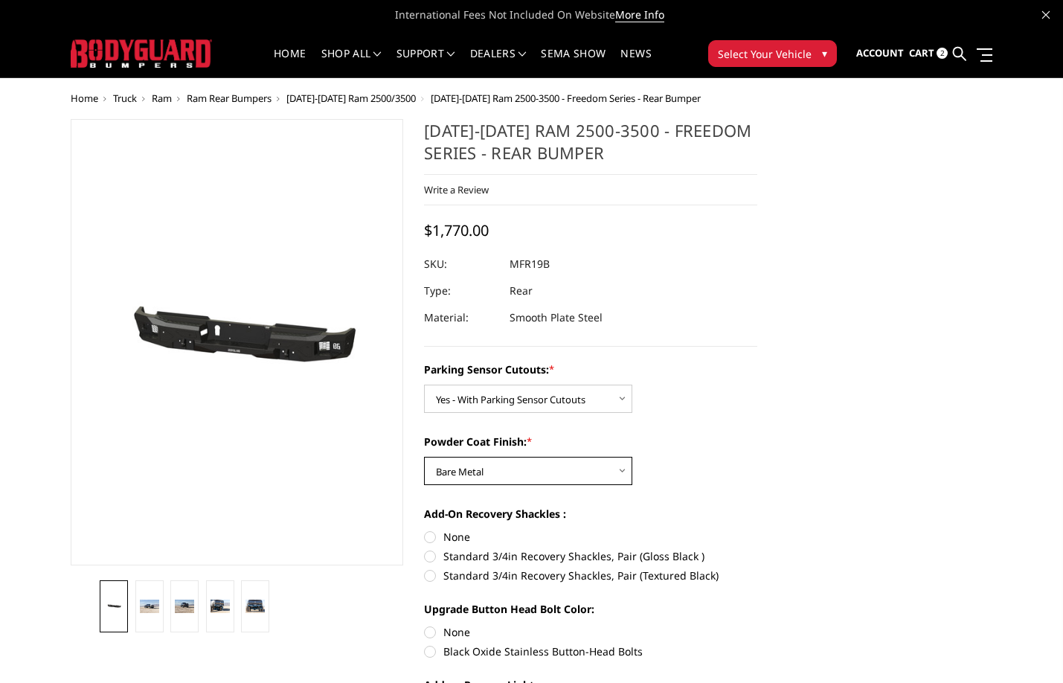
click at [504, 464] on select "Choose Options Bare Metal Texture Black Powder Coat" at bounding box center [528, 471] width 208 height 28
select select "2711"
click at [424, 457] on select "Choose Options Bare Metal Texture Black Powder Coat" at bounding box center [528, 471] width 208 height 28
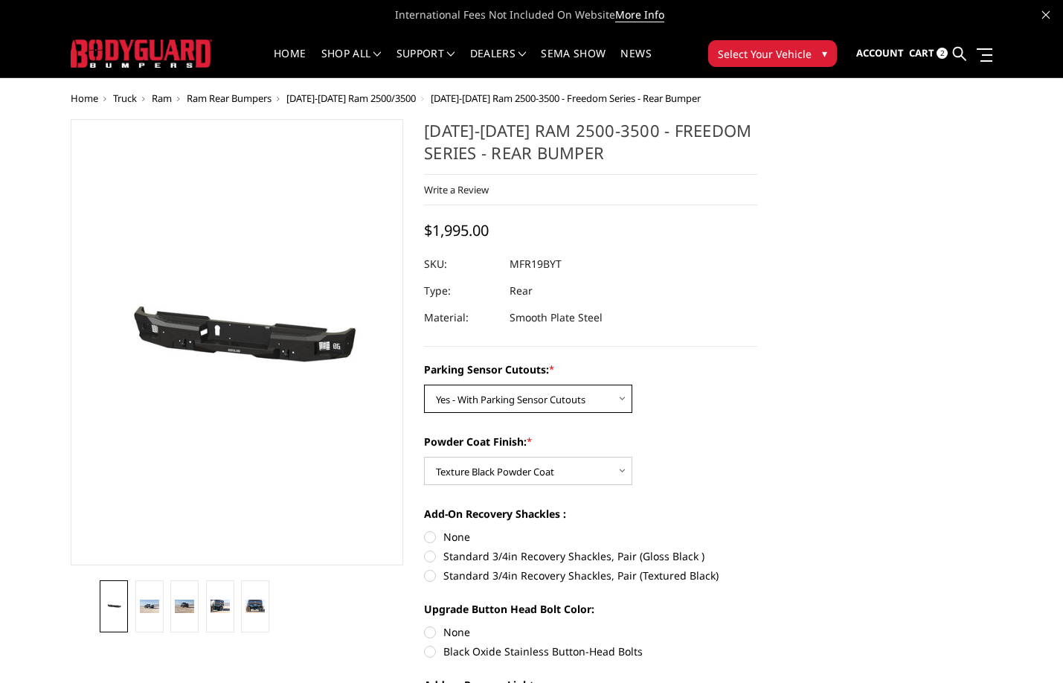
click at [528, 396] on select "Choose Options No - Without Parking Sensor Cutouts Yes - With Parking Sensor Cu…" at bounding box center [528, 399] width 208 height 28
select select "2708"
click at [424, 385] on select "Choose Options No - Without Parking Sensor Cutouts Yes - With Parking Sensor Cu…" at bounding box center [528, 399] width 208 height 28
click at [512, 473] on select "Choose Options Bare Metal Texture Black Powder Coat" at bounding box center [528, 471] width 208 height 28
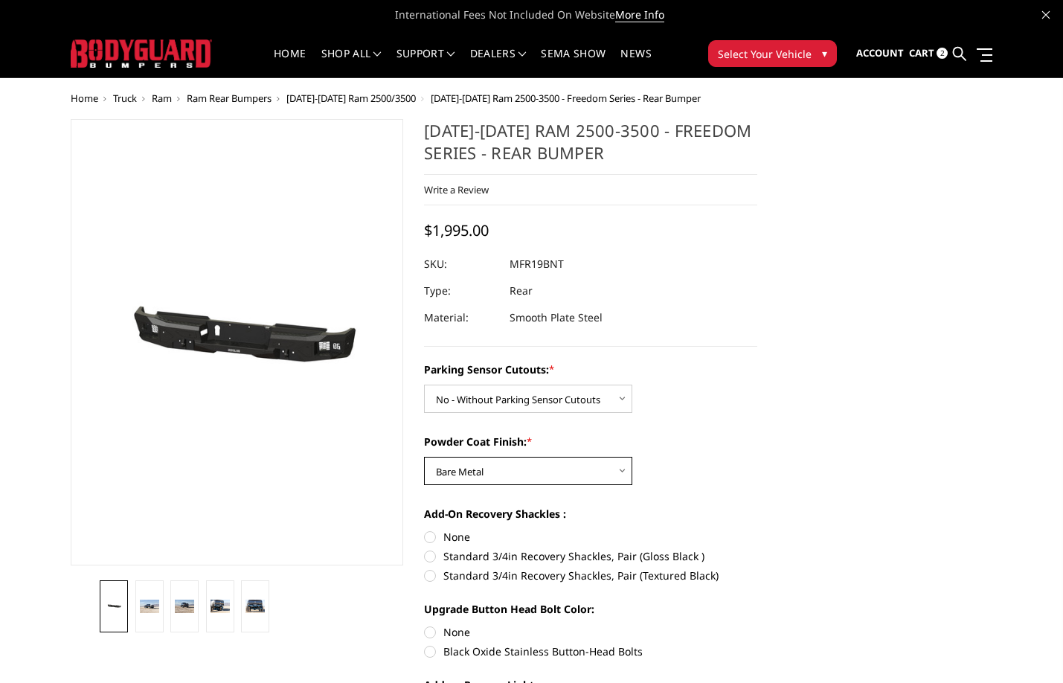
click at [424, 457] on select "Choose Options Bare Metal Texture Black Powder Coat" at bounding box center [528, 471] width 208 height 28
click at [524, 266] on dd "MFR19BNB" at bounding box center [537, 264] width 55 height 27
copy dd "MFR19BNB"
click at [525, 476] on select "Choose Options Bare Metal Texture Black Powder Coat" at bounding box center [528, 471] width 208 height 28
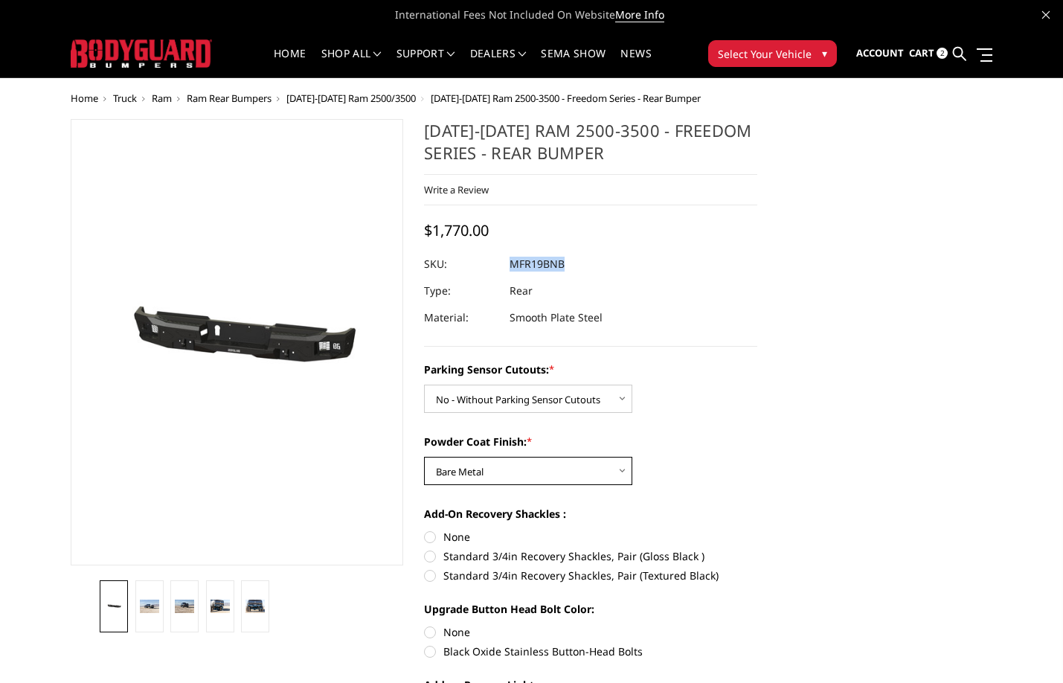
select select "2711"
click at [424, 457] on select "Choose Options Bare Metal Texture Black Powder Coat" at bounding box center [528, 471] width 208 height 28
click at [544, 261] on dd "MFR19BNT" at bounding box center [537, 264] width 54 height 27
copy dd "MFR19BNT"
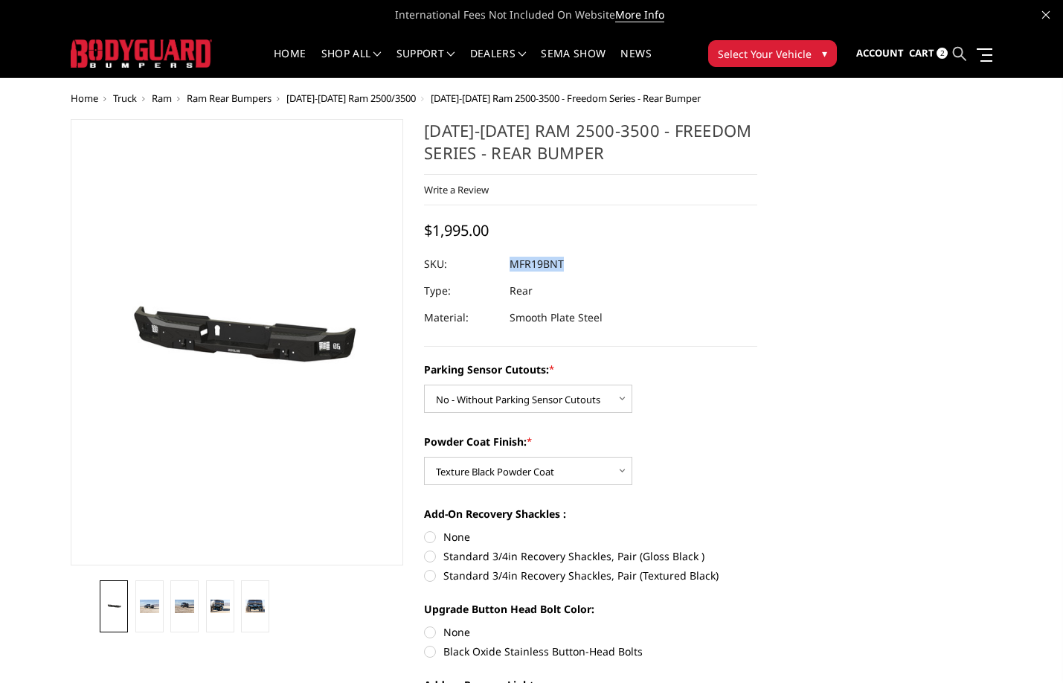
click at [961, 50] on icon at bounding box center [959, 53] width 13 height 13
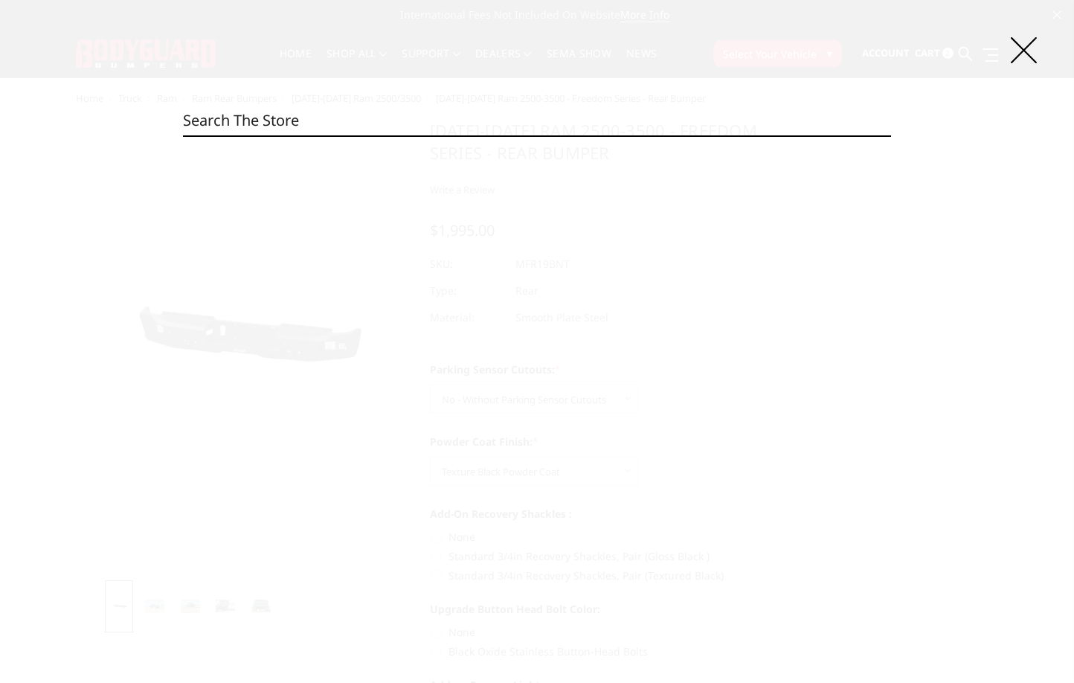
click at [638, 125] on input "Search" at bounding box center [537, 121] width 708 height 30
paste input "MGR21LYB"
type input "MGR21LYB"
click at [891, 135] on input "Search" at bounding box center [891, 135] width 1 height 1
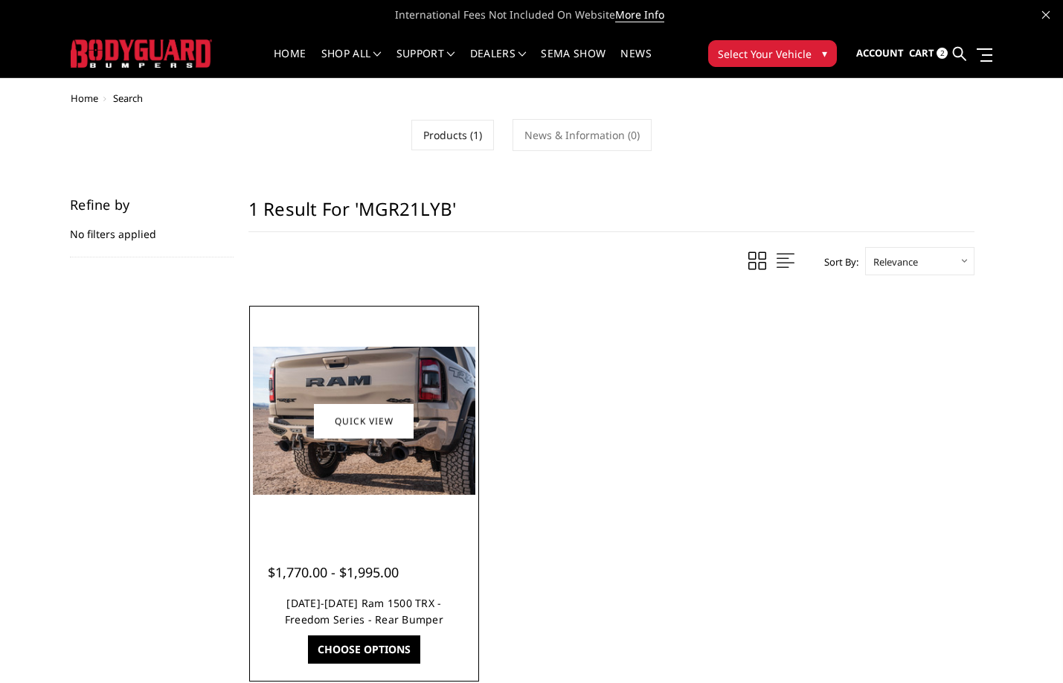
click at [385, 614] on link "[DATE]-[DATE] Ram 1500 TRX - Freedom Series - Rear Bumper" at bounding box center [364, 611] width 158 height 31
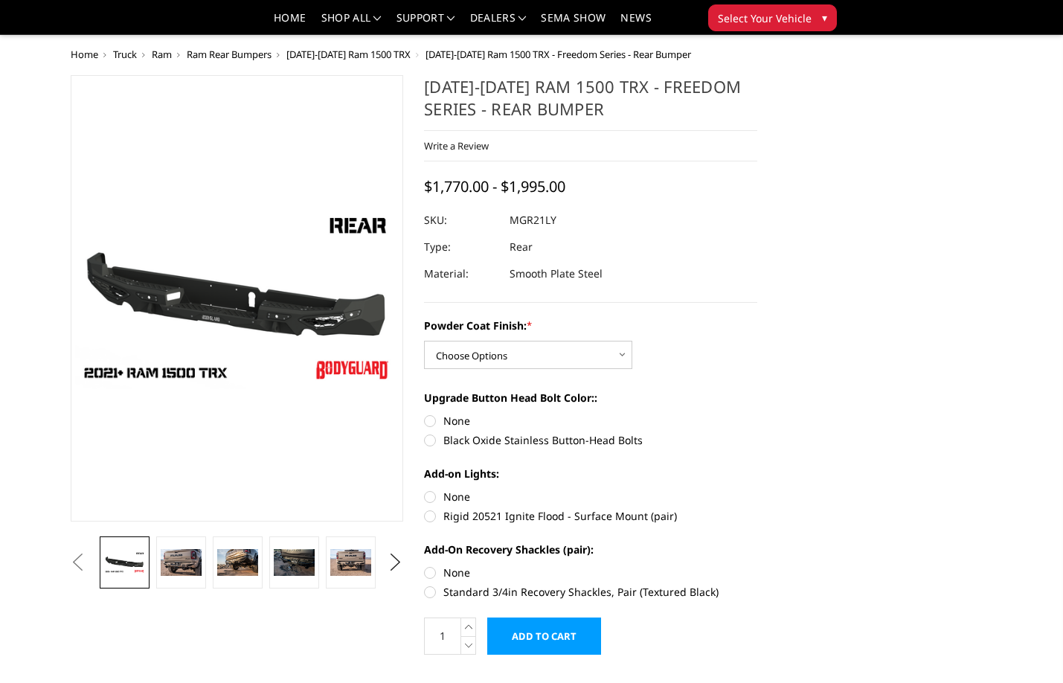
scroll to position [74, 0]
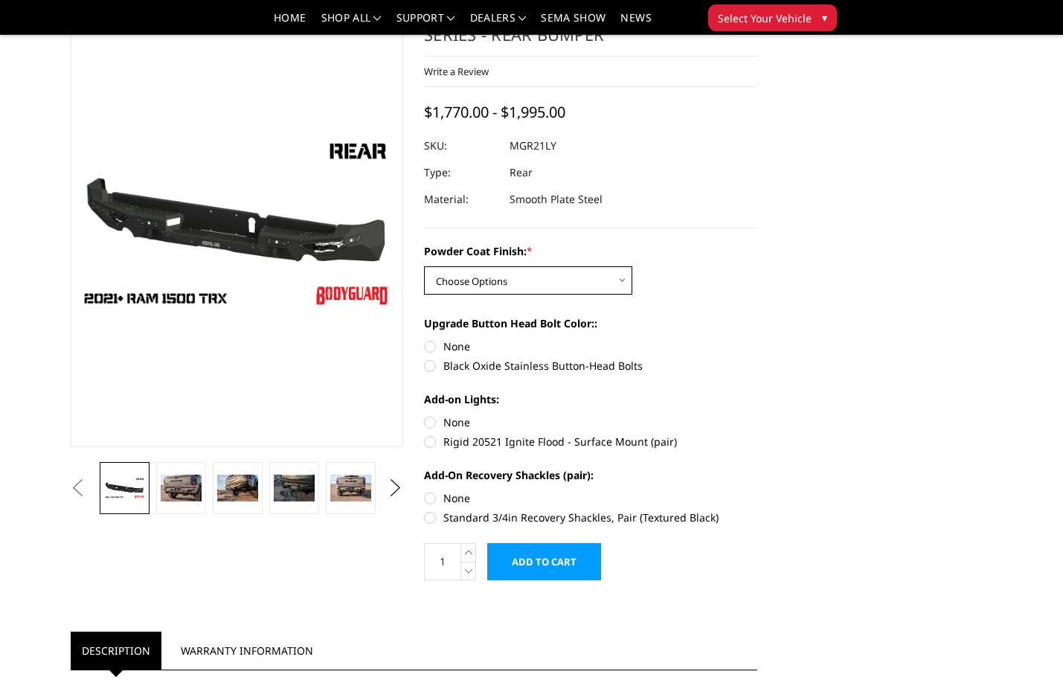
click at [510, 276] on select "Choose Options Bare Metal Textured Black Powder Coat" at bounding box center [528, 280] width 208 height 28
select select "3142"
click at [424, 266] on select "Choose Options Bare Metal Textured Black Powder Coat" at bounding box center [528, 280] width 208 height 28
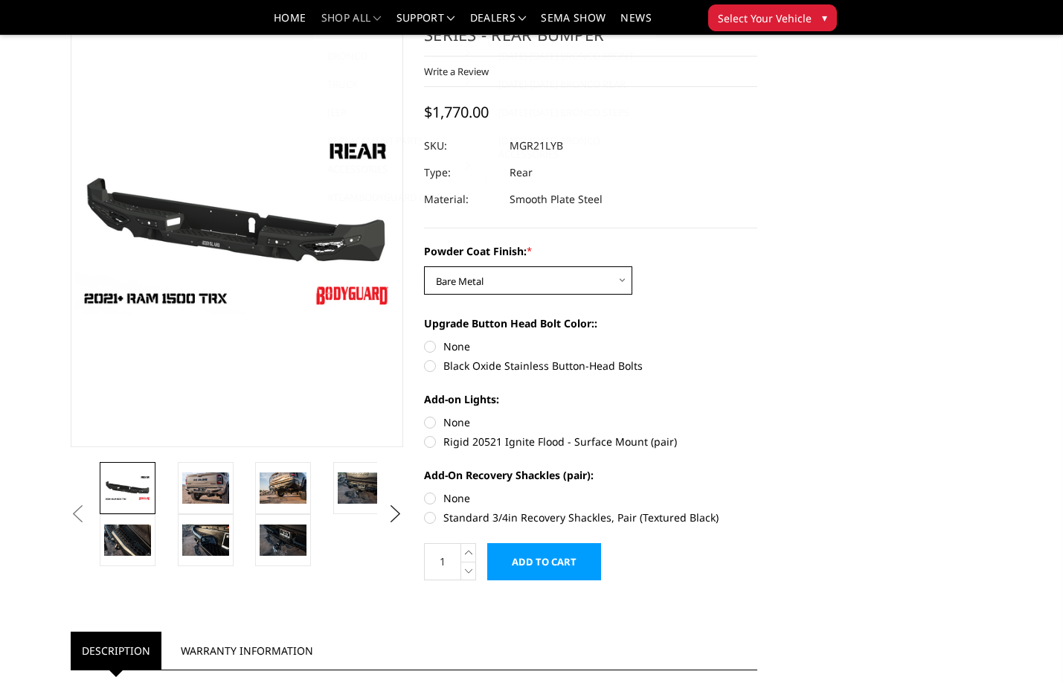
scroll to position [0, 0]
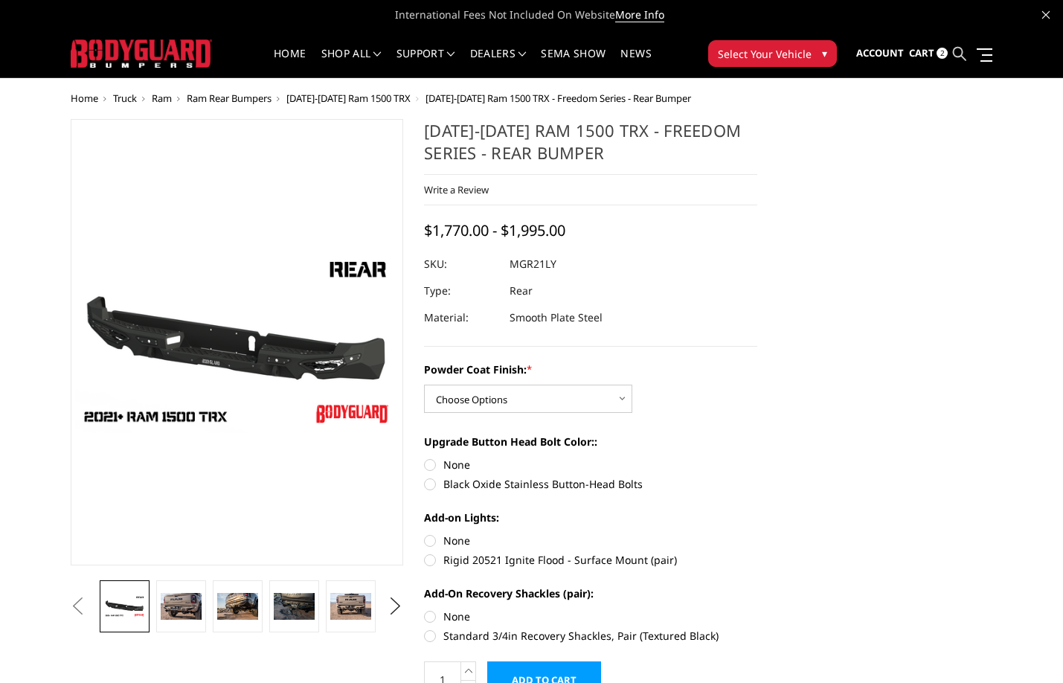
click at [960, 57] on icon at bounding box center [959, 53] width 13 height 13
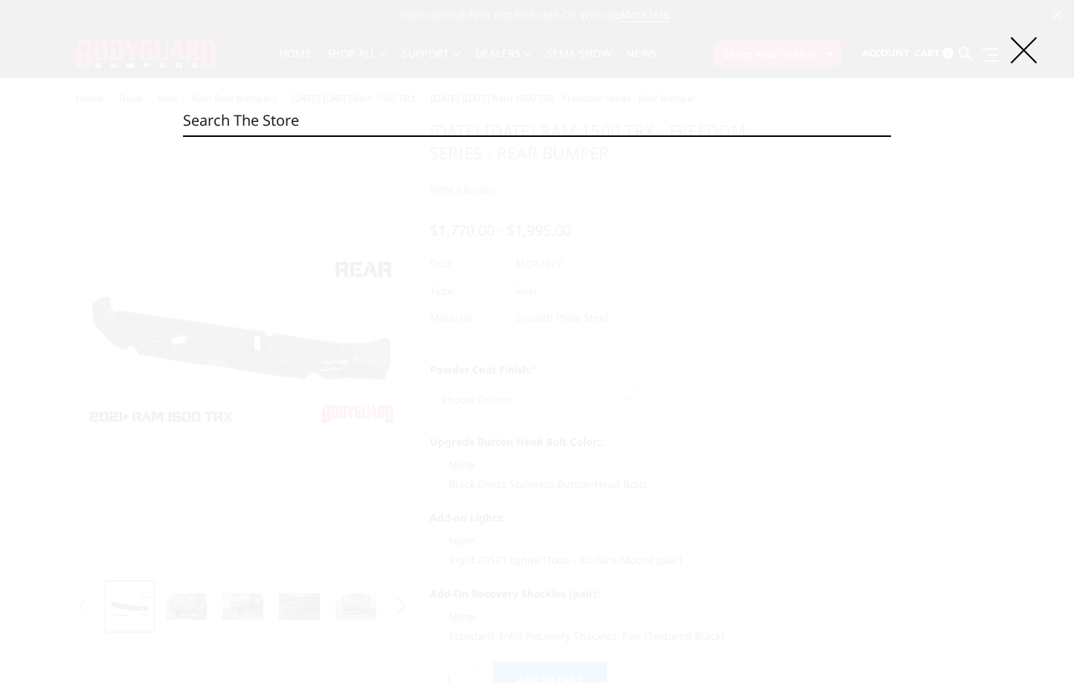
click at [615, 120] on input "Search" at bounding box center [537, 121] width 708 height 30
paste input "KFF17BYB"
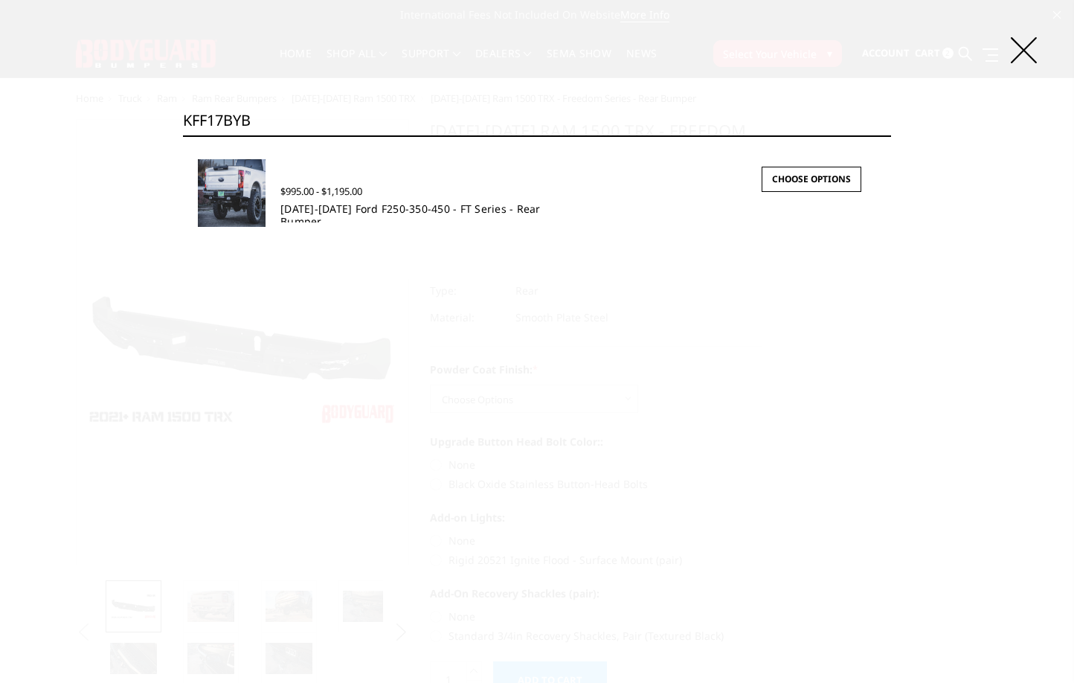
type input "KFF17BYB"
click at [314, 210] on link "[DATE]-[DATE] Ford F250-350-450 - FT Series - Rear Bumper" at bounding box center [410, 215] width 260 height 27
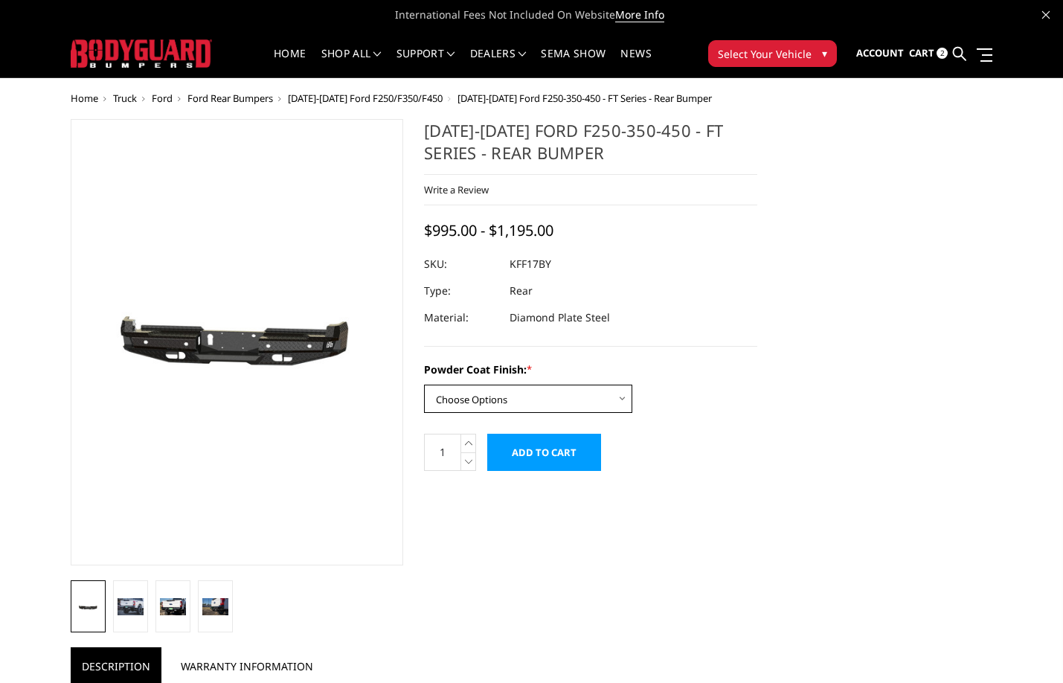
click at [542, 408] on select "Choose Options Bare Metal Gloss Black Powder Coat Textured Black Powder Coat" at bounding box center [528, 399] width 208 height 28
click at [424, 385] on select "Choose Options Bare Metal Gloss Black Powder Coat Textured Black Powder Coat" at bounding box center [528, 399] width 208 height 28
click at [526, 409] on select "Choose Options Bare Metal Gloss Black Powder Coat Textured Black Powder Coat" at bounding box center [528, 399] width 208 height 28
click at [424, 385] on select "Choose Options Bare Metal Gloss Black Powder Coat Textured Black Powder Coat" at bounding box center [528, 399] width 208 height 28
click at [548, 394] on select "Choose Options Bare Metal Gloss Black Powder Coat Textured Black Powder Coat" at bounding box center [528, 399] width 208 height 28
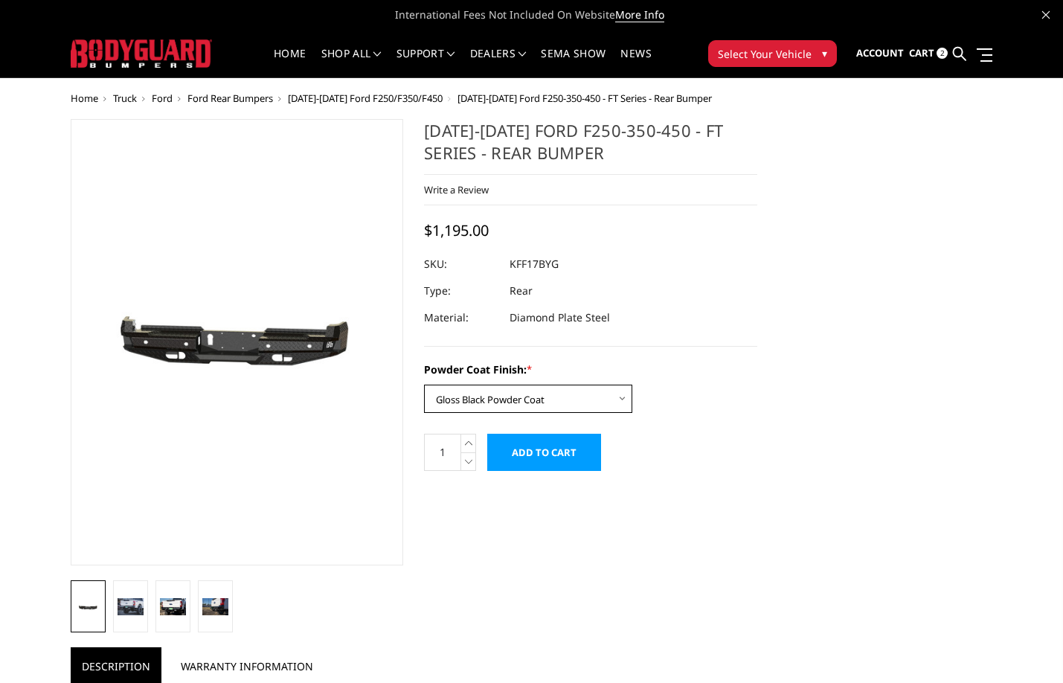
select select "3410"
click at [424, 385] on select "Choose Options Bare Metal Gloss Black Powder Coat Textured Black Powder Coat" at bounding box center [528, 399] width 208 height 28
click at [956, 51] on icon at bounding box center [959, 53] width 13 height 13
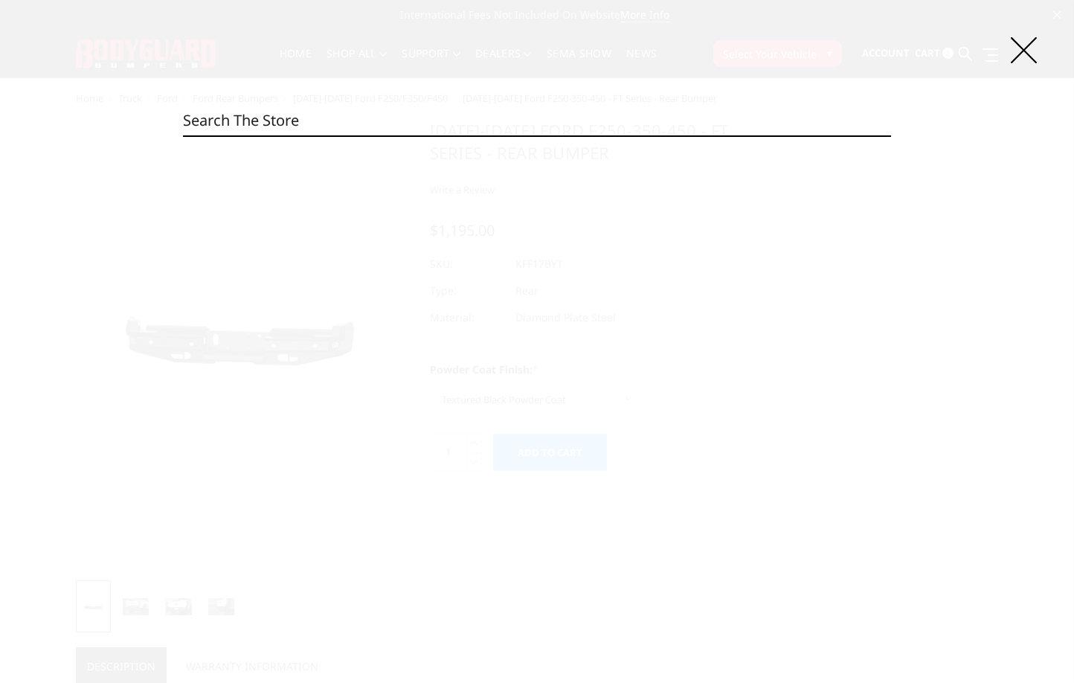
click at [691, 132] on input "Search" at bounding box center [537, 121] width 708 height 30
paste input "KFF23BYB"
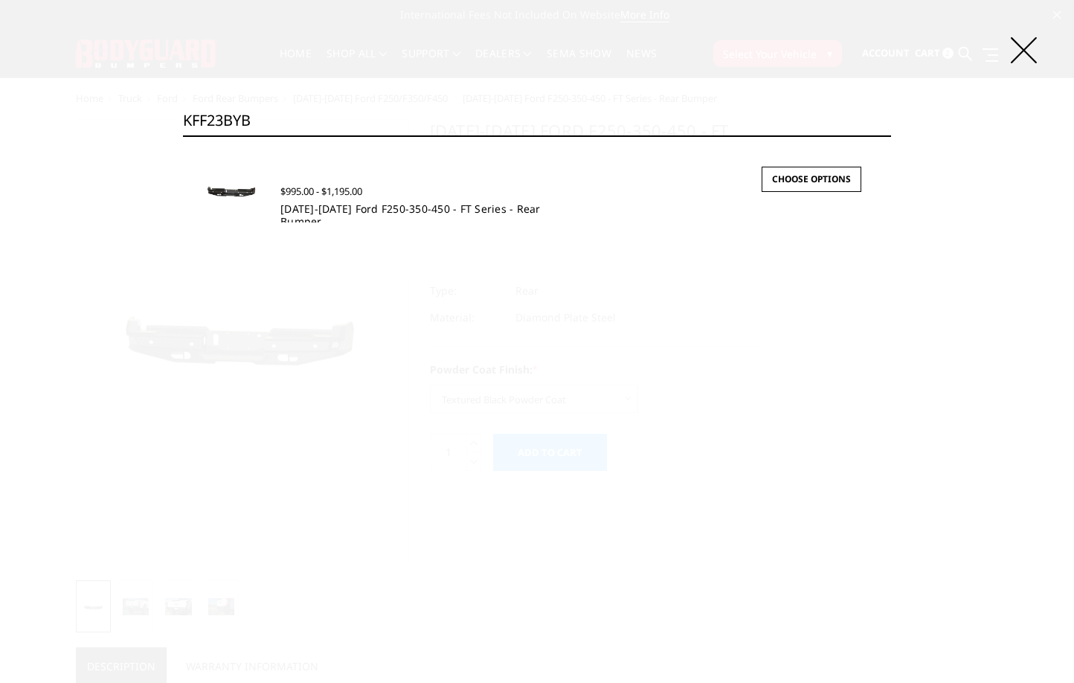
type input "KFF23BYB"
click at [405, 205] on link "2023-2026 Ford F250-350-450 - FT Series - Rear Bumper" at bounding box center [410, 215] width 260 height 27
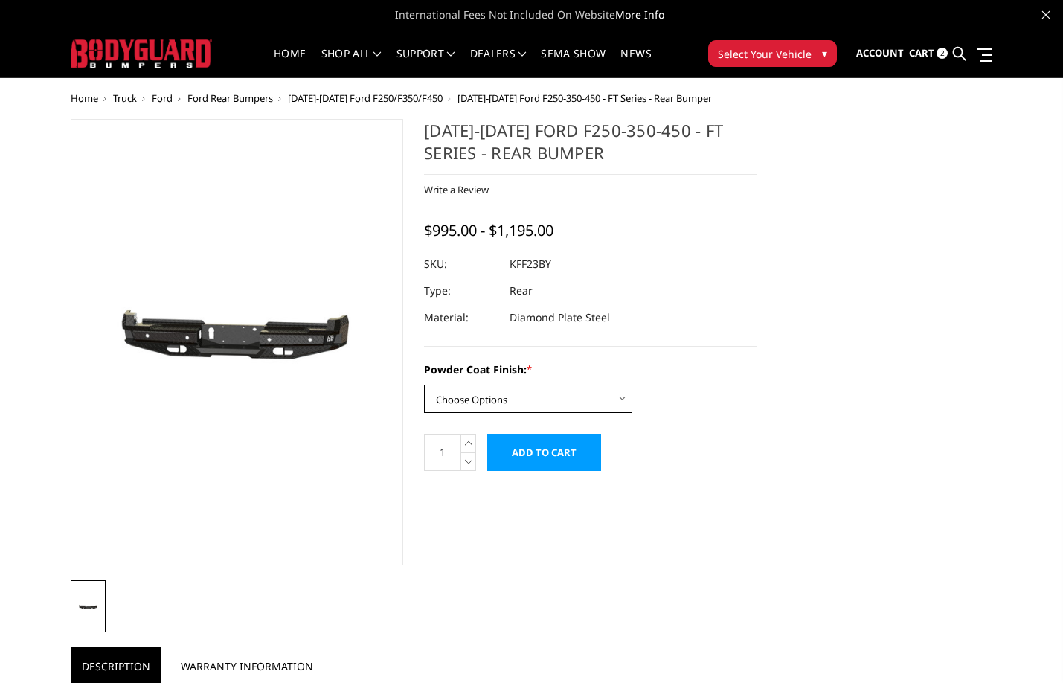
click at [484, 402] on select "Choose Options Bare Metal Gloss Black Powder Coat Textured Black Powder Coat" at bounding box center [528, 399] width 208 height 28
click at [424, 385] on select "Choose Options Bare Metal Gloss Black Powder Coat Textured Black Powder Coat" at bounding box center [528, 399] width 208 height 28
click at [550, 402] on select "Choose Options Bare Metal Gloss Black Powder Coat Textured Black Powder Coat" at bounding box center [528, 399] width 208 height 28
click at [424, 385] on select "Choose Options Bare Metal Gloss Black Powder Coat Textured Black Powder Coat" at bounding box center [528, 399] width 208 height 28
click at [550, 393] on select "Choose Options Bare Metal Gloss Black Powder Coat Textured Black Powder Coat" at bounding box center [528, 399] width 208 height 28
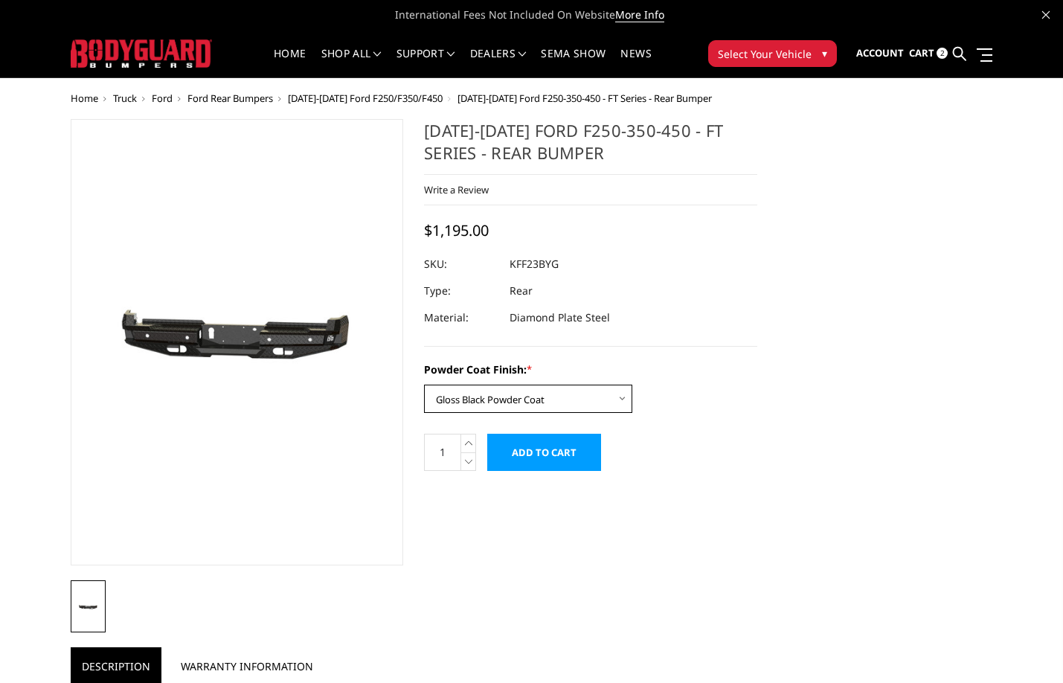
select select "3422"
click at [424, 385] on select "Choose Options Bare Metal Gloss Black Powder Coat Textured Black Powder Coat" at bounding box center [528, 399] width 208 height 28
click at [963, 59] on icon at bounding box center [959, 53] width 13 height 13
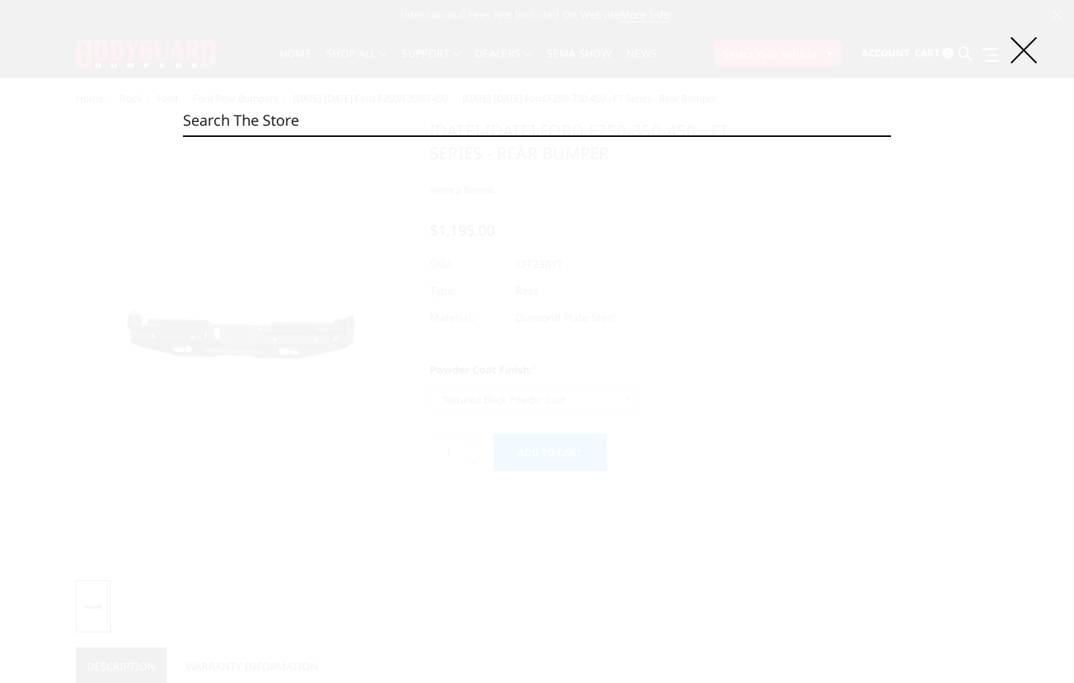
click at [684, 123] on input "Search" at bounding box center [537, 121] width 708 height 30
paste input "KFC20BYB"
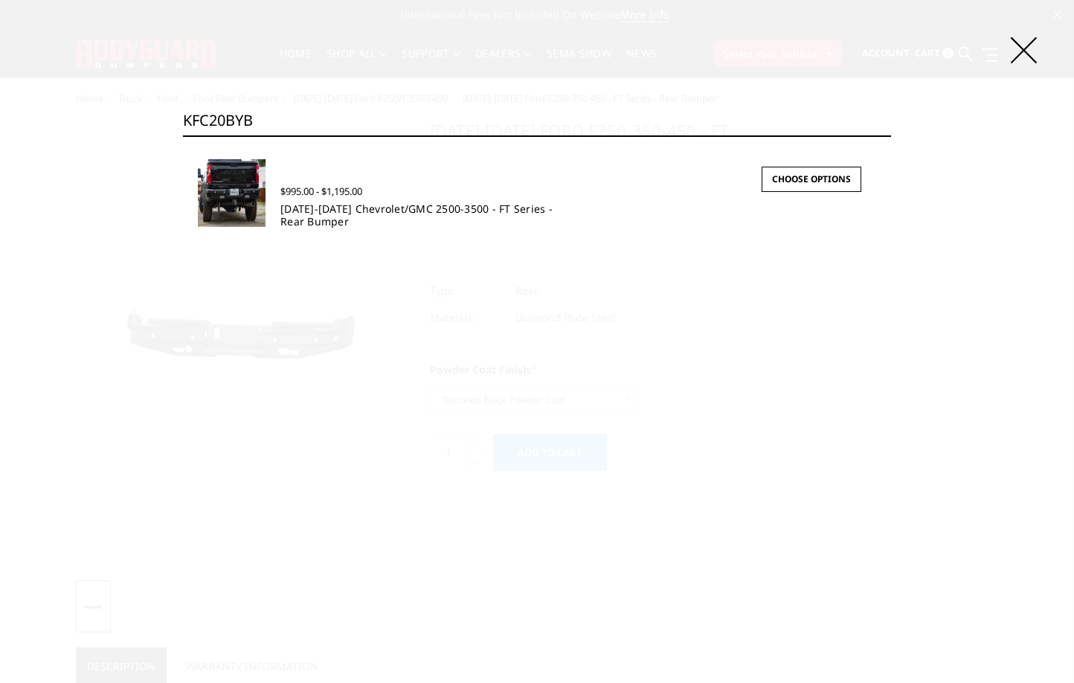
type input "KFC20BYB"
click at [402, 211] on link "[DATE]-[DATE] Chevrolet/GMC 2500-3500 - FT Series - Rear Bumper" at bounding box center [416, 215] width 272 height 27
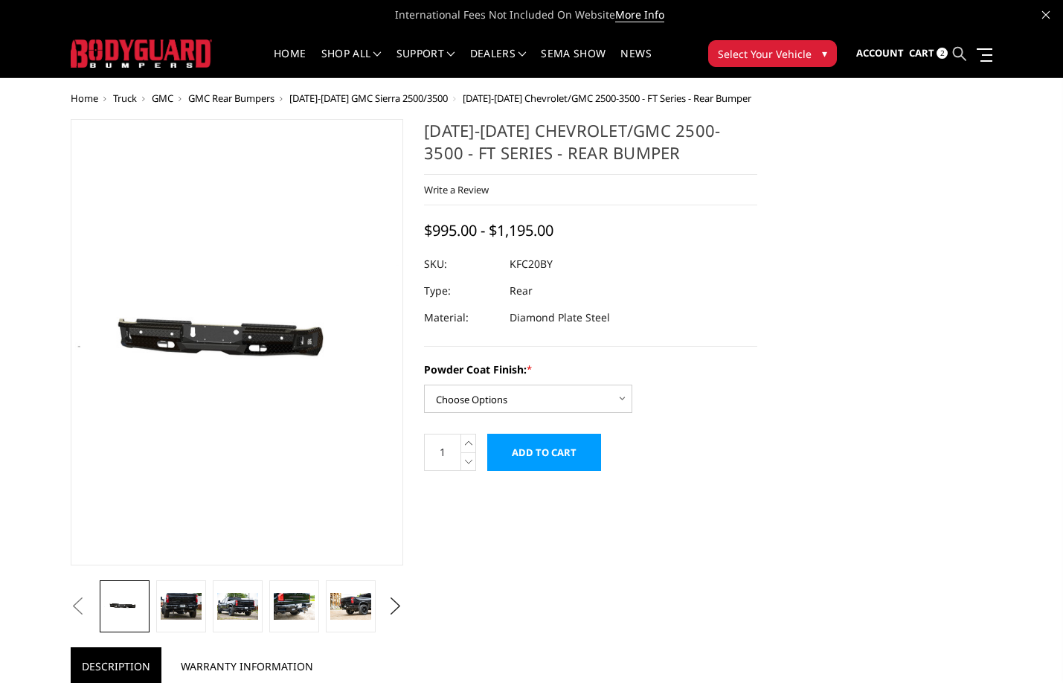
click at [953, 49] on icon at bounding box center [959, 53] width 13 height 13
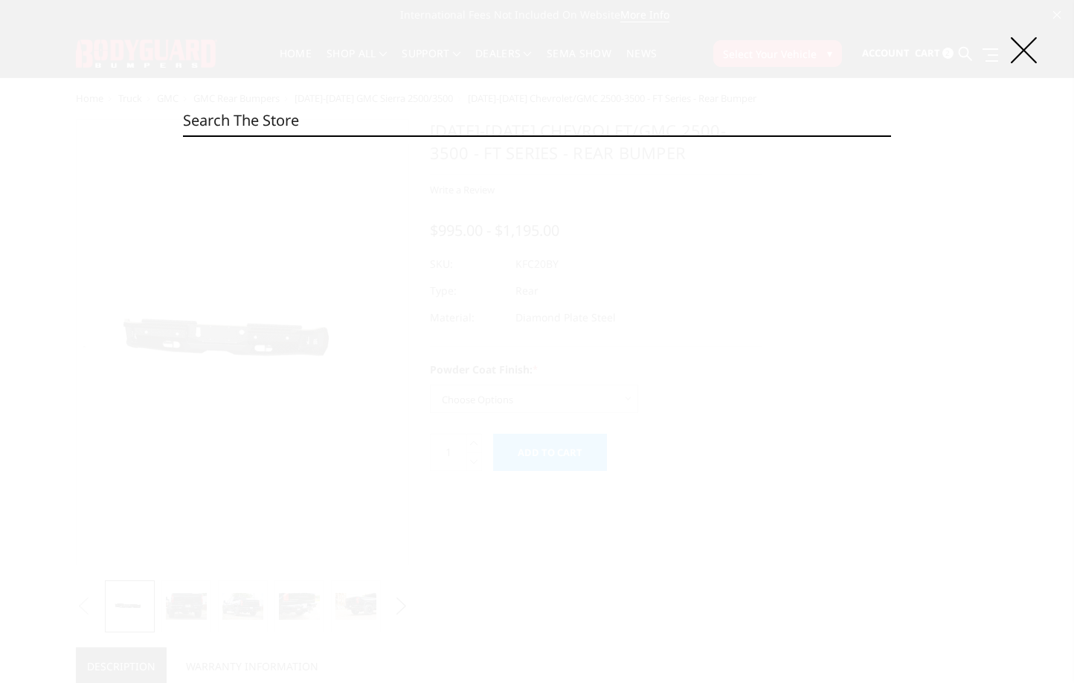
click at [556, 111] on input "Search" at bounding box center [537, 121] width 708 height 30
paste input "KFR10BYB"
type input "KFR10BYB"
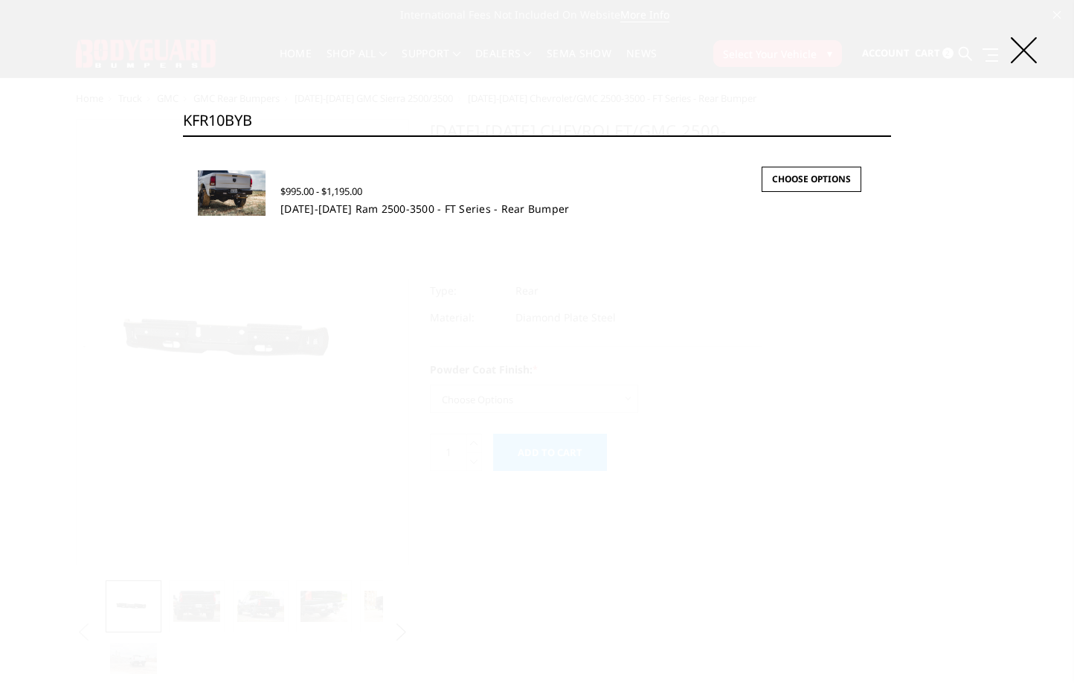
click at [475, 213] on link "2010-2018 Ram 2500-3500 - FT Series - Rear Bumper" at bounding box center [424, 209] width 289 height 14
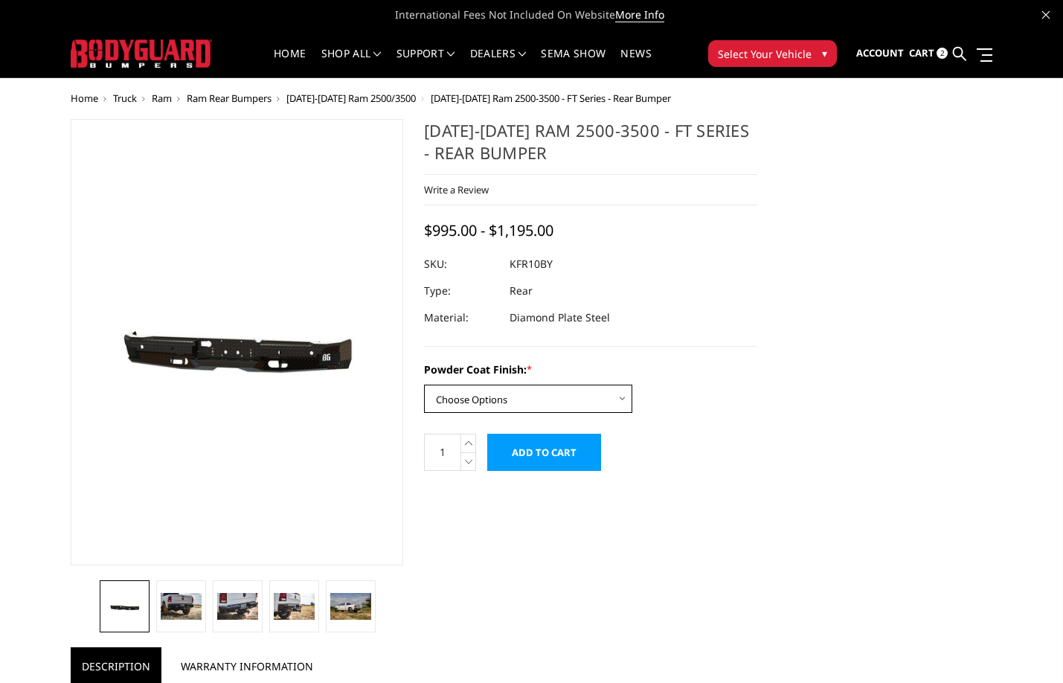
drag, startPoint x: 563, startPoint y: 398, endPoint x: 553, endPoint y: 411, distance: 16.5
click at [563, 398] on select "Choose Options Bare Metal Gloss Black Powder Coat Textured Black Powder Coat" at bounding box center [528, 399] width 208 height 28
click at [424, 385] on select "Choose Options Bare Metal Gloss Black Powder Coat Textured Black Powder Coat" at bounding box center [528, 399] width 208 height 28
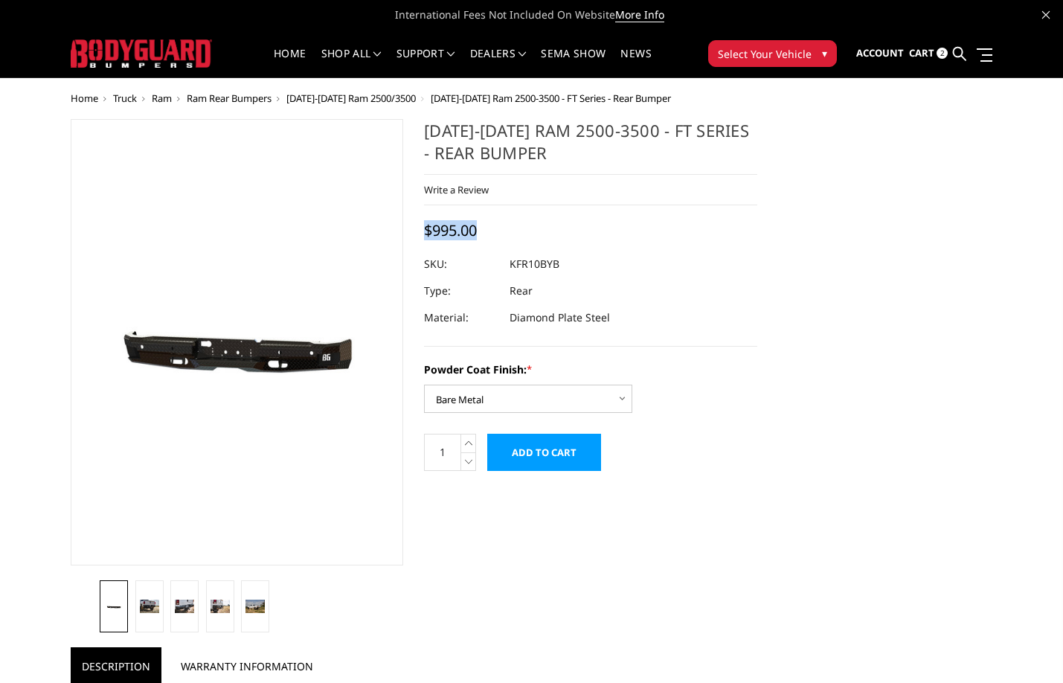
drag, startPoint x: 489, startPoint y: 219, endPoint x: 418, endPoint y: 233, distance: 72.8
click at [418, 233] on section "2010-2018 Ram 2500-3500 - FT Series - Rear Bumper Write a Review Write a Review…" at bounding box center [591, 302] width 354 height 367
copy span "$995.00"
drag, startPoint x: 558, startPoint y: 387, endPoint x: 550, endPoint y: 411, distance: 24.9
click at [558, 387] on select "Choose Options Bare Metal Gloss Black Powder Coat Textured Black Powder Coat" at bounding box center [528, 399] width 208 height 28
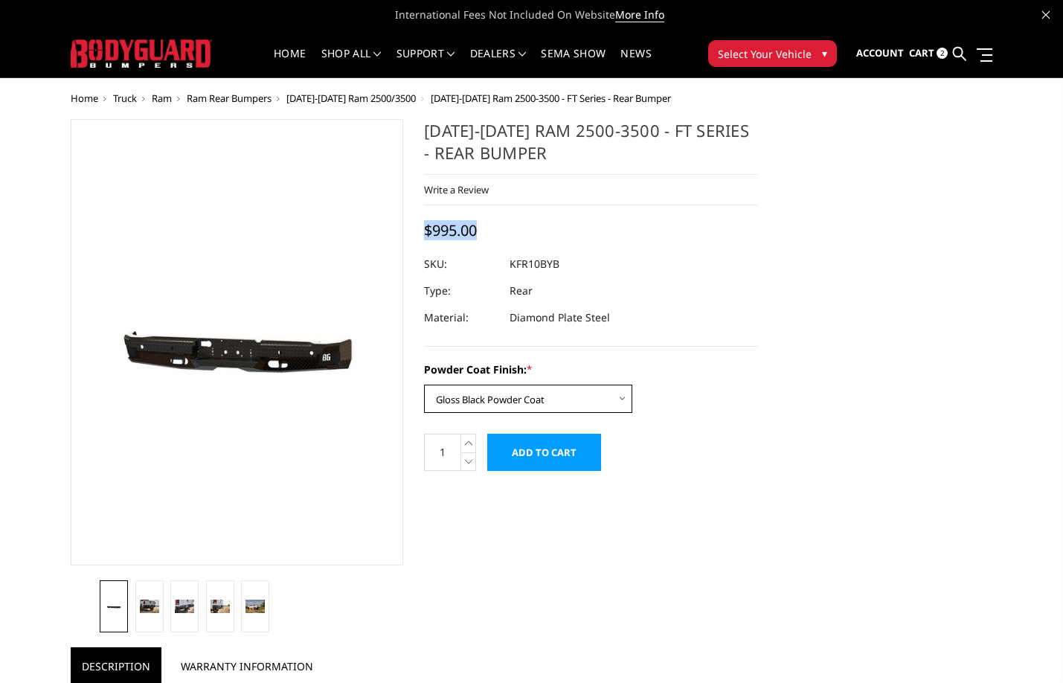
click at [424, 385] on select "Choose Options Bare Metal Gloss Black Powder Coat Textured Black Powder Coat" at bounding box center [528, 399] width 208 height 28
drag, startPoint x: 555, startPoint y: 393, endPoint x: 553, endPoint y: 408, distance: 15.0
click at [555, 393] on select "Choose Options Bare Metal Gloss Black Powder Coat Textured Black Powder Coat" at bounding box center [528, 399] width 208 height 28
select select "3413"
click at [424, 385] on select "Choose Options Bare Metal Gloss Black Powder Coat Textured Black Powder Coat" at bounding box center [528, 399] width 208 height 28
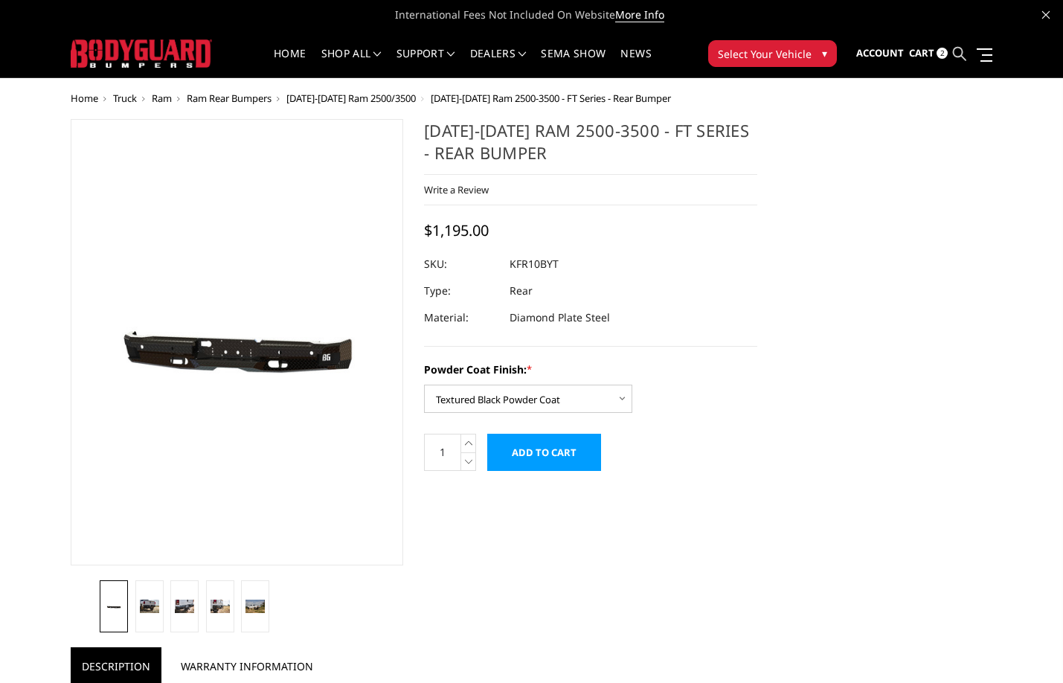
click at [963, 57] on icon at bounding box center [959, 53] width 13 height 13
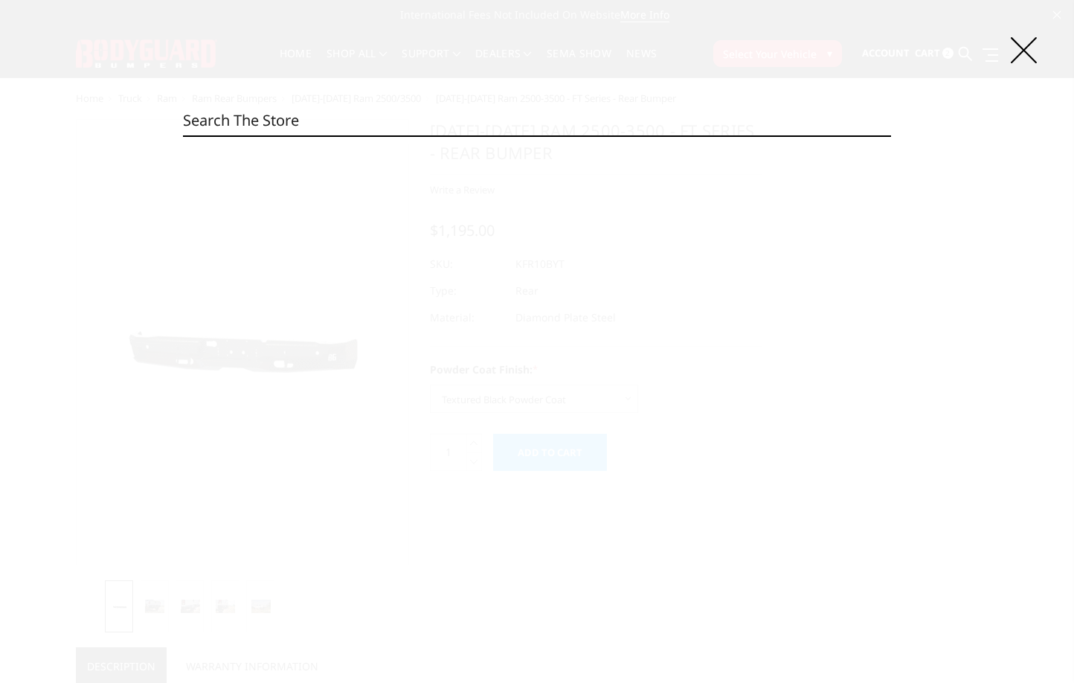
click at [599, 121] on input "Search" at bounding box center [537, 121] width 708 height 30
paste input "KFC20BYB"
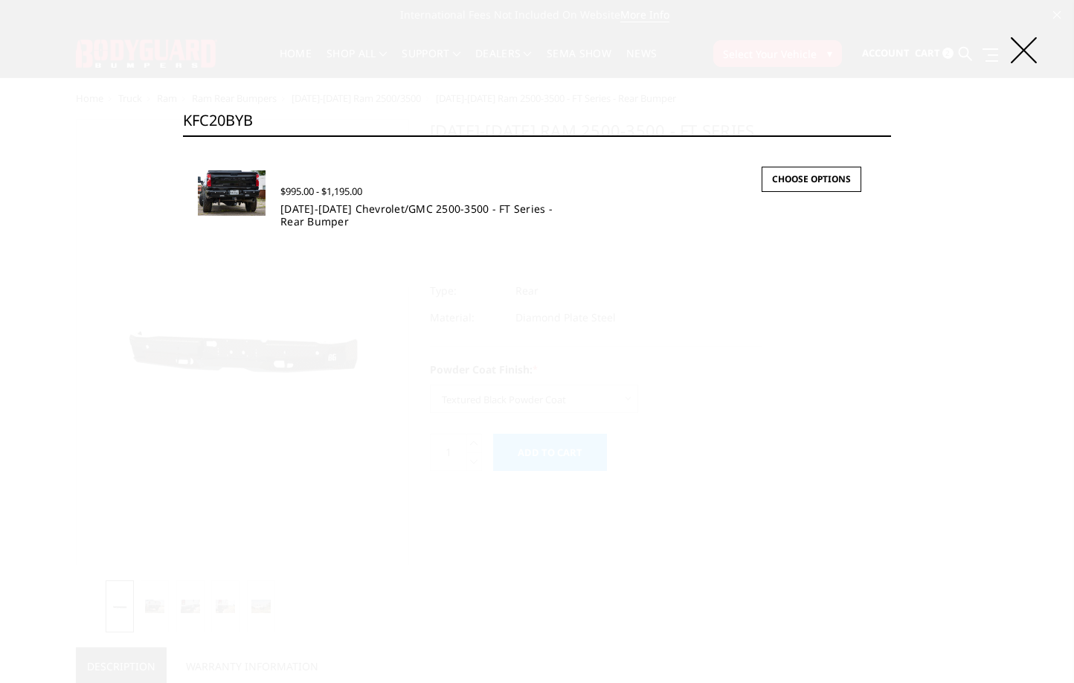
type input "KFC20BYB"
click at [369, 212] on link "2020-2026 Chevrolet/GMC 2500-3500 - FT Series - Rear Bumper" at bounding box center [416, 215] width 272 height 27
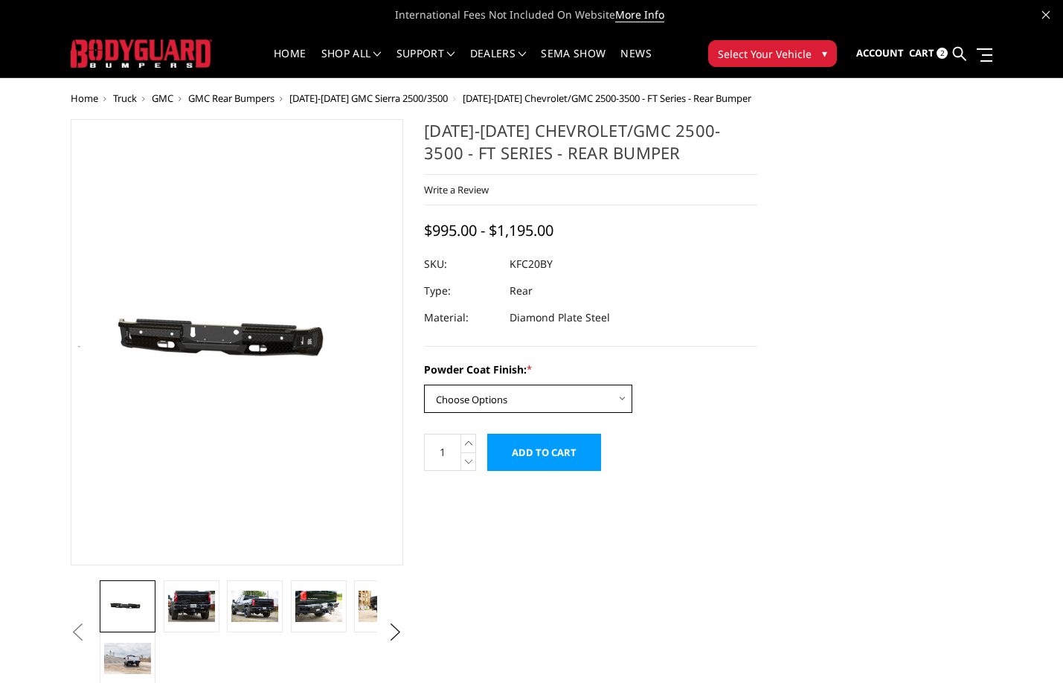
click at [579, 387] on select "Choose Options Bare Metal Gloss Black Powder Coat Textured Black Powder Coat" at bounding box center [528, 399] width 208 height 28
select select "3417"
click at [424, 385] on select "Choose Options Bare Metal Gloss Black Powder Coat Textured Black Powder Coat" at bounding box center [528, 399] width 208 height 28
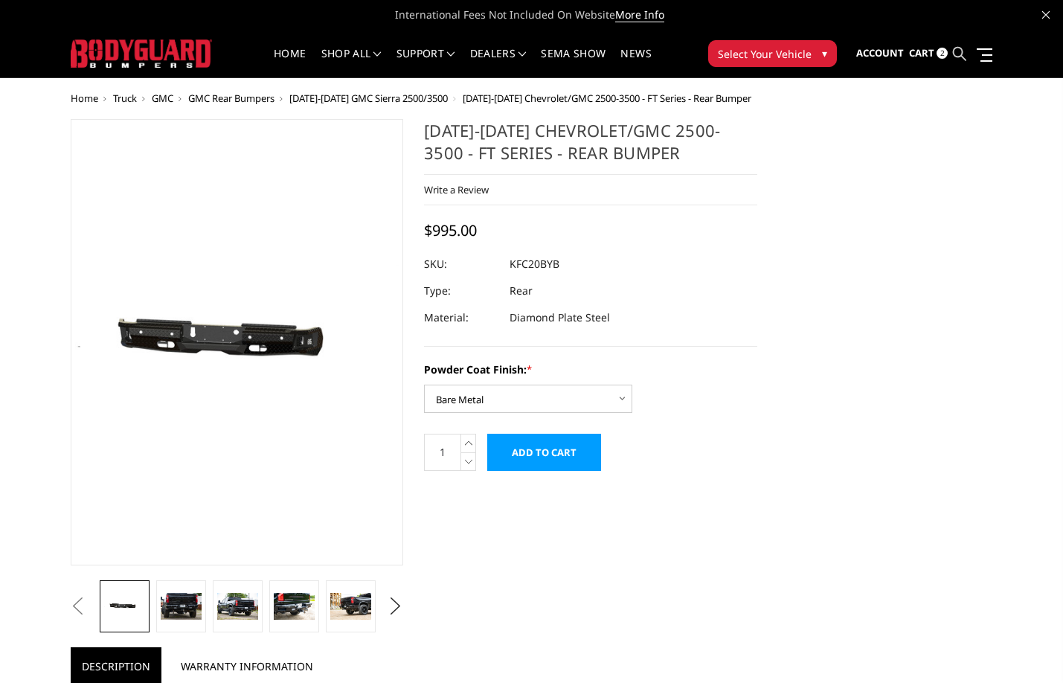
click at [957, 53] on icon at bounding box center [959, 53] width 13 height 13
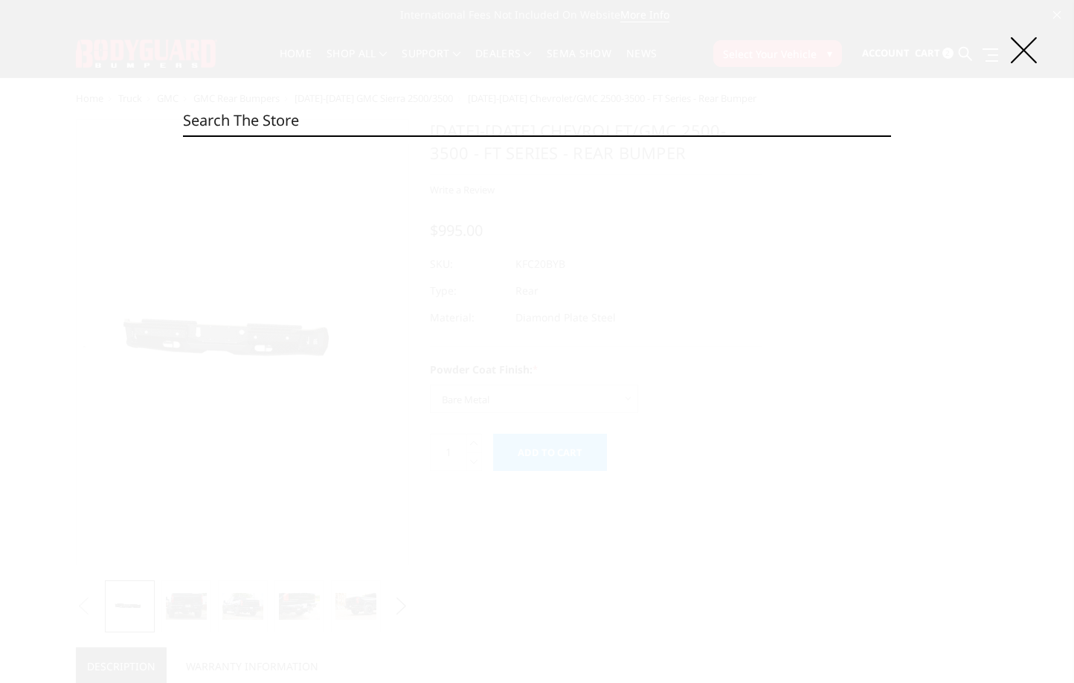
click at [622, 118] on input "Search" at bounding box center [537, 121] width 708 height 30
paste input "KFF23BYB"
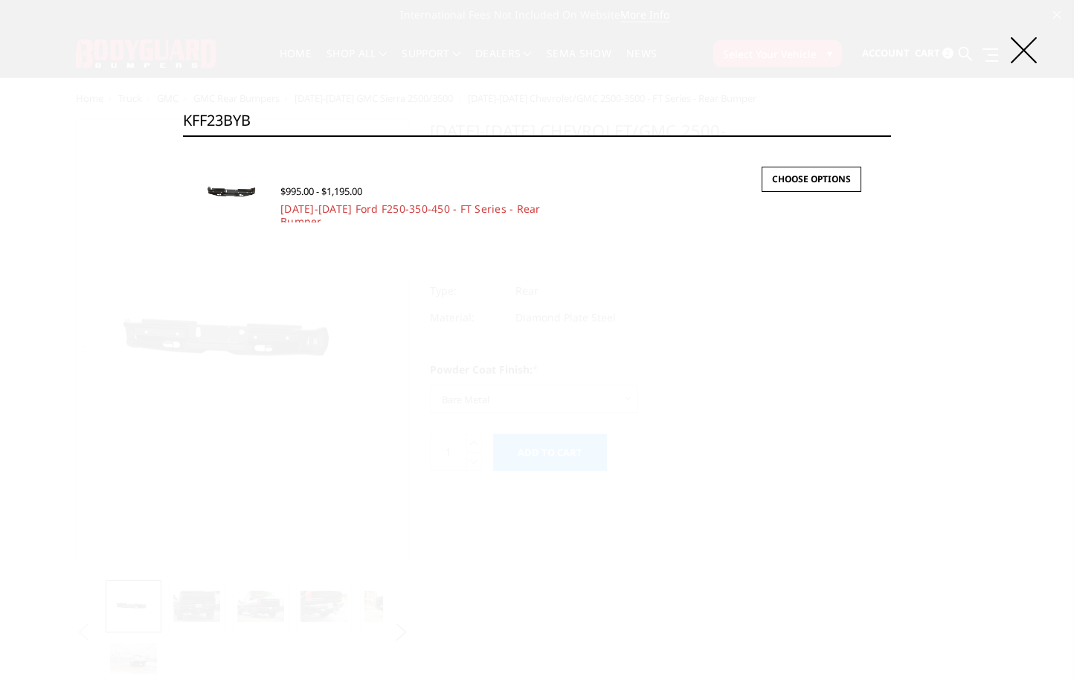
click at [693, 125] on input "KFF23BYB" at bounding box center [537, 121] width 708 height 30
paste input "17"
click at [804, 123] on input "KFF17BYB" at bounding box center [537, 121] width 708 height 30
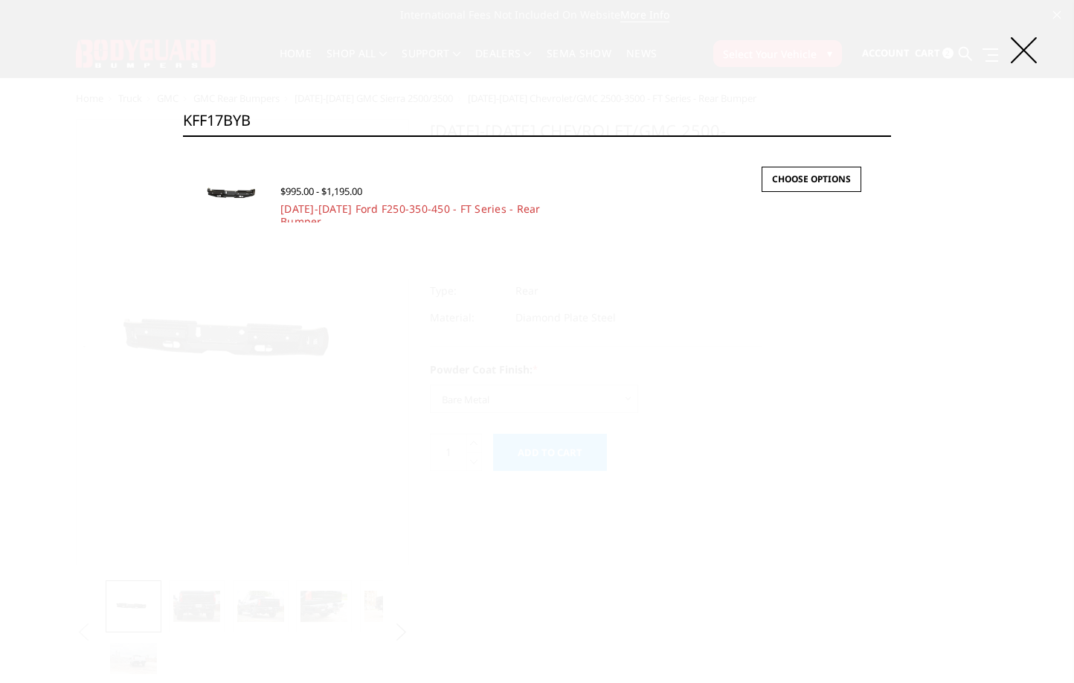
paste input "R19"
type input "KFR19BYB"
click at [325, 208] on link "[DATE]-[DATE] Ford F250-350-450 - FT Series - Rear Bumper" at bounding box center [410, 215] width 260 height 27
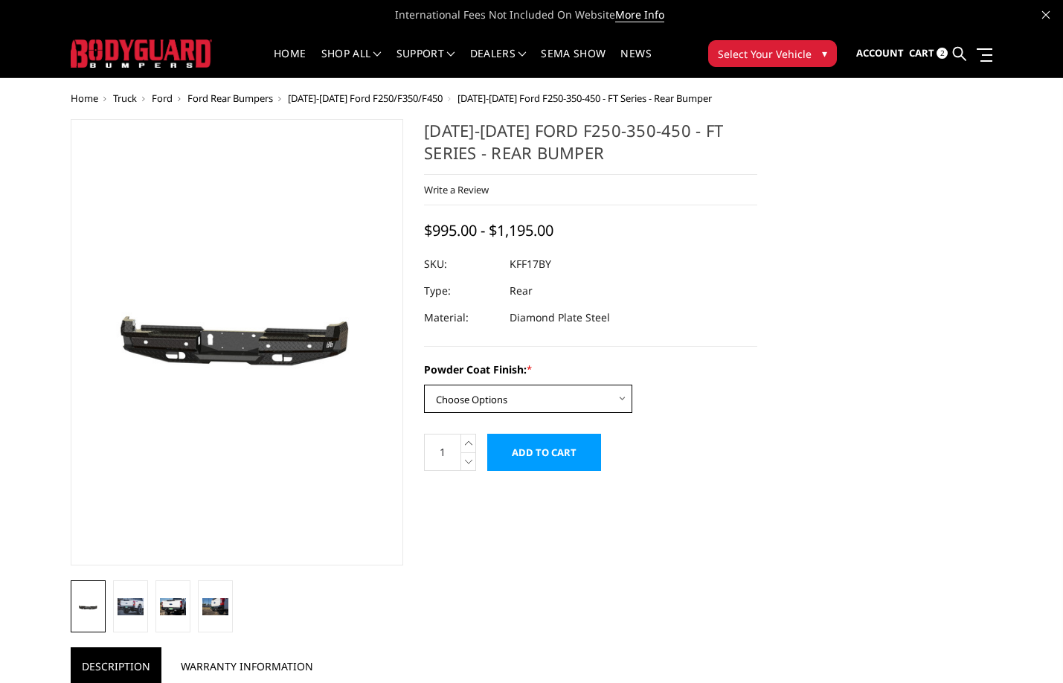
click at [538, 398] on select "Choose Options Bare Metal Gloss Black Powder Coat Textured Black Powder Coat" at bounding box center [528, 399] width 208 height 28
select select "3408"
click at [424, 385] on select "Choose Options Bare Metal Gloss Black Powder Coat Textured Black Powder Coat" at bounding box center [528, 399] width 208 height 28
click at [955, 48] on icon at bounding box center [959, 53] width 13 height 13
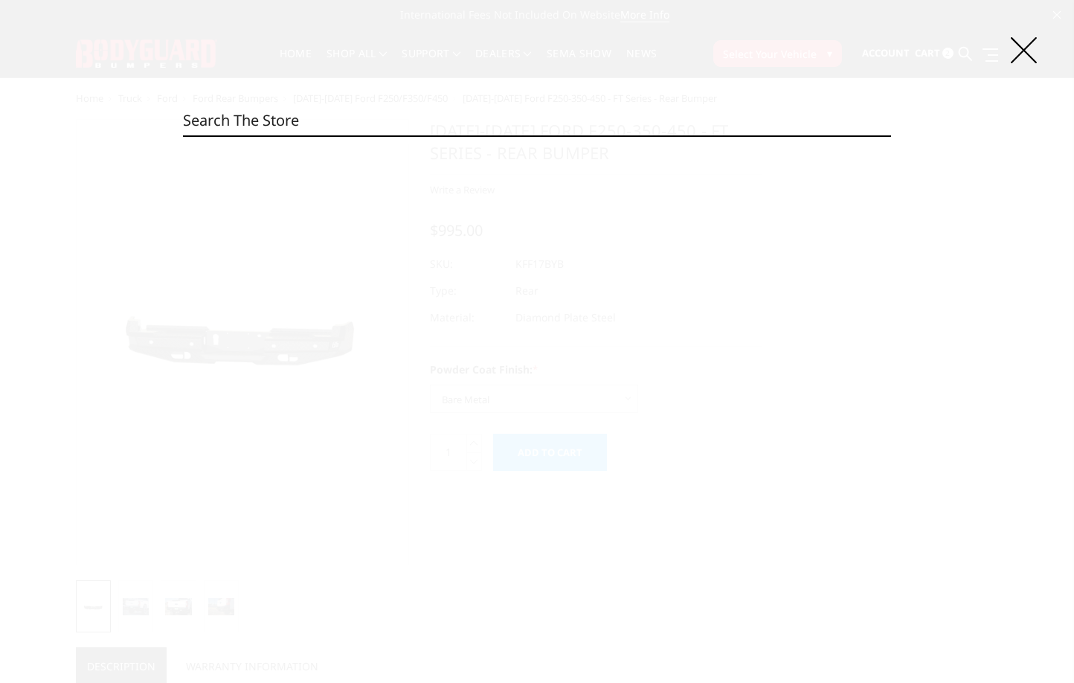
click at [624, 122] on input "Search" at bounding box center [537, 121] width 708 height 30
paste input "KFF23BYB"
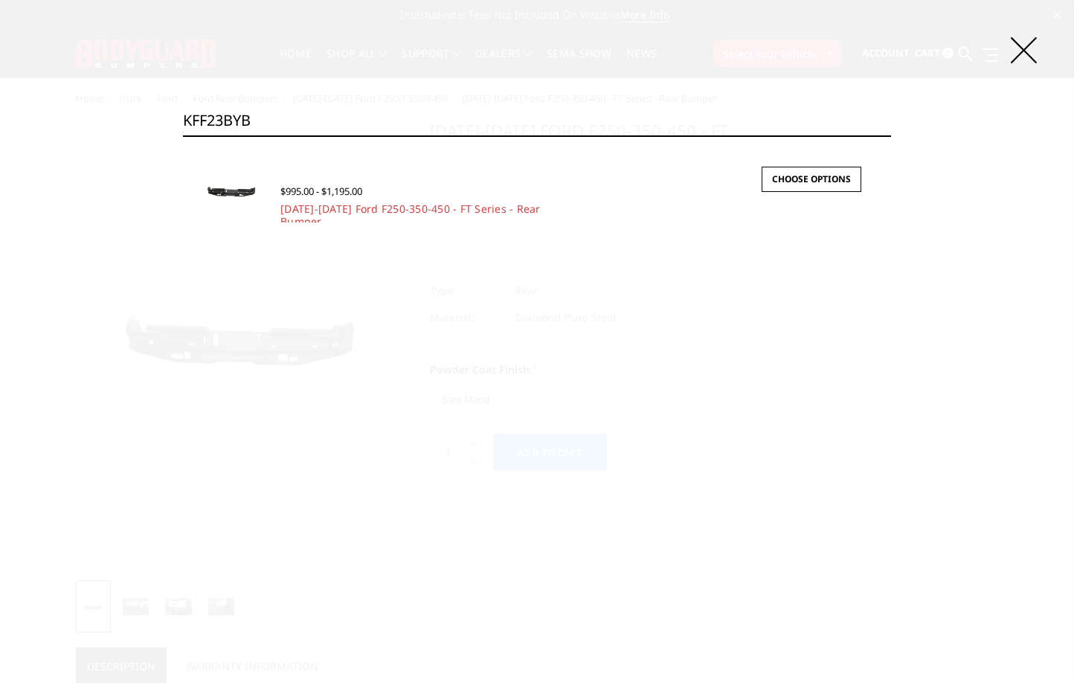
type input "KFF23BYB"
click at [444, 199] on div "$995.00 - $1,195.00" at bounding box center [570, 192] width 581 height 20
click at [446, 211] on link "2023-2026 Ford F250-350-450 - FT Series - Rear Bumper" at bounding box center [410, 215] width 260 height 27
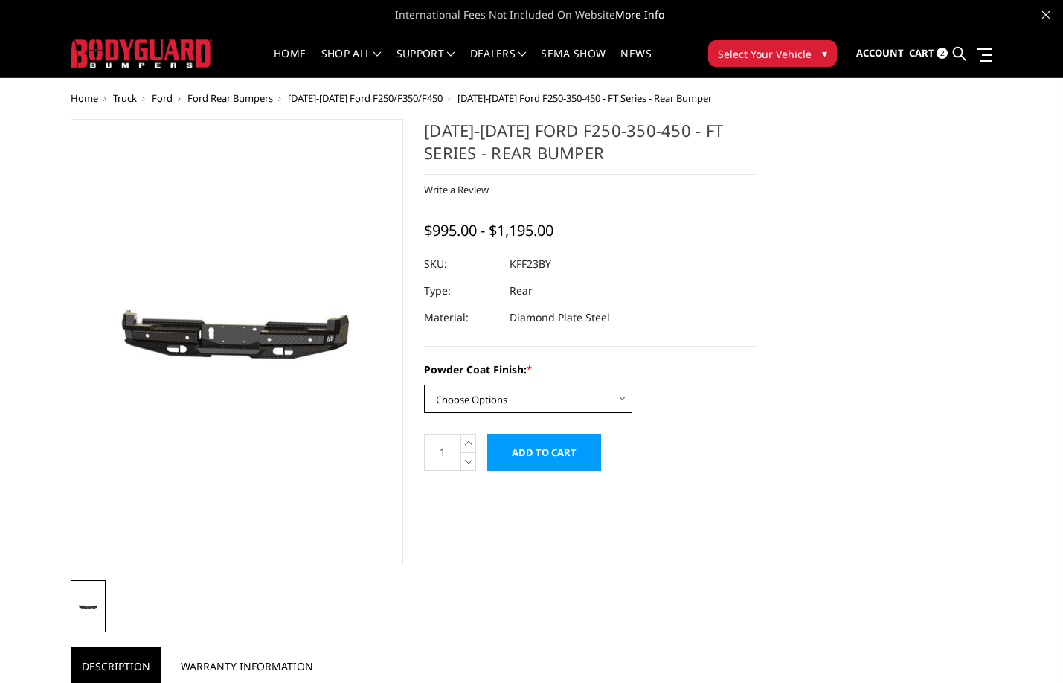
click at [524, 405] on select "Choose Options Bare Metal Gloss Black Powder Coat Textured Black Powder Coat" at bounding box center [528, 399] width 208 height 28
click at [424, 385] on select "Choose Options Bare Metal Gloss Black Powder Coat Textured Black Powder Coat" at bounding box center [528, 399] width 208 height 28
click at [540, 391] on select "Choose Options Bare Metal Gloss Black Powder Coat Textured Black Powder Coat" at bounding box center [528, 399] width 208 height 28
click at [424, 385] on select "Choose Options Bare Metal Gloss Black Powder Coat Textured Black Powder Coat" at bounding box center [528, 399] width 208 height 28
click at [534, 402] on select "Choose Options Bare Metal Gloss Black Powder Coat Textured Black Powder Coat" at bounding box center [528, 399] width 208 height 28
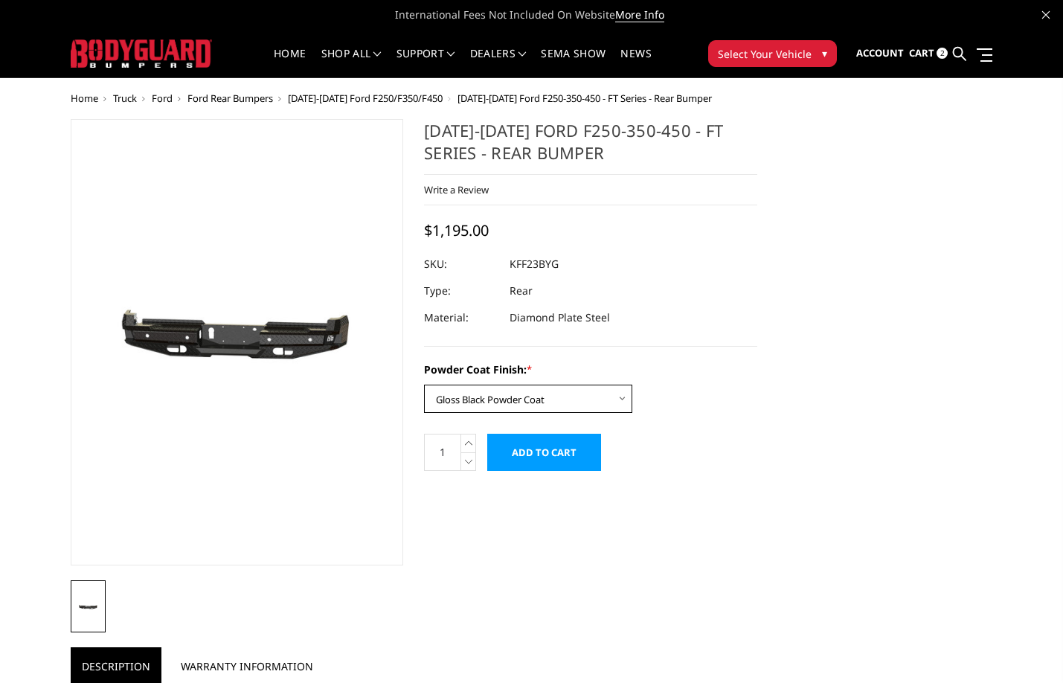
select select "3422"
click at [424, 385] on select "Choose Options Bare Metal Gloss Black Powder Coat Textured Black Powder Coat" at bounding box center [528, 399] width 208 height 28
click at [957, 51] on icon at bounding box center [959, 53] width 13 height 13
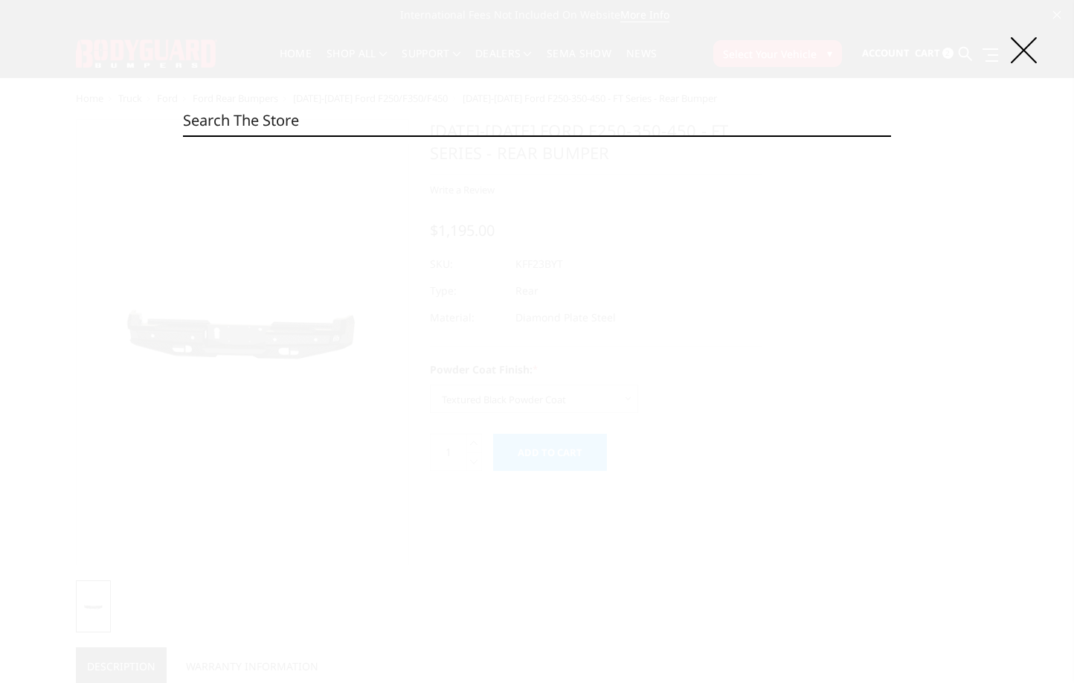
click at [438, 118] on input "Search" at bounding box center [537, 121] width 708 height 30
paste input "NAR21LYBNN"
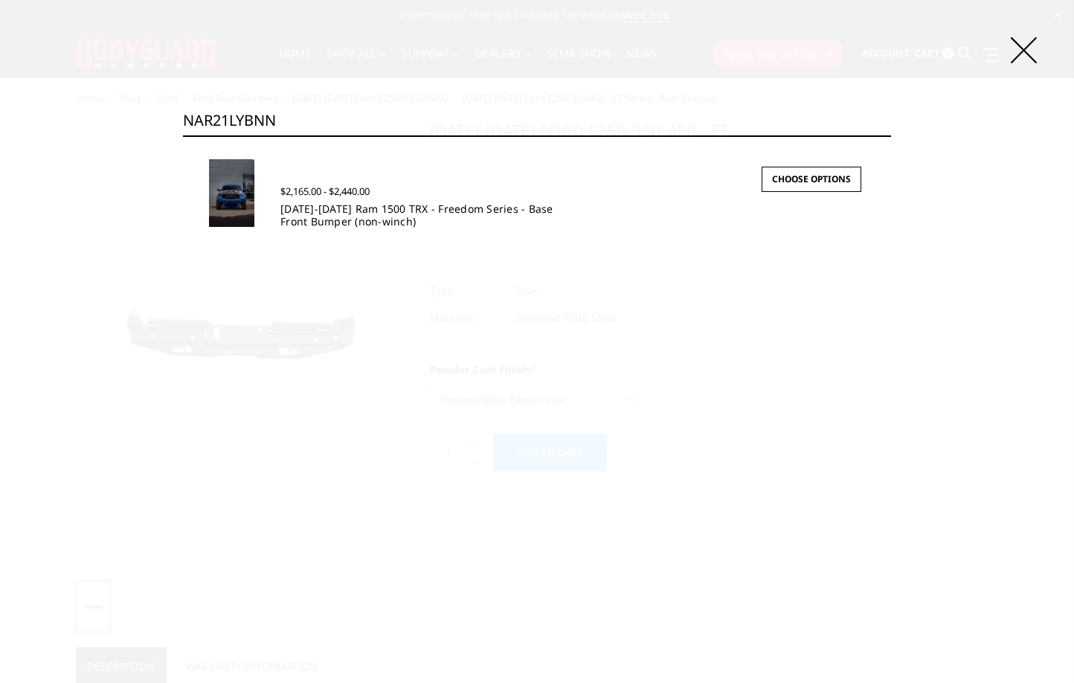
type input "NAR21LYBNN"
click at [352, 211] on link "2021-2024 Ram 1500 TRX - Freedom Series - Base Front Bumper (non-winch)" at bounding box center [416, 215] width 273 height 27
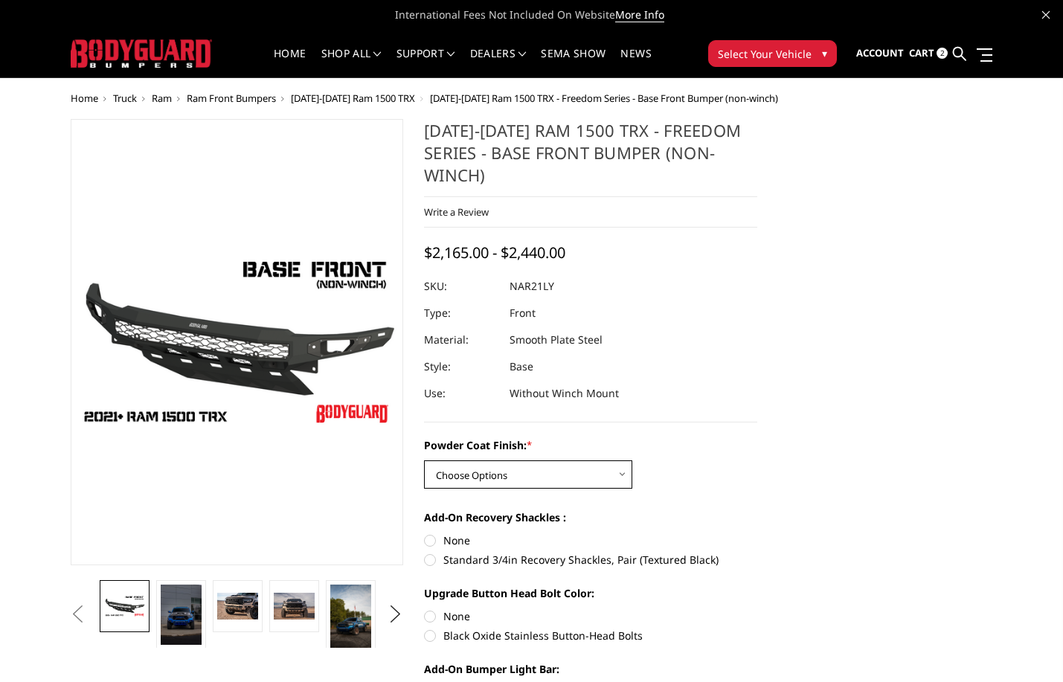
click at [558, 486] on select "Choose Options Bare Metal Textured Black Powder Coat" at bounding box center [528, 474] width 208 height 28
click at [424, 460] on select "Choose Options Bare Metal Textured Black Powder Coat" at bounding box center [528, 474] width 208 height 28
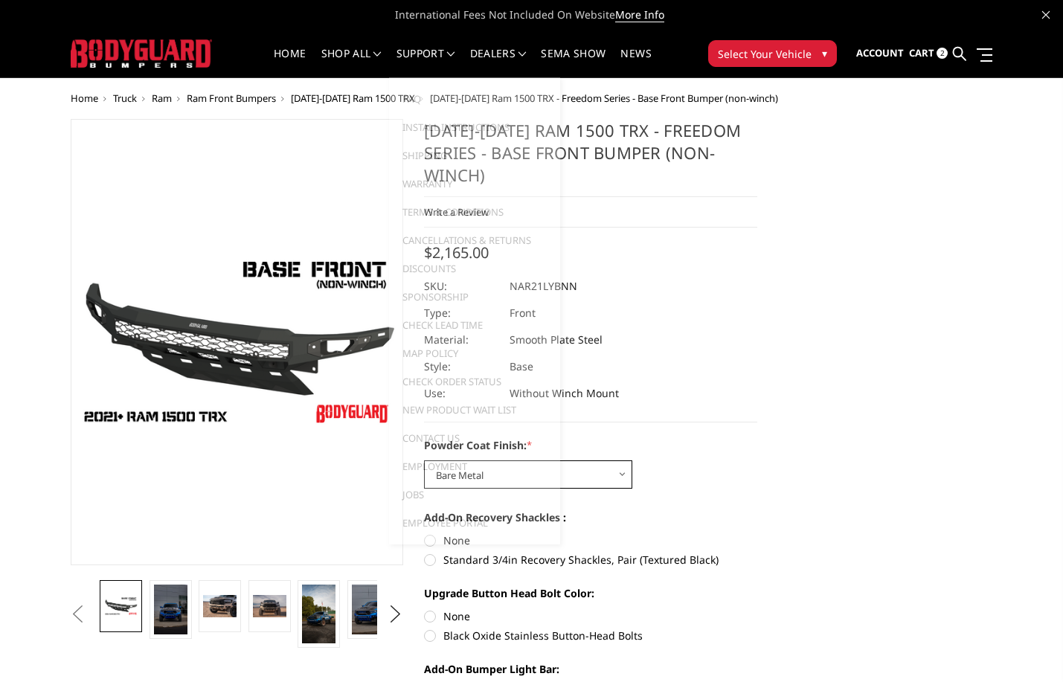
click at [595, 477] on select "Choose Options Bare Metal Textured Black Powder Coat" at bounding box center [528, 474] width 208 height 28
select select "3141"
click at [424, 460] on select "Choose Options Bare Metal Textured Black Powder Coat" at bounding box center [528, 474] width 208 height 28
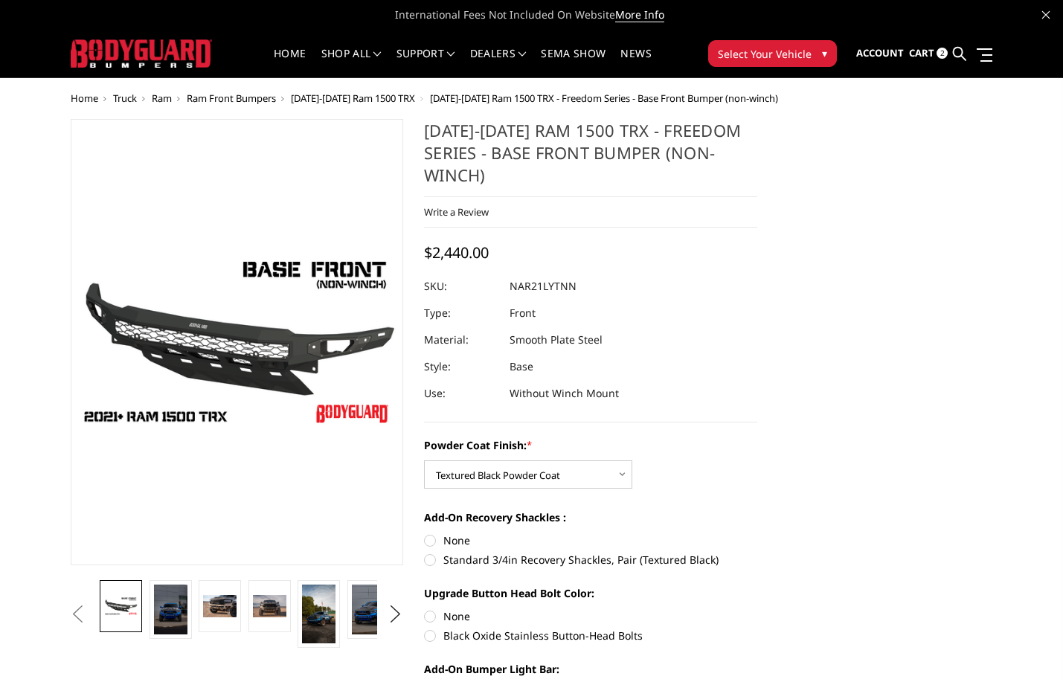
click at [959, 62] on link at bounding box center [959, 54] width 13 height 47
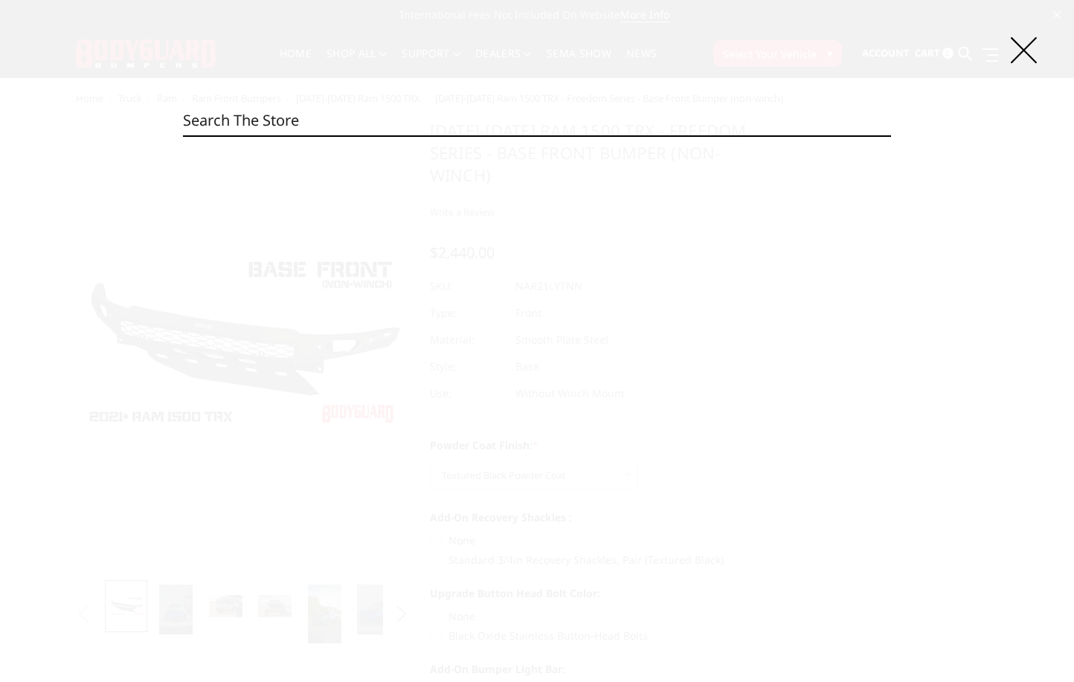
click at [588, 118] on input "Search" at bounding box center [537, 121] width 708 height 30
paste input "EEC19AYHBMH"
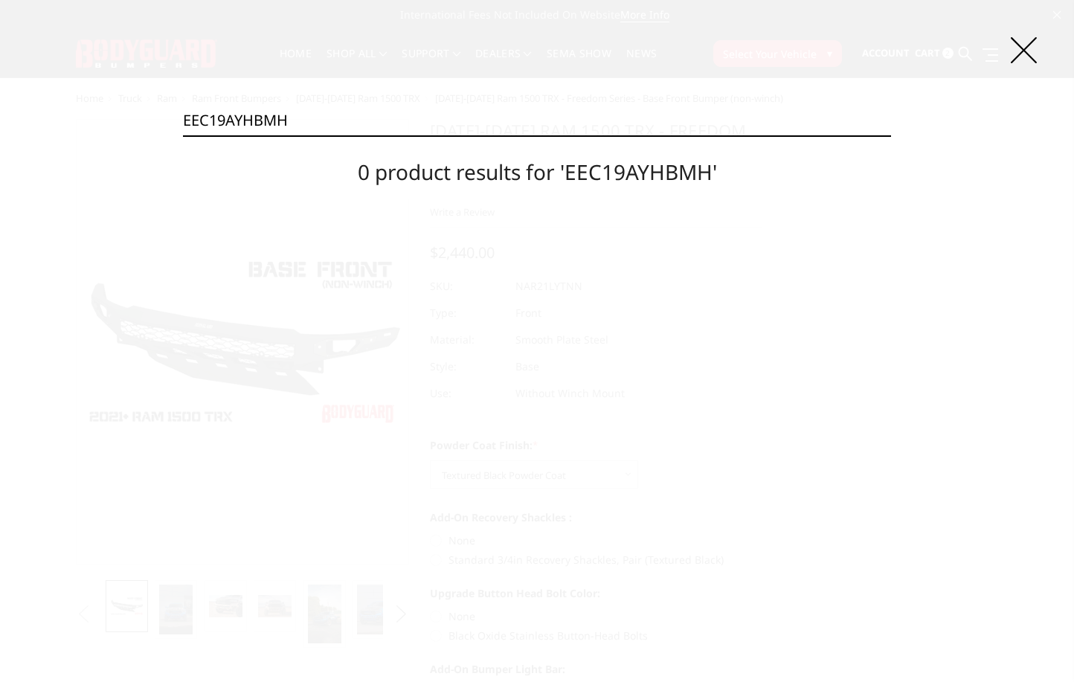
click at [411, 126] on input "EEC19AYHBMH" at bounding box center [537, 121] width 708 height 30
type input "t2 extreme front bumper"
click at [891, 135] on input "Search" at bounding box center [891, 135] width 1 height 1
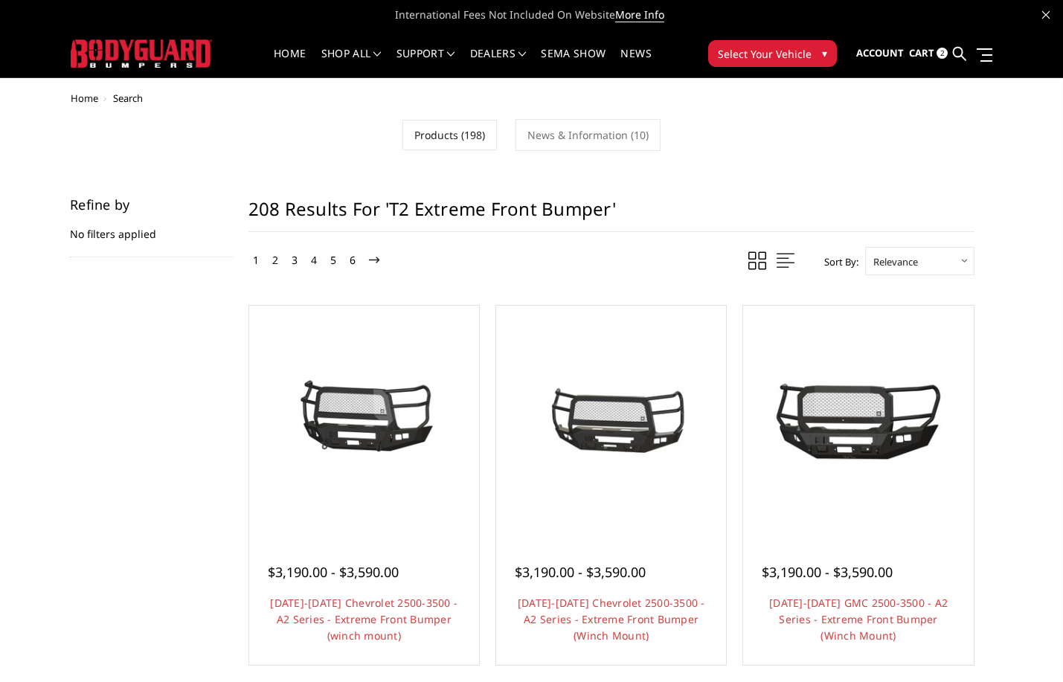
click at [958, 46] on link at bounding box center [959, 54] width 13 height 47
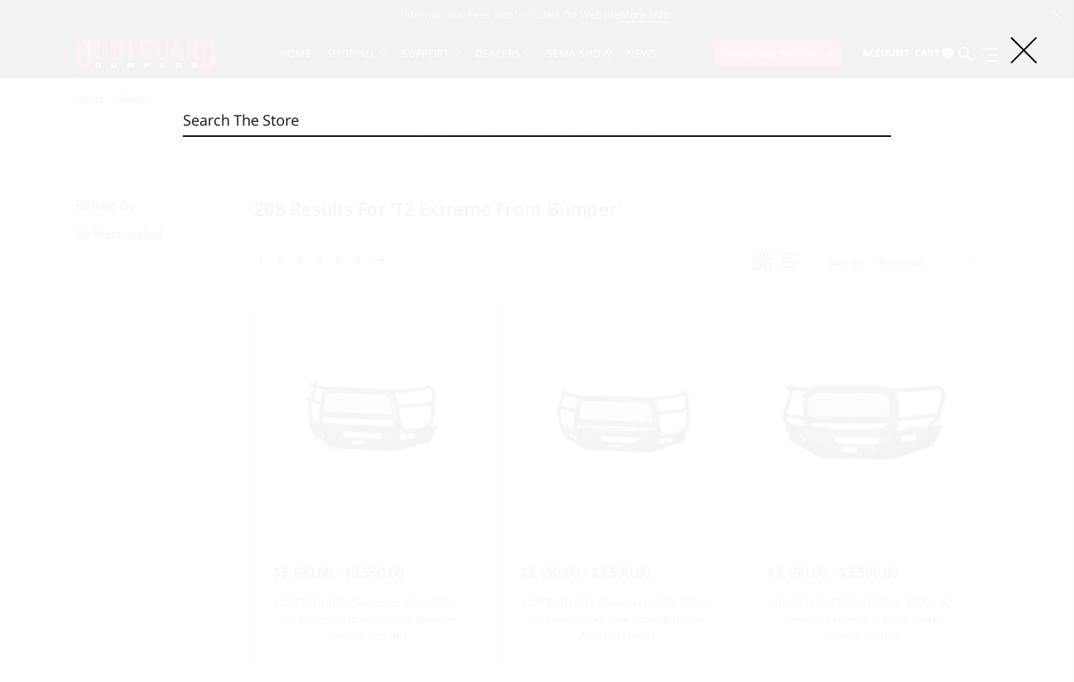
click at [497, 112] on input "Search" at bounding box center [537, 121] width 708 height 30
paste input "63647B"
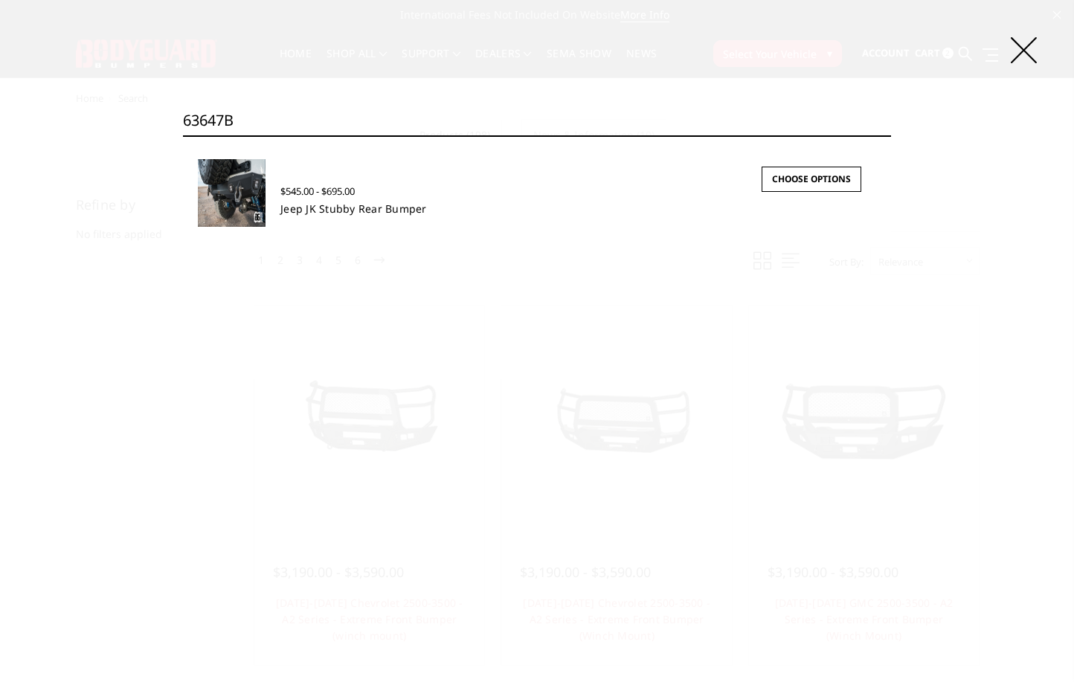
type input "63647B"
click at [370, 209] on link "Jeep JK Stubby Rear Bumper" at bounding box center [353, 209] width 147 height 14
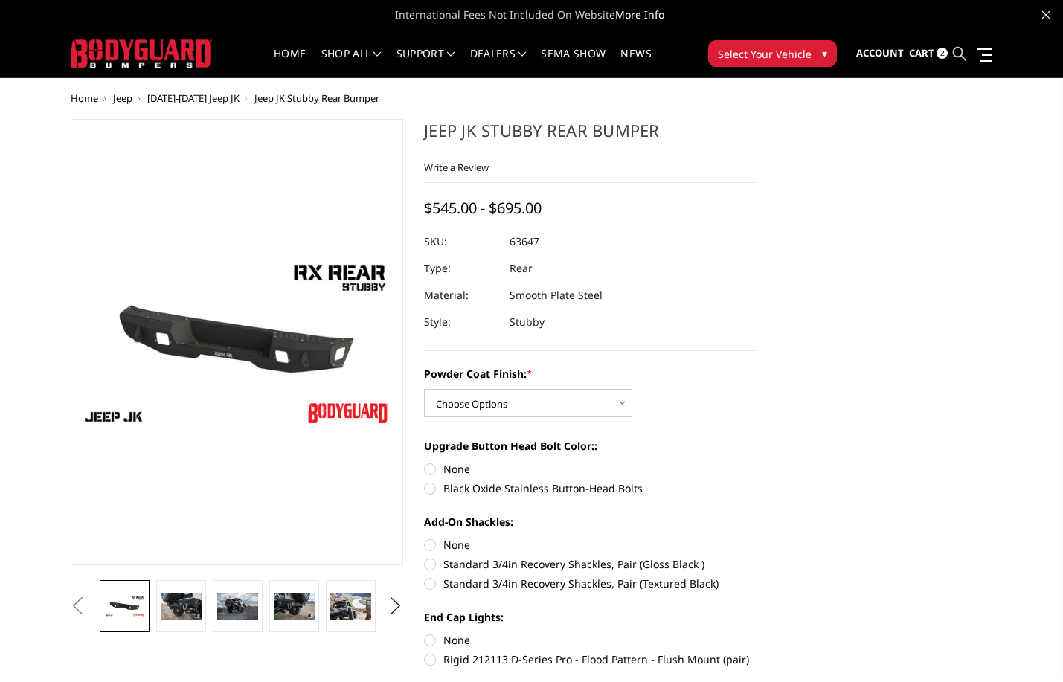
click at [957, 55] on icon at bounding box center [959, 53] width 13 height 13
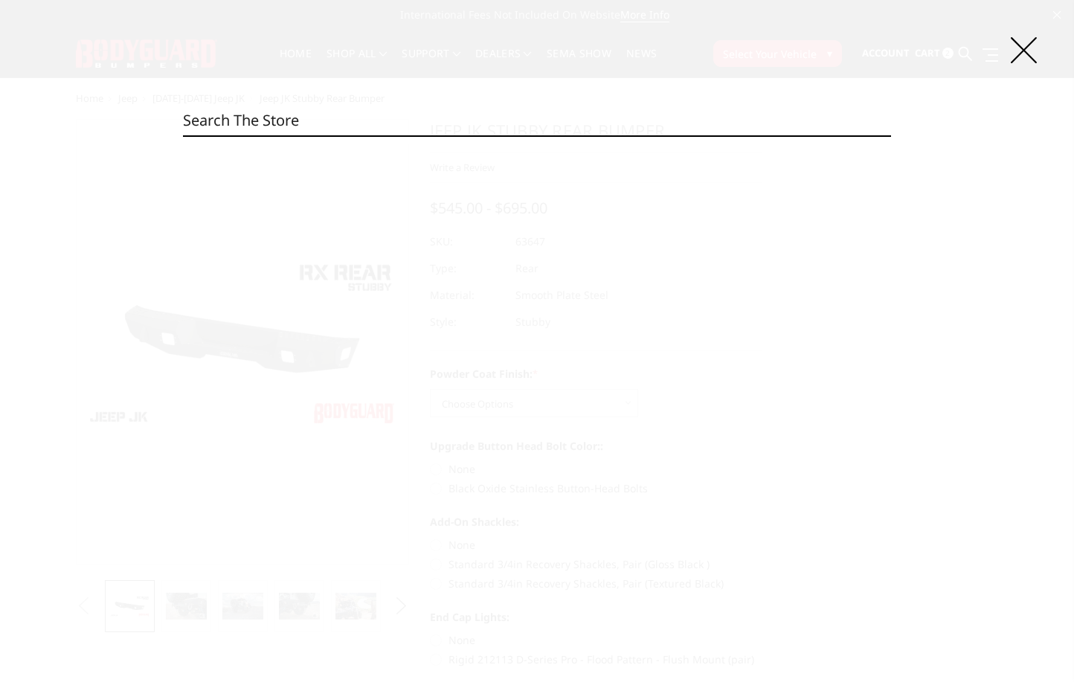
click at [419, 117] on input "Search" at bounding box center [537, 121] width 708 height 30
paste input "28670B"
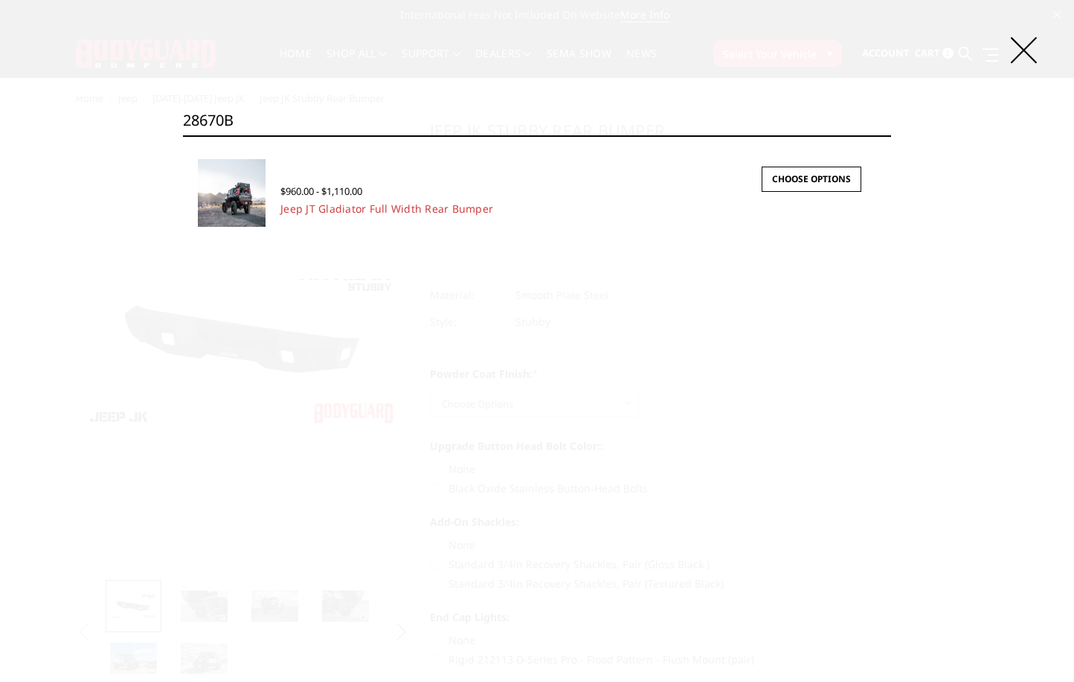
type input "28670B"
click at [376, 219] on div "$960.00 - $1,110.00 Jeep JT Gladiator Full Width Rear Bumper Our modular Jeep R…" at bounding box center [571, 190] width 611 height 63
click at [385, 196] on div "$960.00 - $1,110.00" at bounding box center [483, 190] width 407 height 16
click at [397, 204] on link "Jeep JT Gladiator Full Width Rear Bumper" at bounding box center [386, 209] width 213 height 14
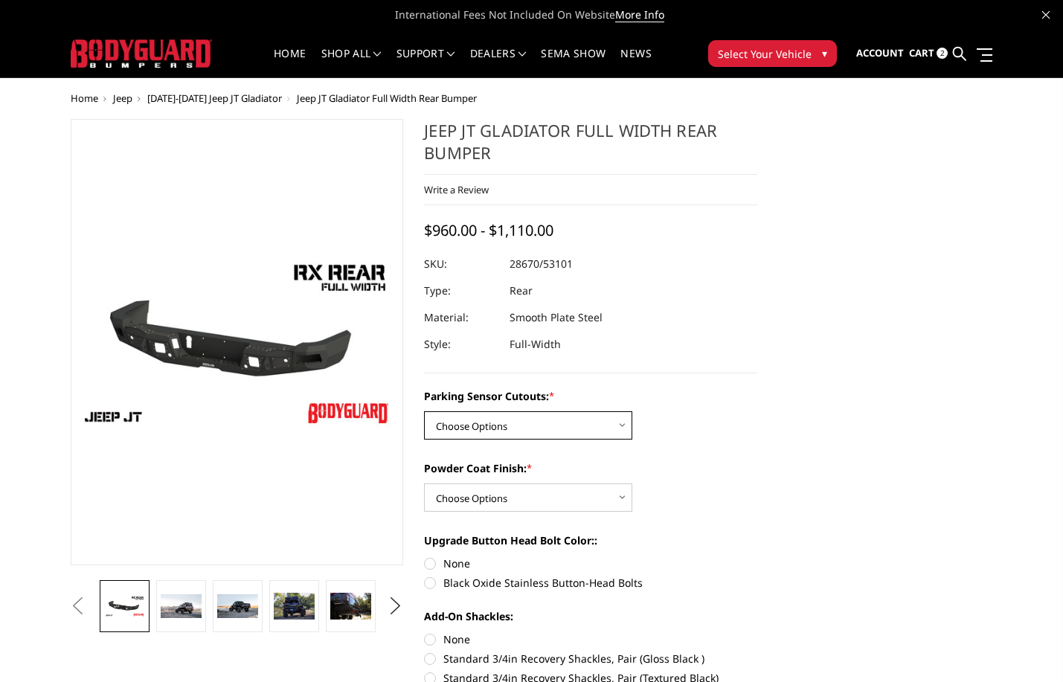
click at [549, 422] on select "Choose Options Yes - WITH Parking Sensor Cutouts No - WITHOUT Parking Sensor Cu…" at bounding box center [528, 425] width 208 height 28
select select "4251"
click at [424, 411] on select "Choose Options Yes - WITH Parking Sensor Cutouts No - WITHOUT Parking Sensor Cu…" at bounding box center [528, 425] width 208 height 28
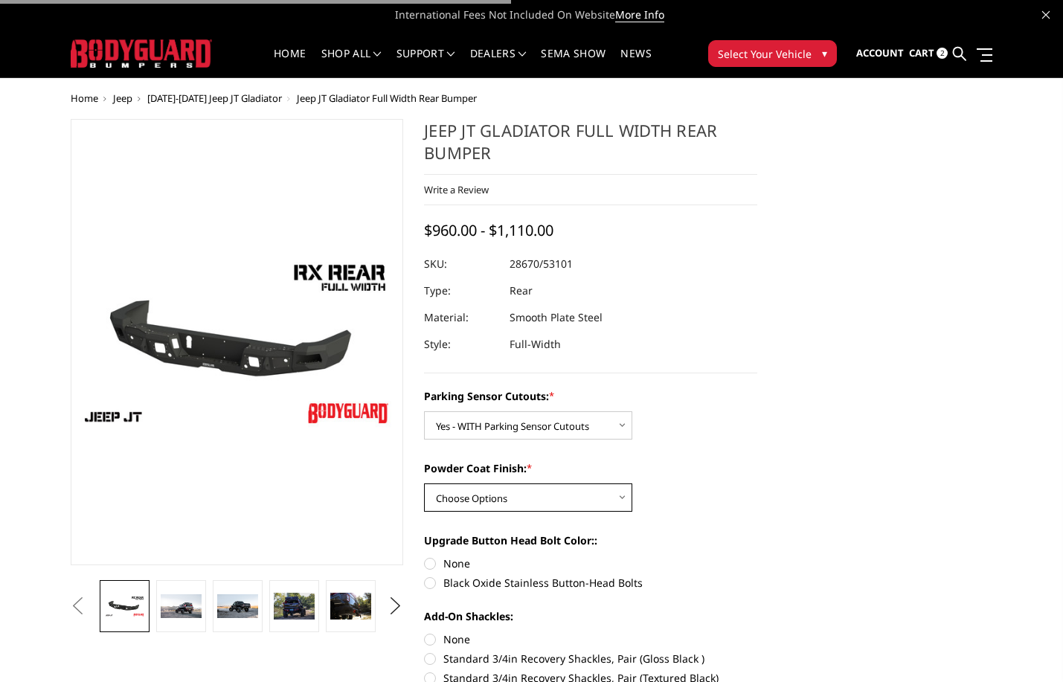
click at [487, 492] on select "Choose Options Bare Metal Textured Black Powder Coat" at bounding box center [528, 498] width 208 height 28
select select "4253"
click at [424, 484] on select "Choose Options Bare Metal Textured Black Powder Coat" at bounding box center [528, 498] width 208 height 28
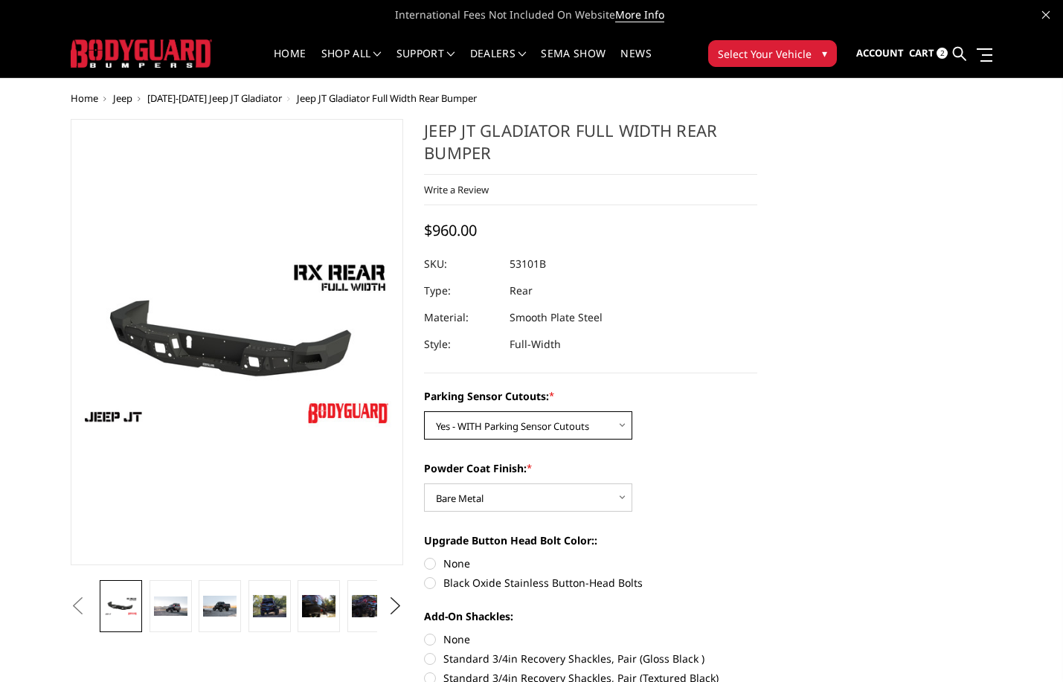
click at [510, 427] on select "Choose Options Yes - WITH Parking Sensor Cutouts No - WITHOUT Parking Sensor Cu…" at bounding box center [528, 425] width 208 height 28
click at [424, 411] on select "Choose Options Yes - WITH Parking Sensor Cutouts No - WITHOUT Parking Sensor Cu…" at bounding box center [528, 425] width 208 height 28
click at [545, 432] on select "Choose Options Yes - WITH Parking Sensor Cutouts No - WITHOUT Parking Sensor Cu…" at bounding box center [528, 425] width 208 height 28
click at [424, 411] on select "Choose Options Yes - WITH Parking Sensor Cutouts No - WITHOUT Parking Sensor Cu…" at bounding box center [528, 425] width 208 height 28
click at [536, 265] on dd "53101B" at bounding box center [528, 264] width 36 height 27
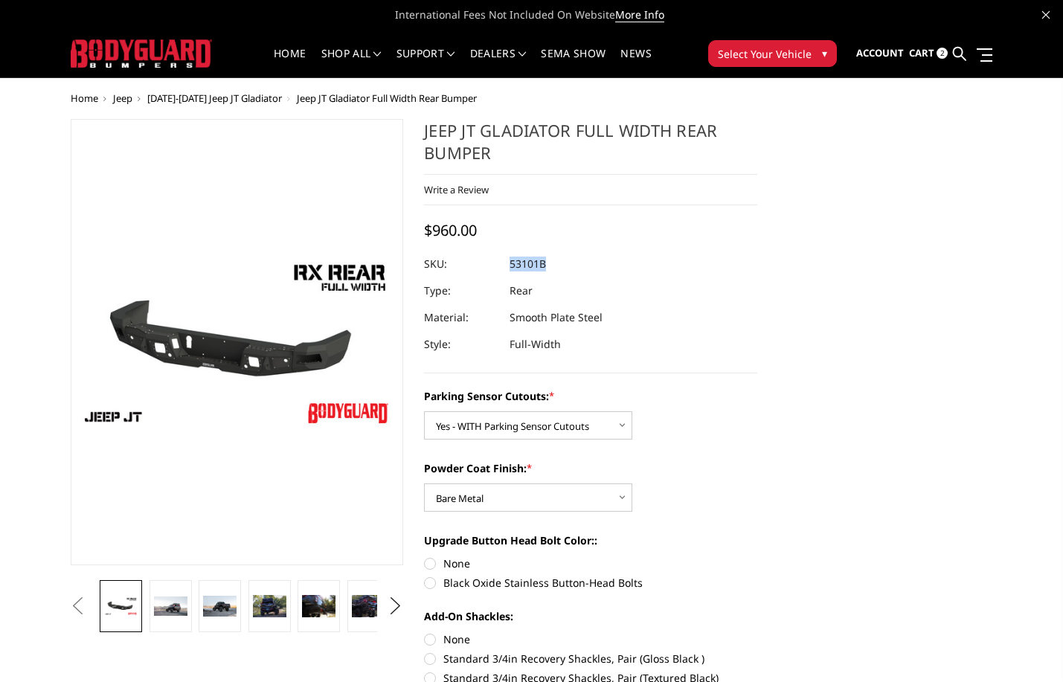
click at [536, 265] on dd "53101B" at bounding box center [528, 264] width 36 height 27
copy dd "53101B"
click at [511, 425] on select "Choose Options Yes - WITH Parking Sensor Cutouts No - WITHOUT Parking Sensor Cu…" at bounding box center [528, 425] width 208 height 28
select select "4252"
click at [424, 411] on select "Choose Options Yes - WITH Parking Sensor Cutouts No - WITHOUT Parking Sensor Cu…" at bounding box center [528, 425] width 208 height 28
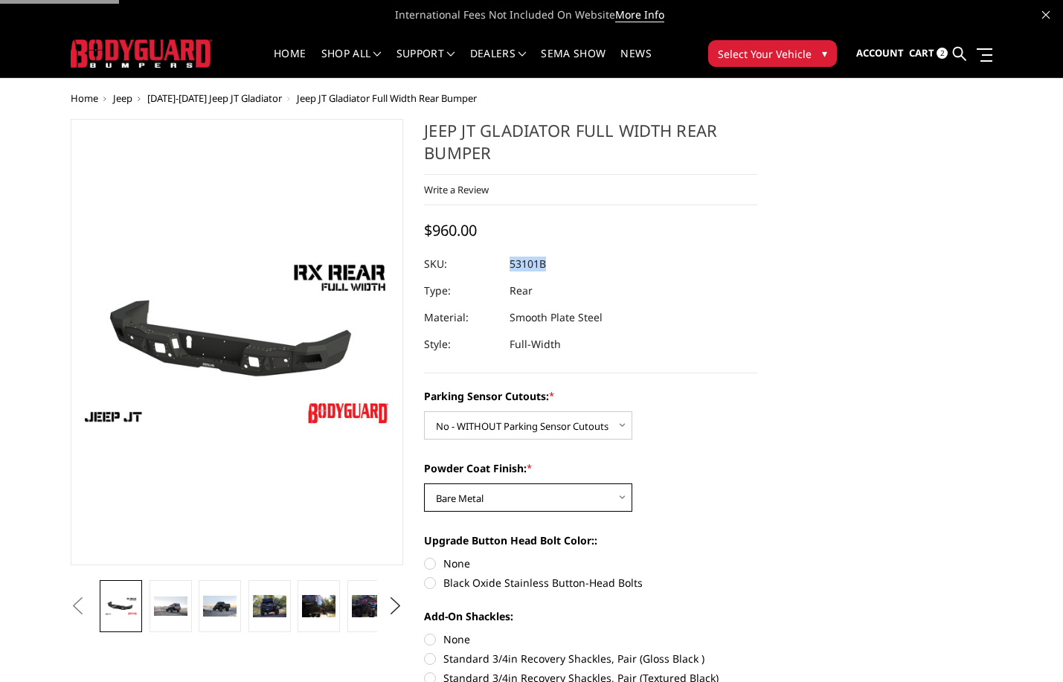
click at [510, 500] on select "Choose Options Bare Metal Textured Black Powder Coat" at bounding box center [528, 498] width 208 height 28
select select "4254"
click at [424, 484] on select "Choose Options Bare Metal Textured Black Powder Coat" at bounding box center [528, 498] width 208 height 28
click at [649, 295] on dl "SKU: 28670B UPC: Type: Rear Material: Smooth Plate Steel Style: Full-Width" at bounding box center [590, 304] width 333 height 107
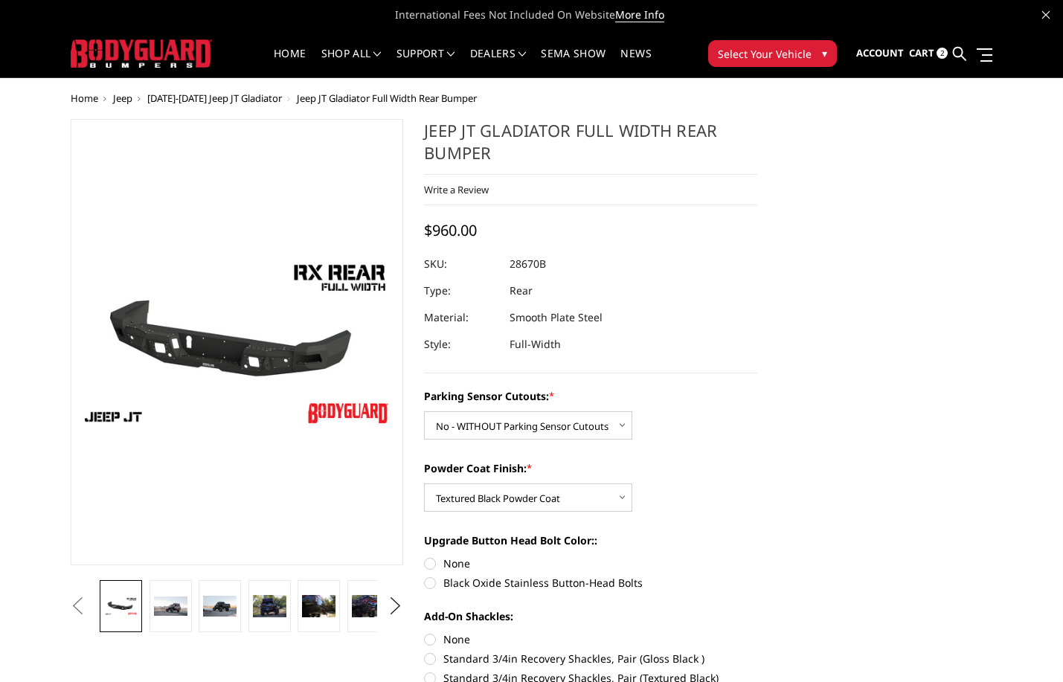
click at [649, 295] on dl "SKU: 28670B UPC: Type: Rear Material: Smooth Plate Steel Style: Full-Width" at bounding box center [590, 304] width 333 height 107
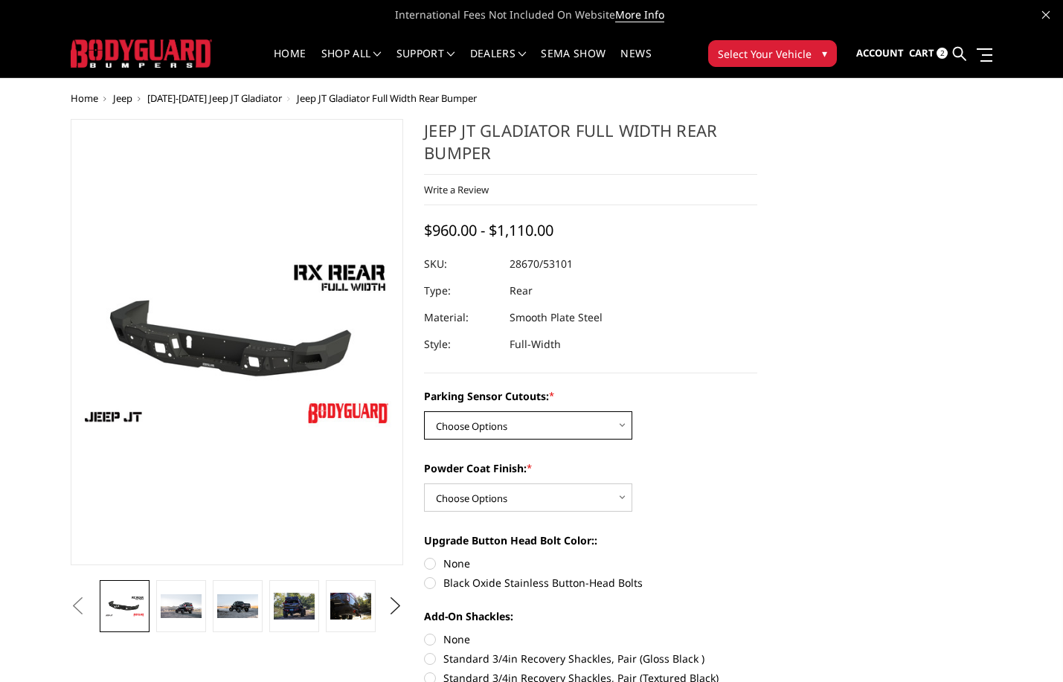
click at [567, 414] on select "Choose Options Yes - WITH Parking Sensor Cutouts No - WITHOUT Parking Sensor Cu…" at bounding box center [528, 425] width 208 height 28
select select "4252"
click at [424, 411] on select "Choose Options Yes - WITH Parking Sensor Cutouts No - WITHOUT Parking Sensor Cu…" at bounding box center [528, 425] width 208 height 28
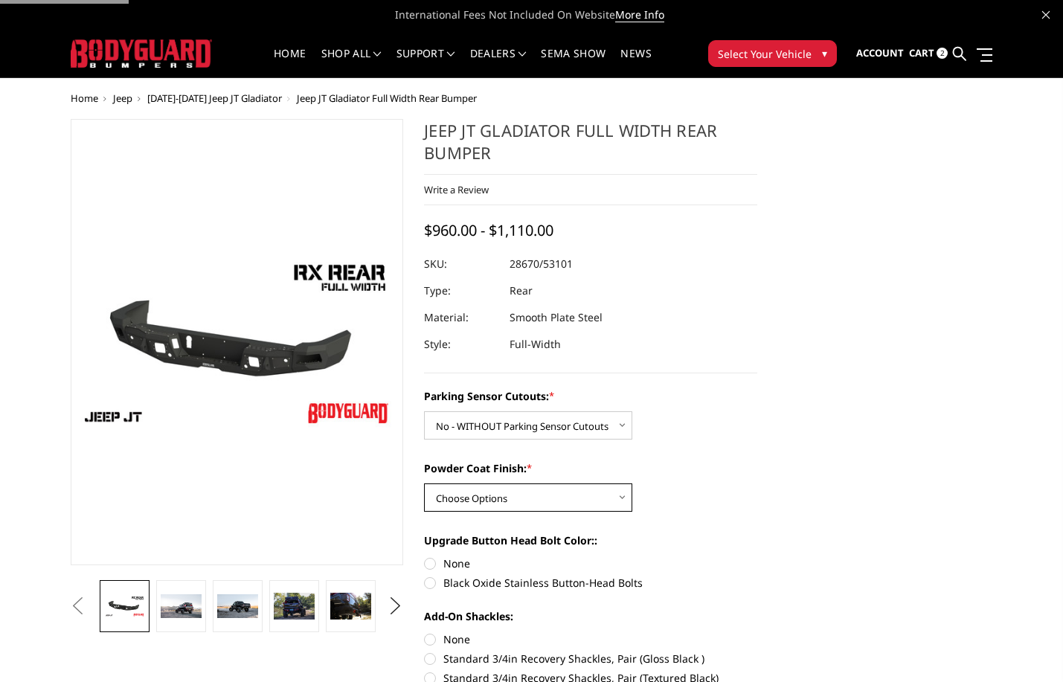
drag, startPoint x: 549, startPoint y: 496, endPoint x: 548, endPoint y: 504, distance: 8.2
click at [549, 496] on select "Choose Options Bare Metal Textured Black Powder Coat" at bounding box center [528, 498] width 208 height 28
click at [424, 484] on select "Choose Options Bare Metal Textured Black Powder Coat" at bounding box center [528, 498] width 208 height 28
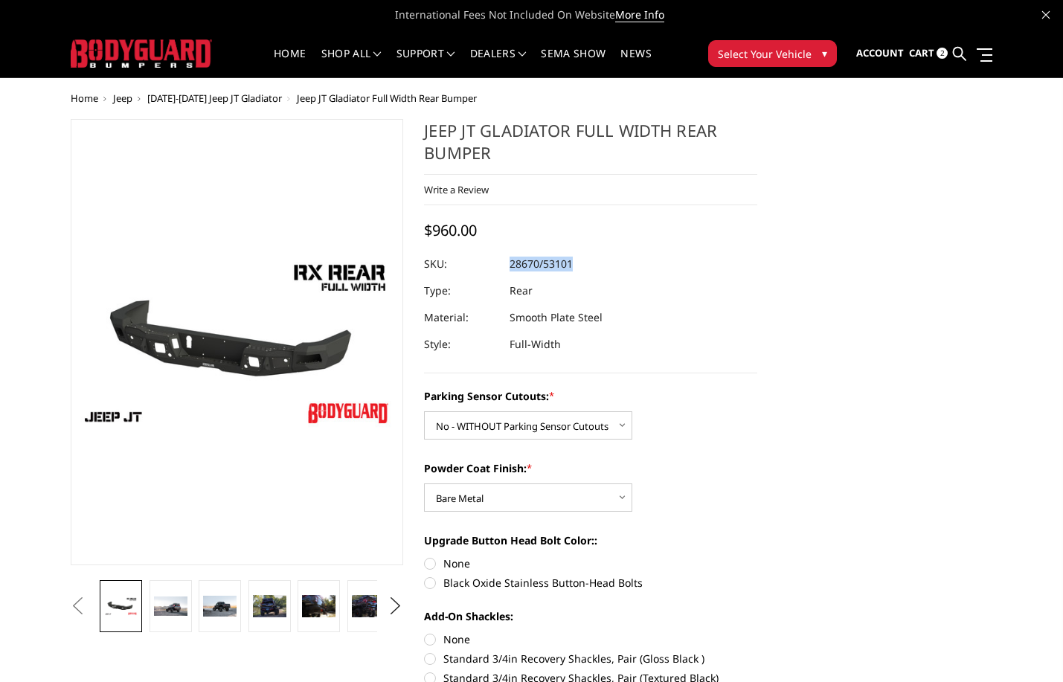
drag, startPoint x: 510, startPoint y: 268, endPoint x: 583, endPoint y: 262, distance: 73.9
click at [583, 262] on dl "SKU: 28670/53101 UPC: Type: Rear Material: Smooth Plate Steel Style: Full-Width" at bounding box center [590, 304] width 333 height 107
copy dl "28670/53101 UPC:"
click at [513, 500] on select "Choose Options Bare Metal Textured Black Powder Coat" at bounding box center [528, 498] width 208 height 28
select select "4254"
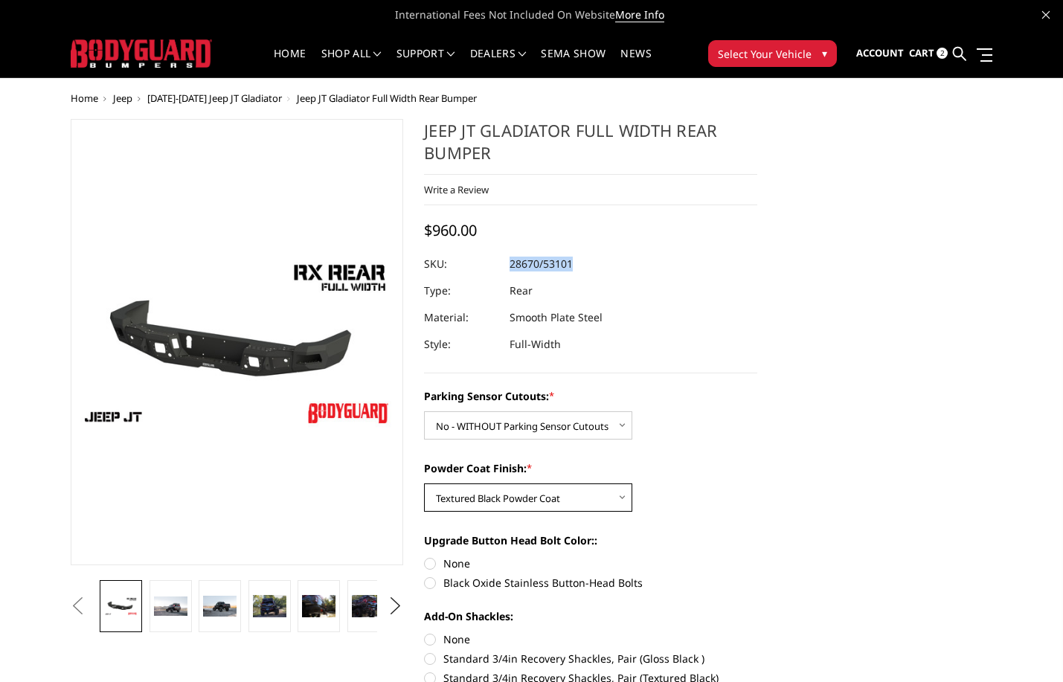
click at [424, 484] on select "Choose Options Bare Metal Textured Black Powder Coat" at bounding box center [528, 498] width 208 height 28
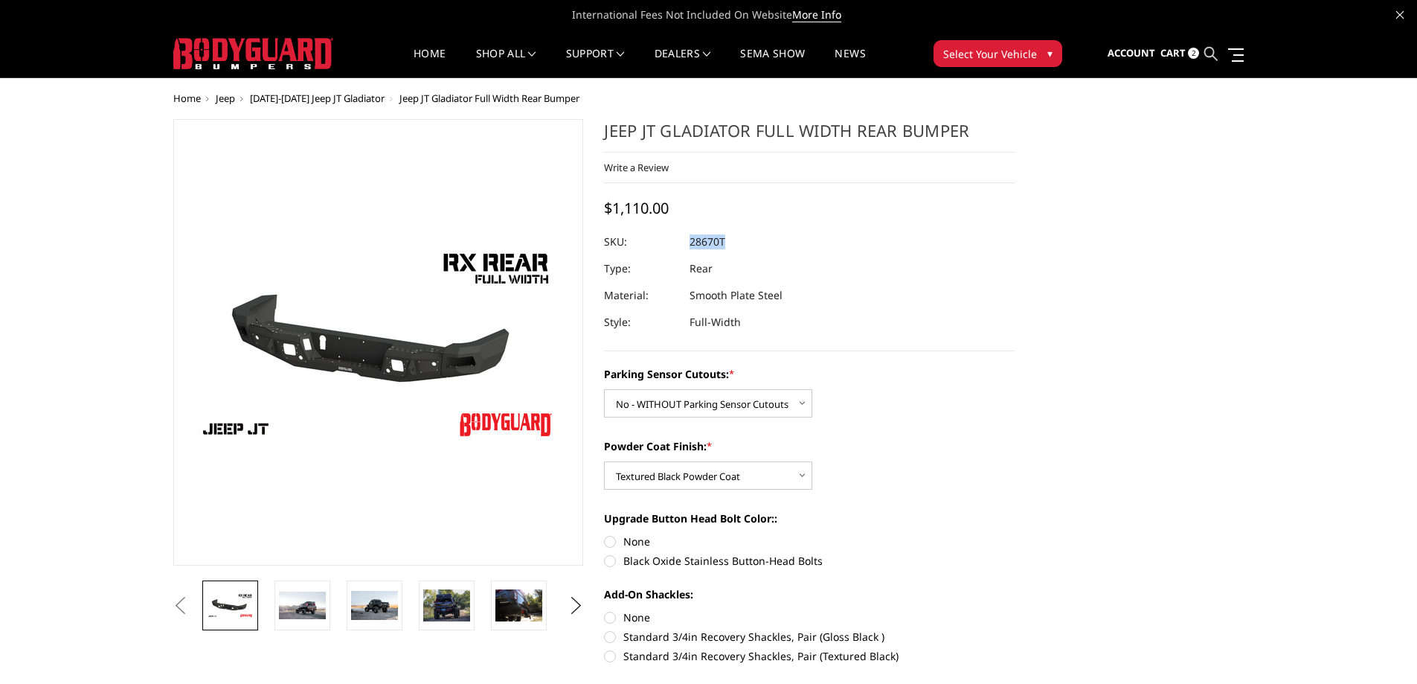
click at [1062, 55] on icon at bounding box center [1210, 53] width 13 height 13
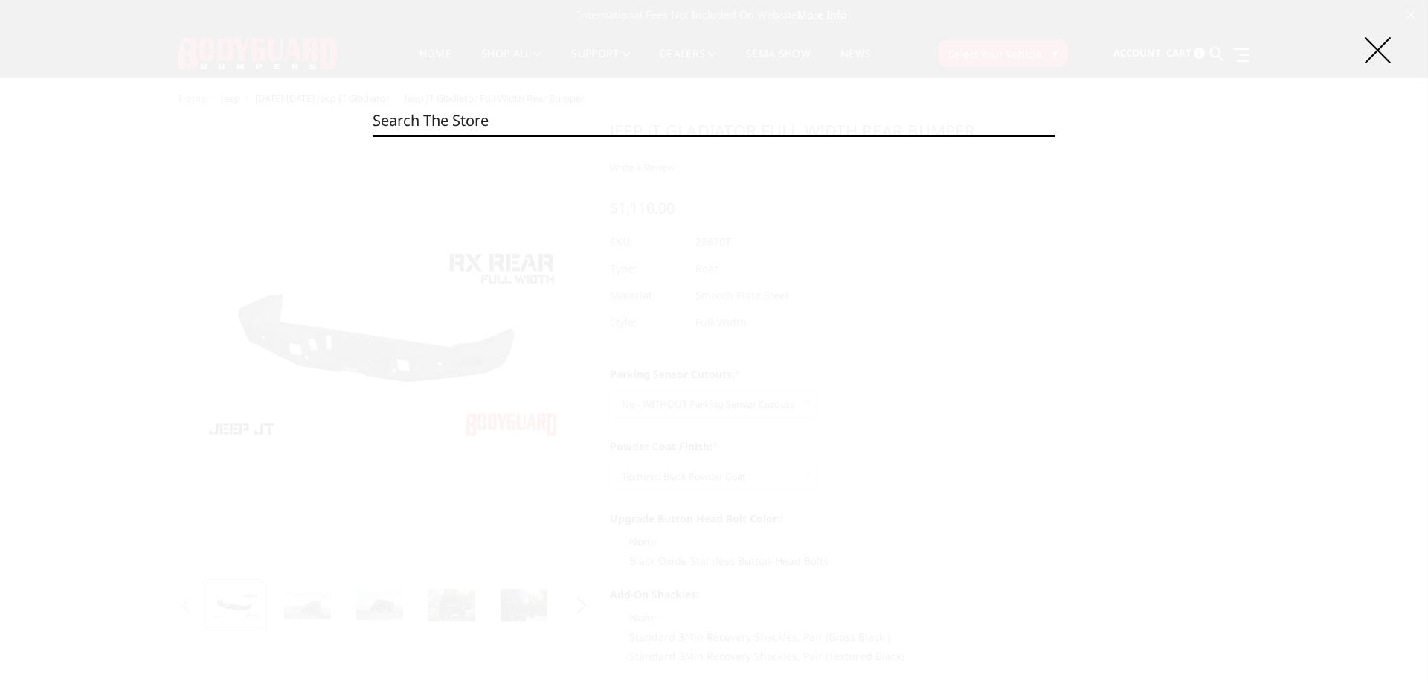
click at [585, 120] on input "Search" at bounding box center [714, 121] width 683 height 30
paste input "22523BNN"
type input "22523BNN"
click at [1062, 48] on icon at bounding box center [1378, 50] width 26 height 26
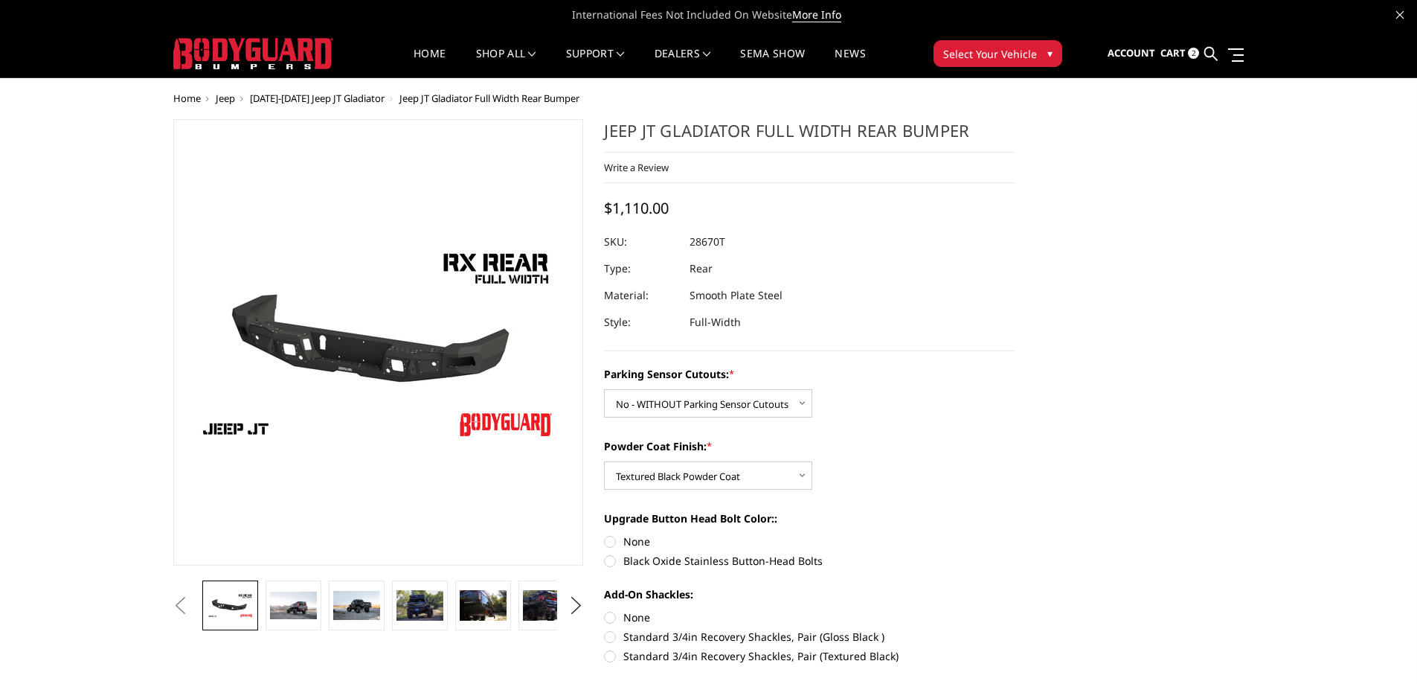
click at [986, 42] on button "Select Your Vehicle ▾" at bounding box center [998, 53] width 129 height 27
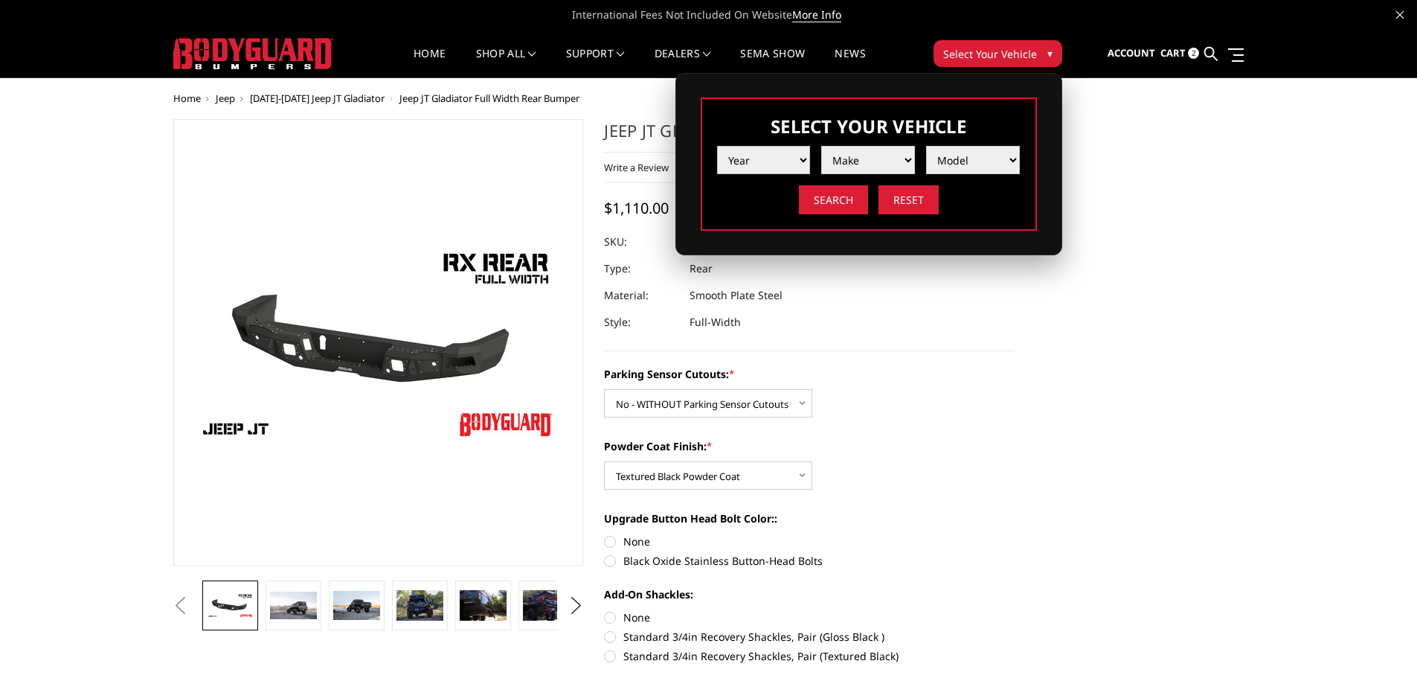
click at [747, 164] on select "Year 2025 2024 2023 2022 2021 2020 2019 2018 2017 2016 2015 2014 2013 2012 2011…" at bounding box center [764, 160] width 94 height 28
click at [717, 146] on select "Year 2025 2024 2023 2022 2021 2020 2019 2018 2017 2016 2015 2014 2013 2012 2011…" at bounding box center [764, 160] width 94 height 28
click at [960, 160] on select "Model" at bounding box center [973, 160] width 94 height 28
click at [908, 160] on select "Make Chevrolet Ford GMC Ram Toyota" at bounding box center [868, 160] width 94 height 28
click at [770, 155] on select "Year 2025 2024 2023 2022 2021 2020 2019 2018 2017 2016 2015 2014 2013 2012 2011…" at bounding box center [764, 160] width 94 height 28
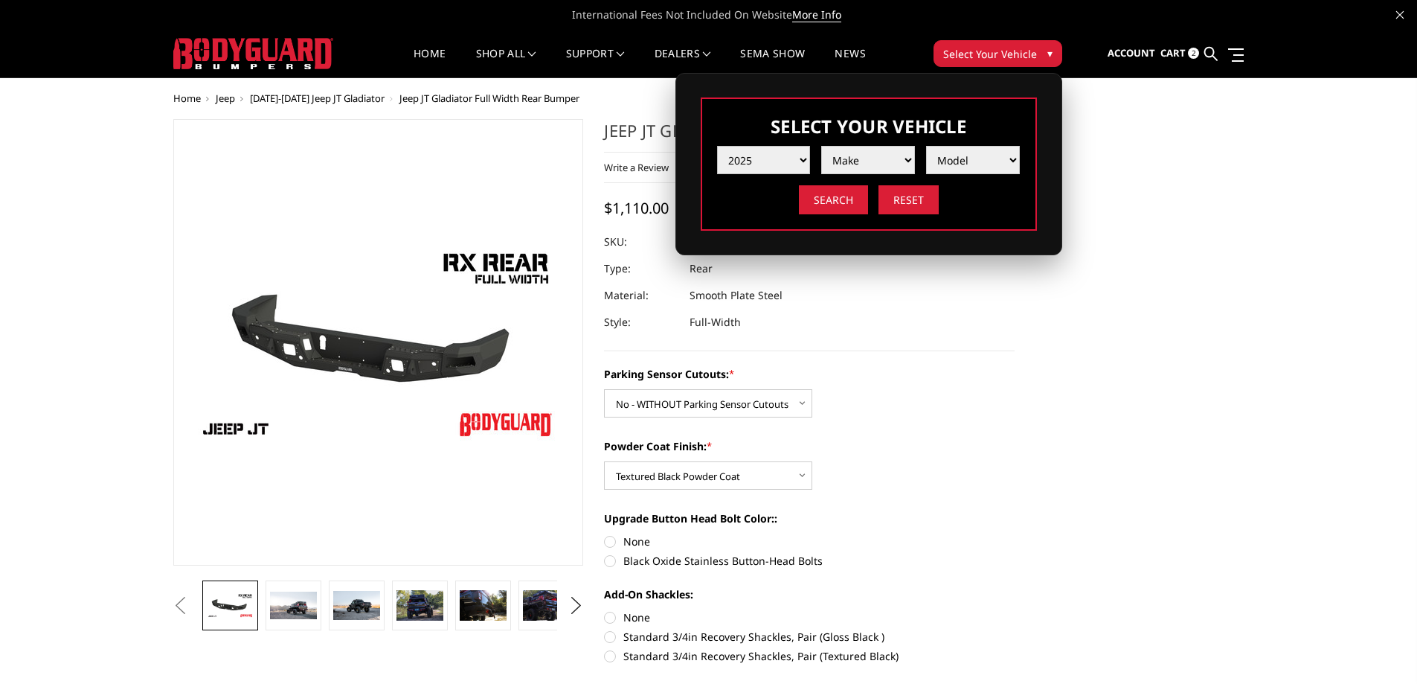
select select "yr_2020"
click at [717, 146] on select "Year 2025 2024 2023 2022 2021 2020 2019 2018 2017 2016 2015 2014 2013 2012 2011…" at bounding box center [764, 160] width 94 height 28
click at [873, 155] on select "Make Chevrolet Ford GMC Nissan Ram Toyota" at bounding box center [868, 160] width 94 height 28
click at [978, 173] on select "Model" at bounding box center [973, 160] width 94 height 28
click at [978, 161] on select "Model" at bounding box center [973, 160] width 94 height 28
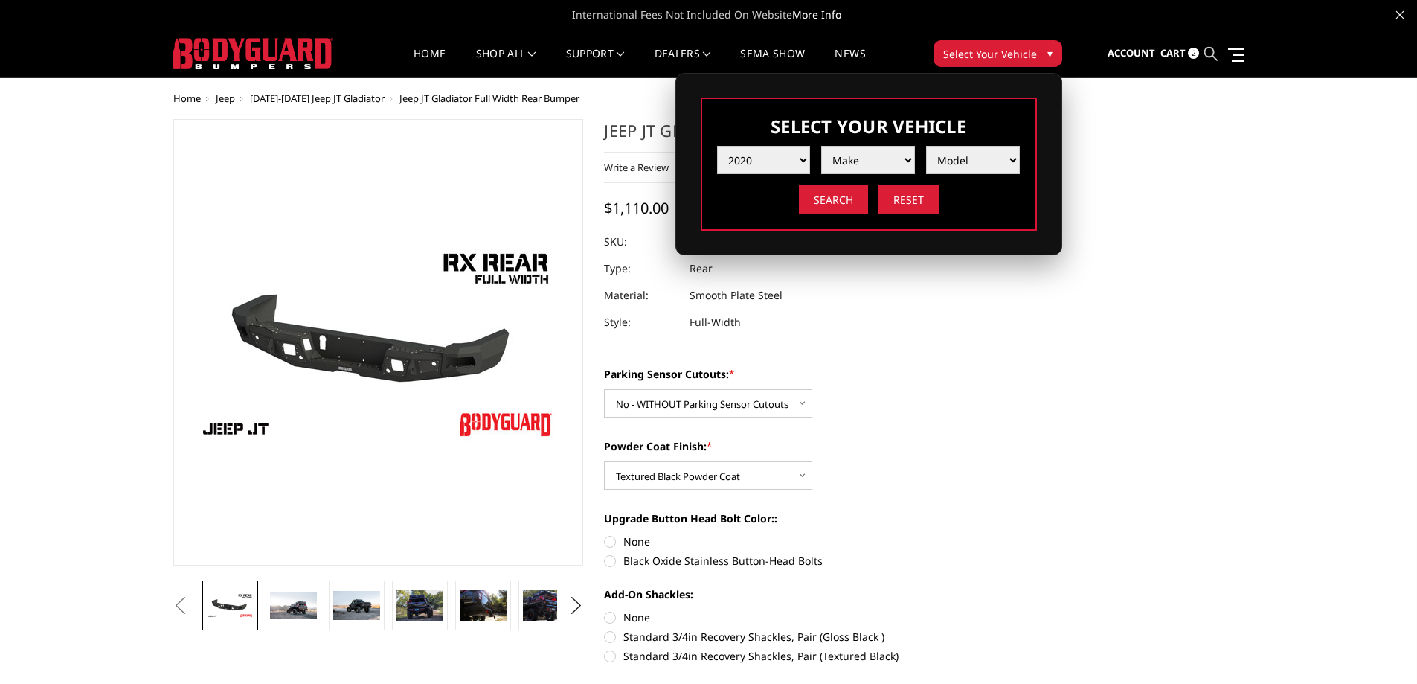
click at [1062, 51] on icon at bounding box center [1210, 53] width 13 height 13
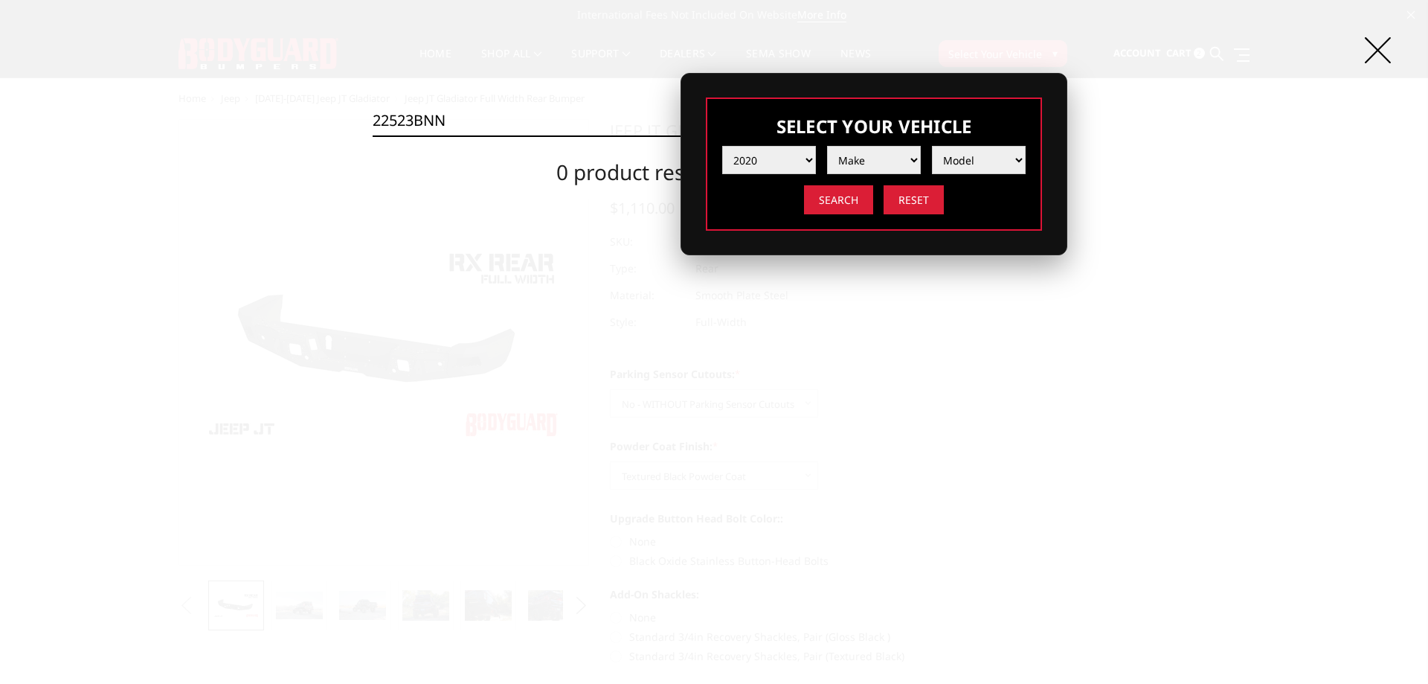
click at [576, 126] on input "22523BNN" at bounding box center [714, 121] width 683 height 30
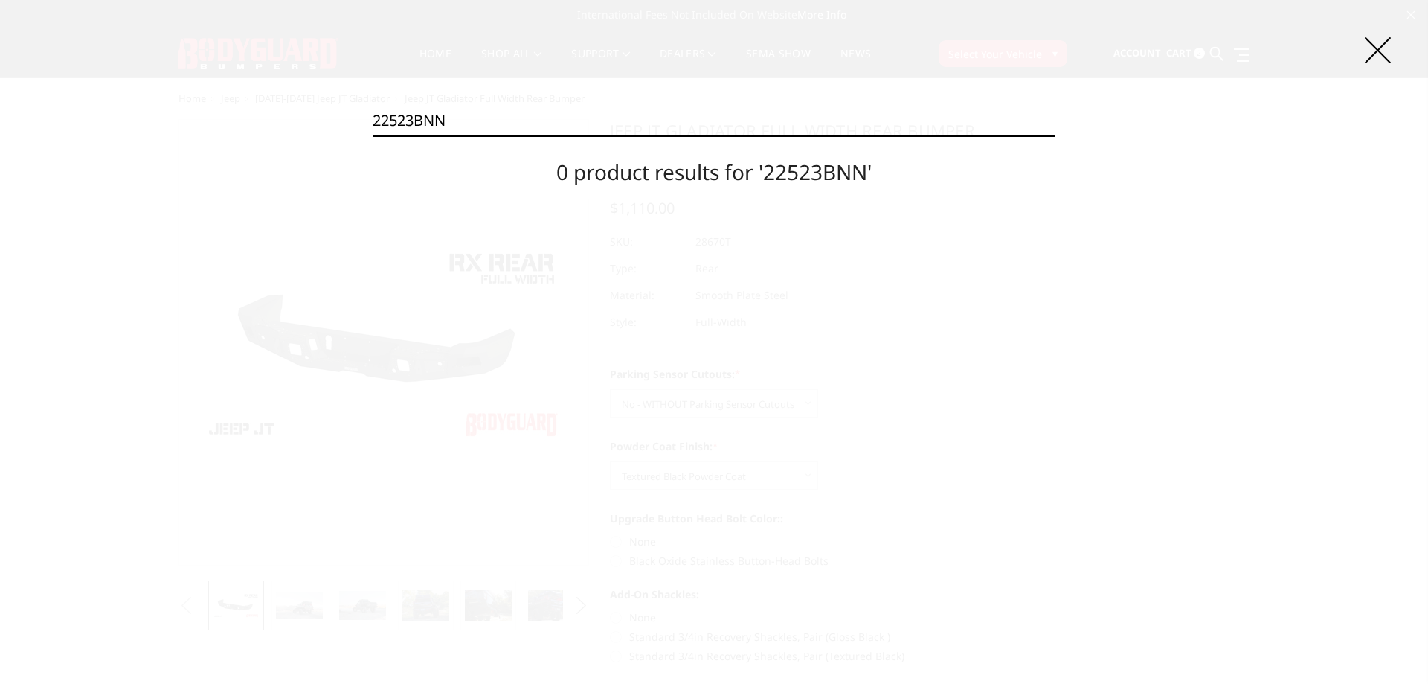
click at [576, 126] on input "22523BNN" at bounding box center [714, 121] width 683 height 30
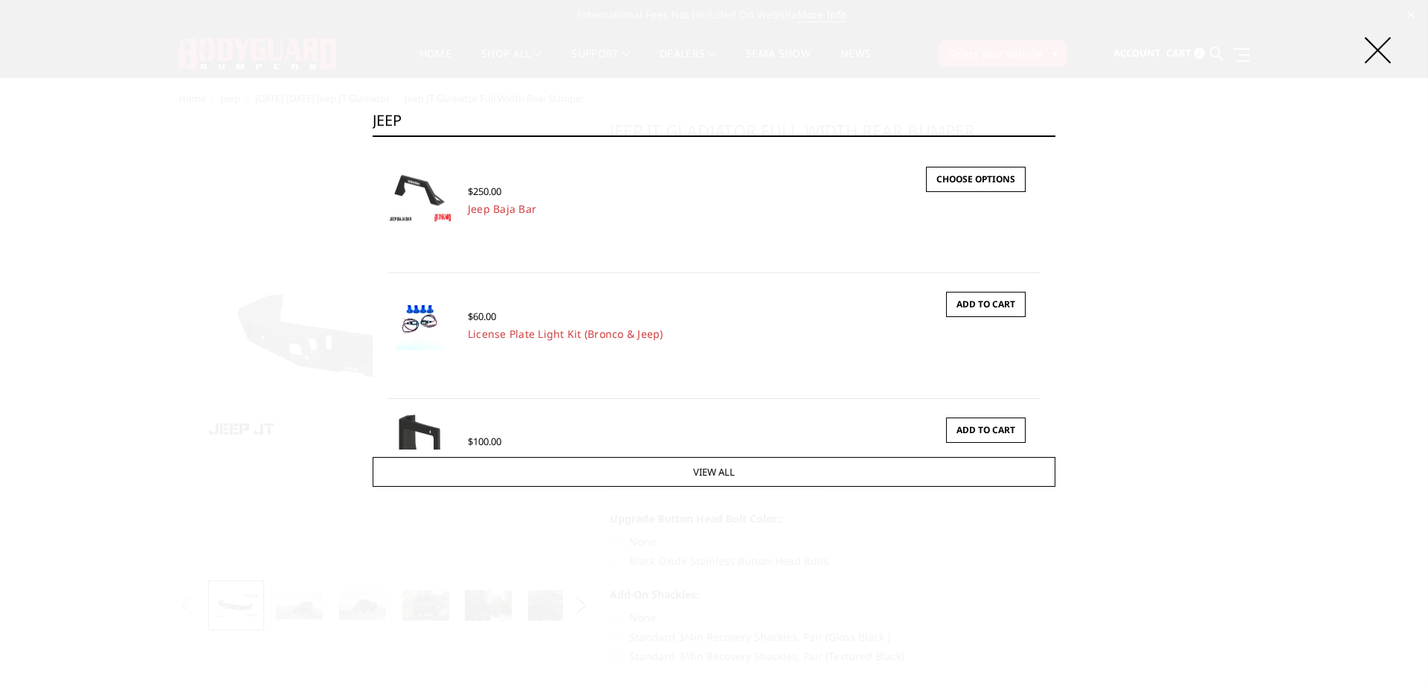
type input "JEEP"
click at [1056, 135] on input "Search" at bounding box center [1056, 135] width 1 height 1
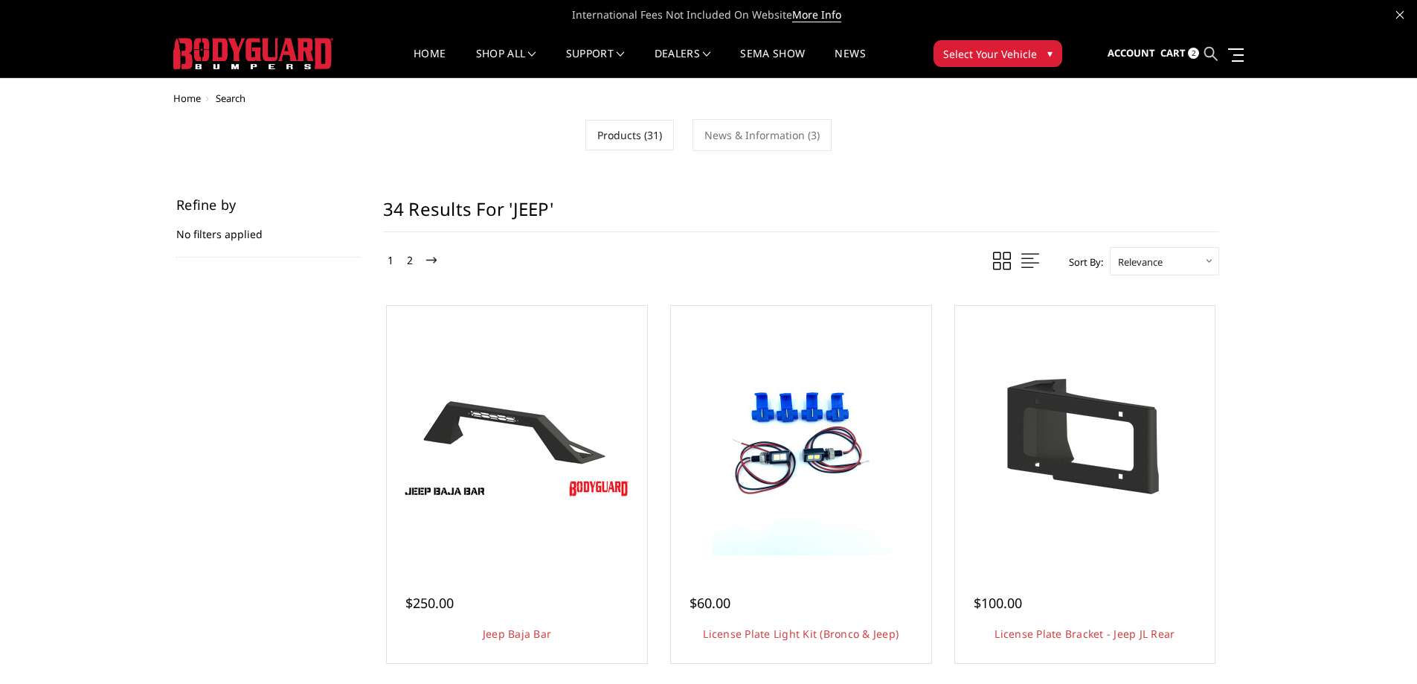
click at [1212, 58] on icon at bounding box center [1210, 53] width 13 height 13
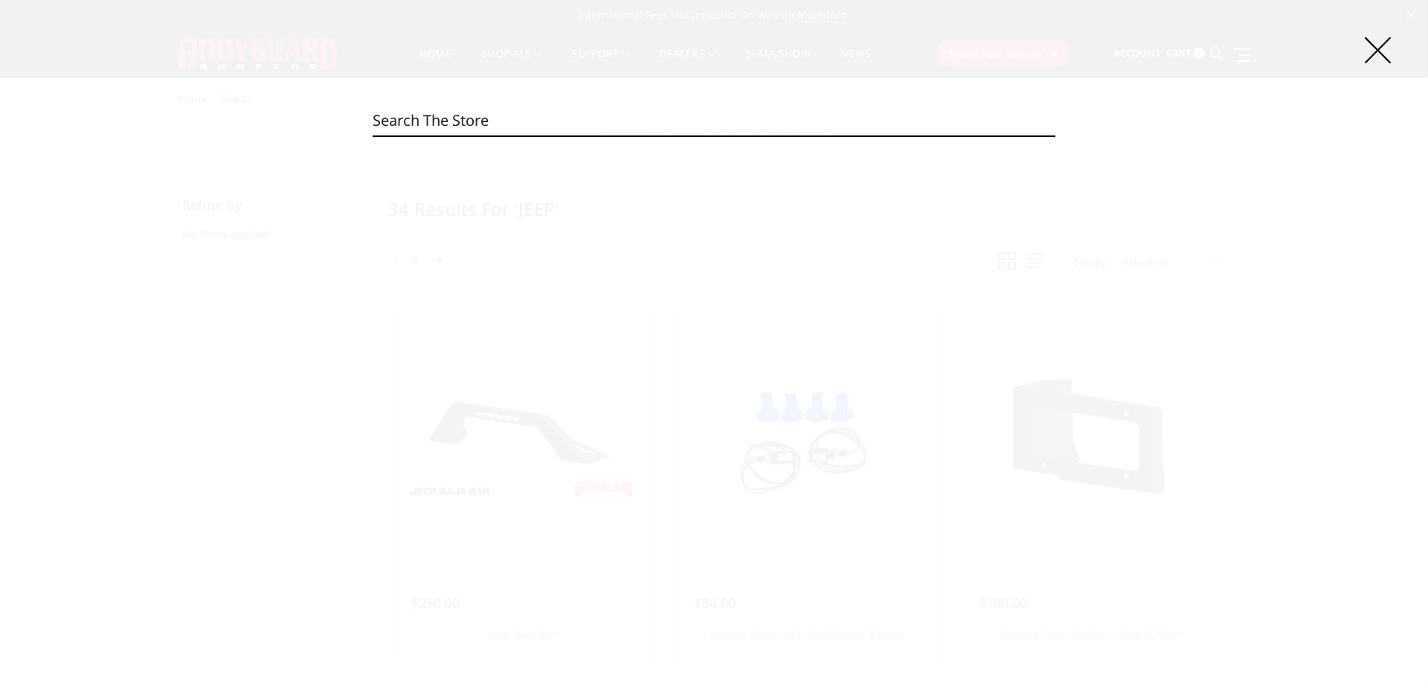
click at [643, 121] on input "Search" at bounding box center [714, 121] width 683 height 30
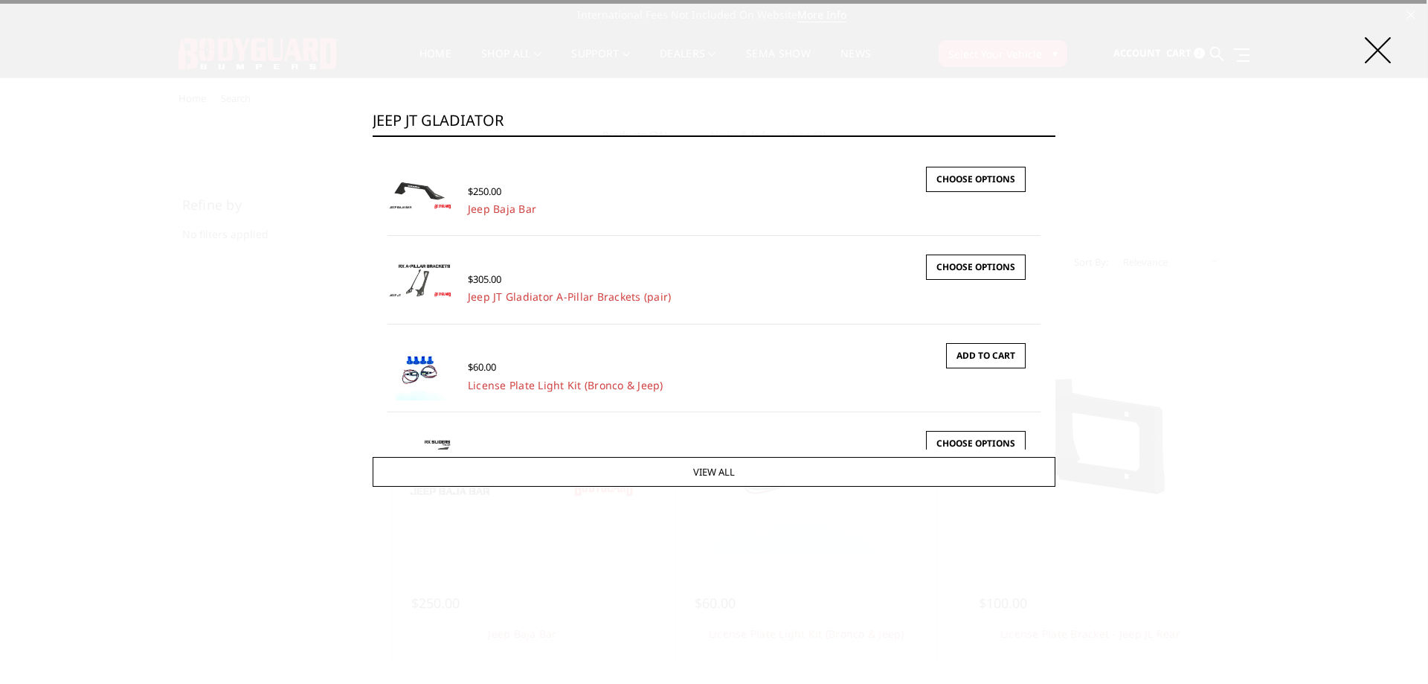
type input "JEEP JT GLADIATOR"
click at [1056, 135] on input "Search" at bounding box center [1056, 135] width 1 height 1
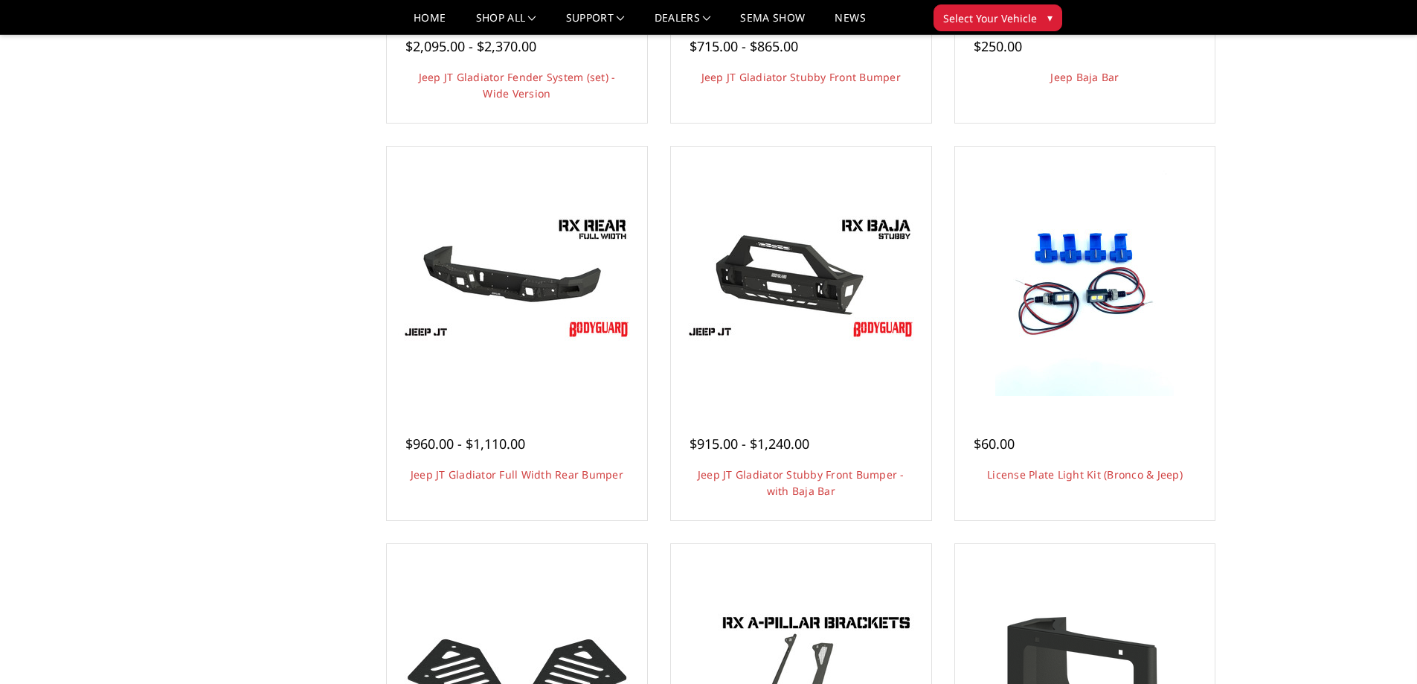
scroll to position [744, 0]
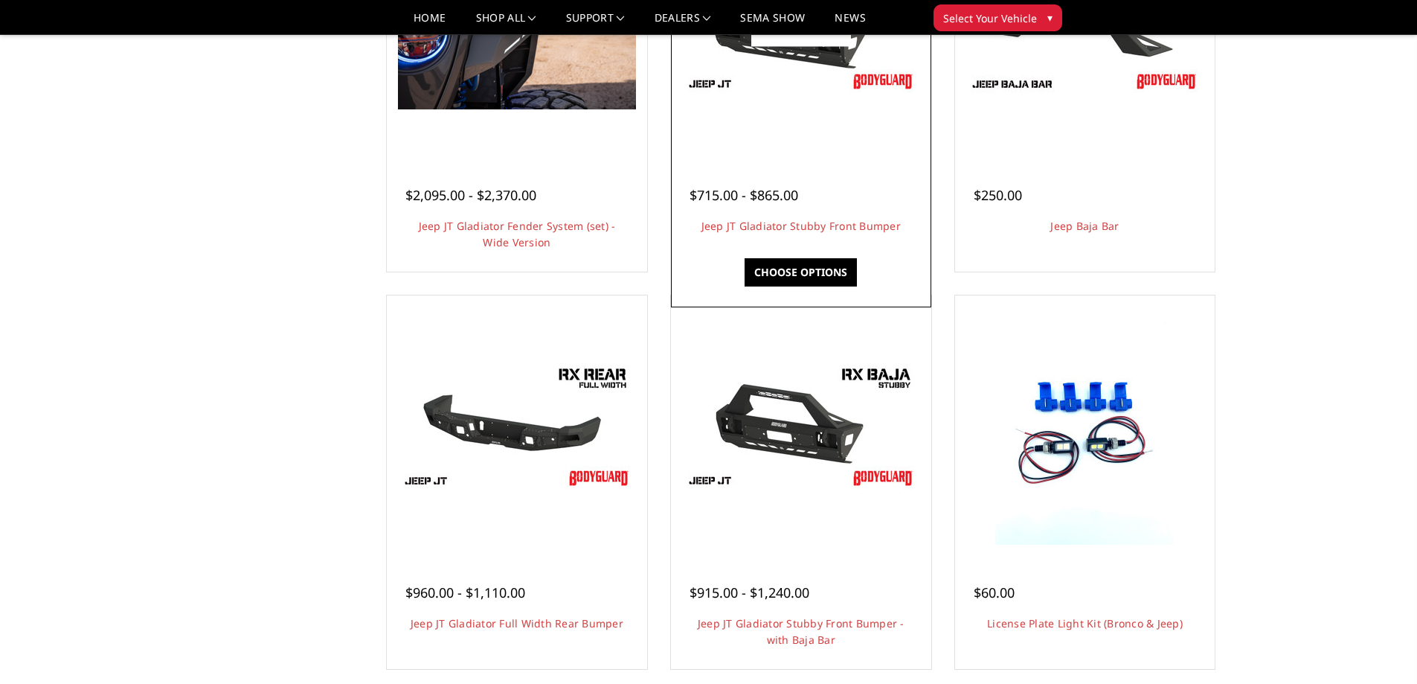
drag, startPoint x: 826, startPoint y: 166, endPoint x: 780, endPoint y: 270, distance: 114.2
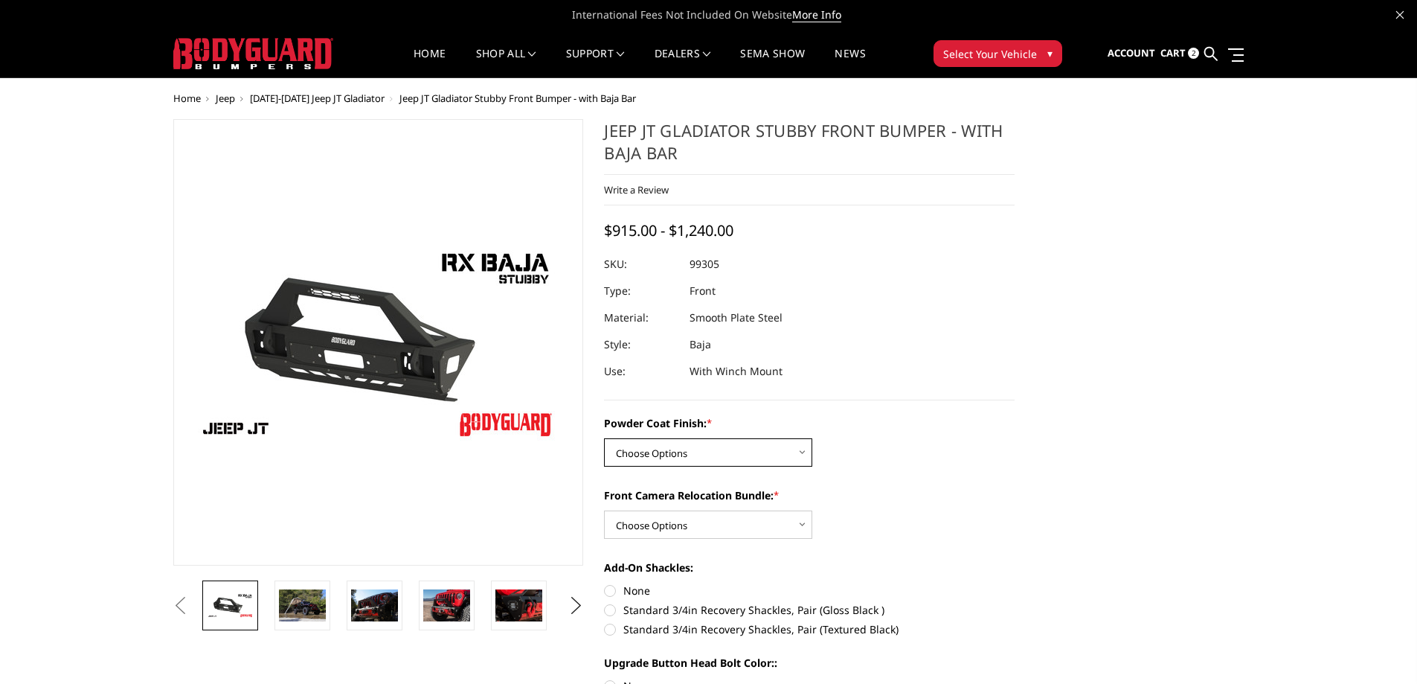
click at [666, 445] on select "Choose Options Bare Metal Textured Black Powder Coat" at bounding box center [708, 452] width 208 height 28
select select "4247"
click at [604, 438] on select "Choose Options Bare Metal Textured Black Powder Coat" at bounding box center [708, 452] width 208 height 28
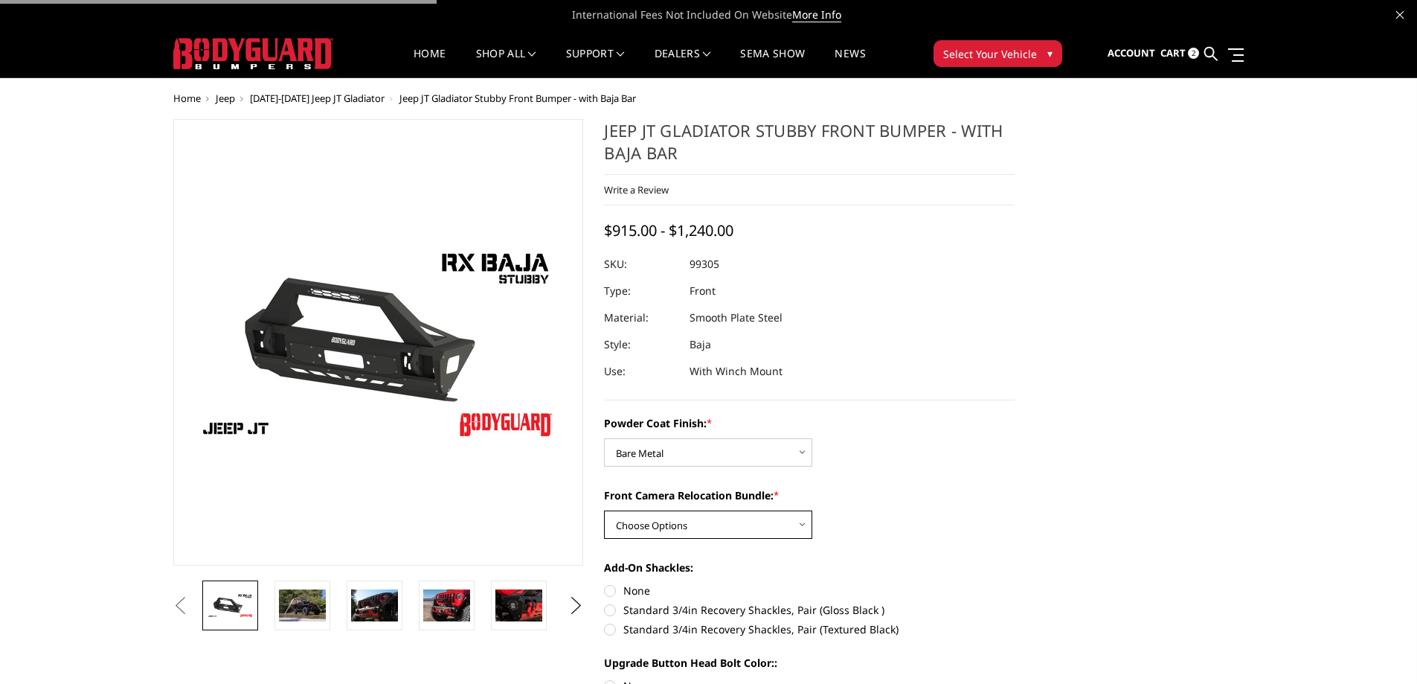
drag, startPoint x: 671, startPoint y: 511, endPoint x: 668, endPoint y: 533, distance: 21.8
click at [671, 511] on select "Choose Options With Front Camera Relocation Bundle (Harness and Pod) Without Fr…" at bounding box center [708, 524] width 208 height 28
select select "4249"
click at [604, 510] on select "Choose Options With Front Camera Relocation Bundle (Harness and Pod) Without Fr…" at bounding box center [708, 524] width 208 height 28
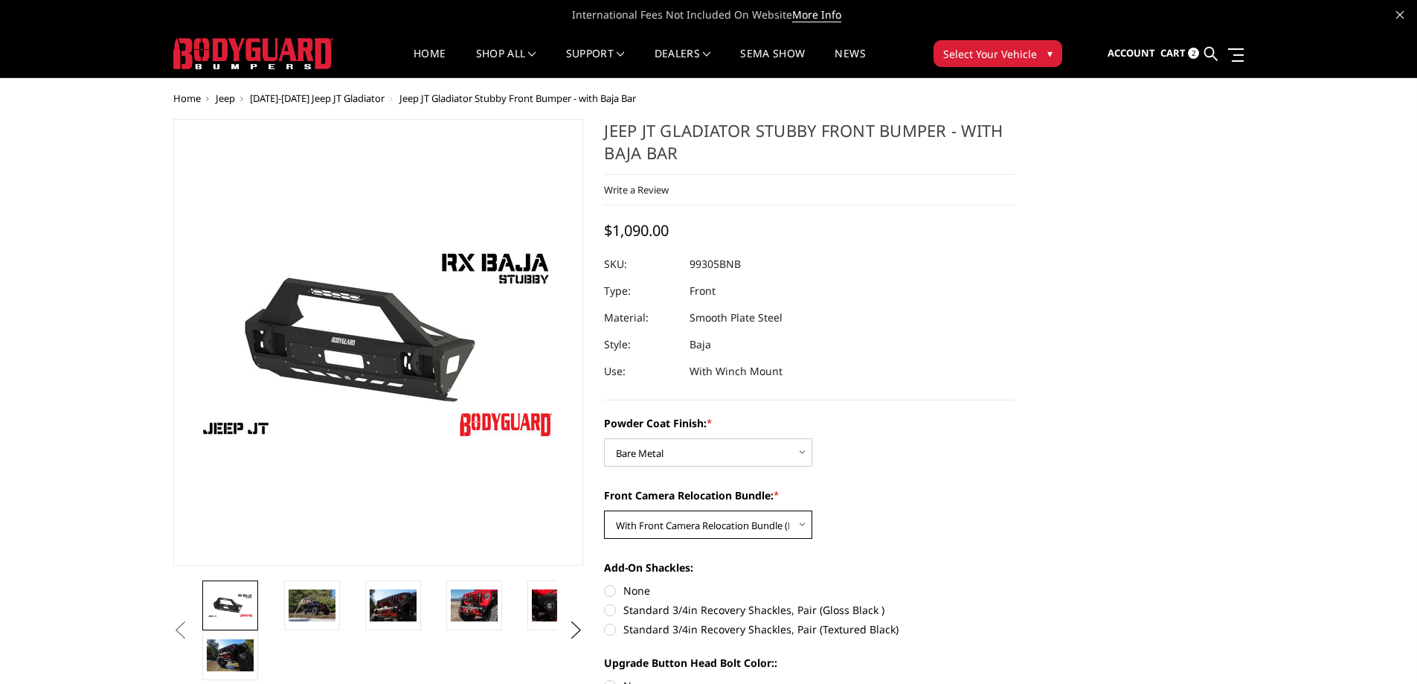
click at [712, 536] on select "Choose Options With Front Camera Relocation Bundle (Harness and Pod) Without Fr…" at bounding box center [708, 524] width 208 height 28
click at [713, 533] on select "Choose Options With Front Camera Relocation Bundle (Harness and Pod) Without Fr…" at bounding box center [708, 524] width 208 height 28
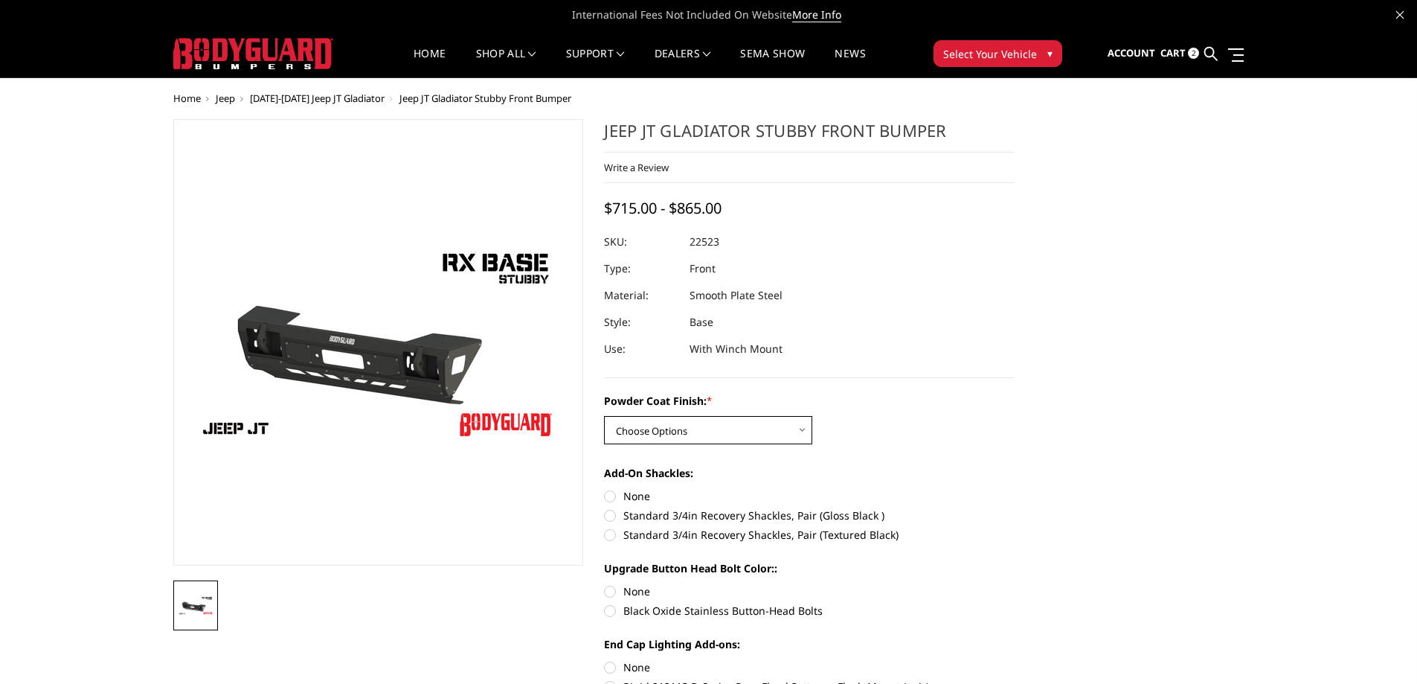
click at [696, 440] on select "Choose Options Bare Metal Textured Black Powder Coat" at bounding box center [708, 430] width 208 height 28
click at [604, 416] on select "Choose Options Bare Metal Textured Black Powder Coat" at bounding box center [708, 430] width 208 height 28
drag, startPoint x: 691, startPoint y: 242, endPoint x: 704, endPoint y: 243, distance: 12.7
click at [704, 243] on dl "SKU: 22523B UPC: Type: Front Material: Smooth Plate Steel Style: Base Use: With…" at bounding box center [809, 295] width 411 height 134
click at [643, 439] on select "Choose Options Bare Metal Textured Black Powder Coat" at bounding box center [708, 430] width 208 height 28
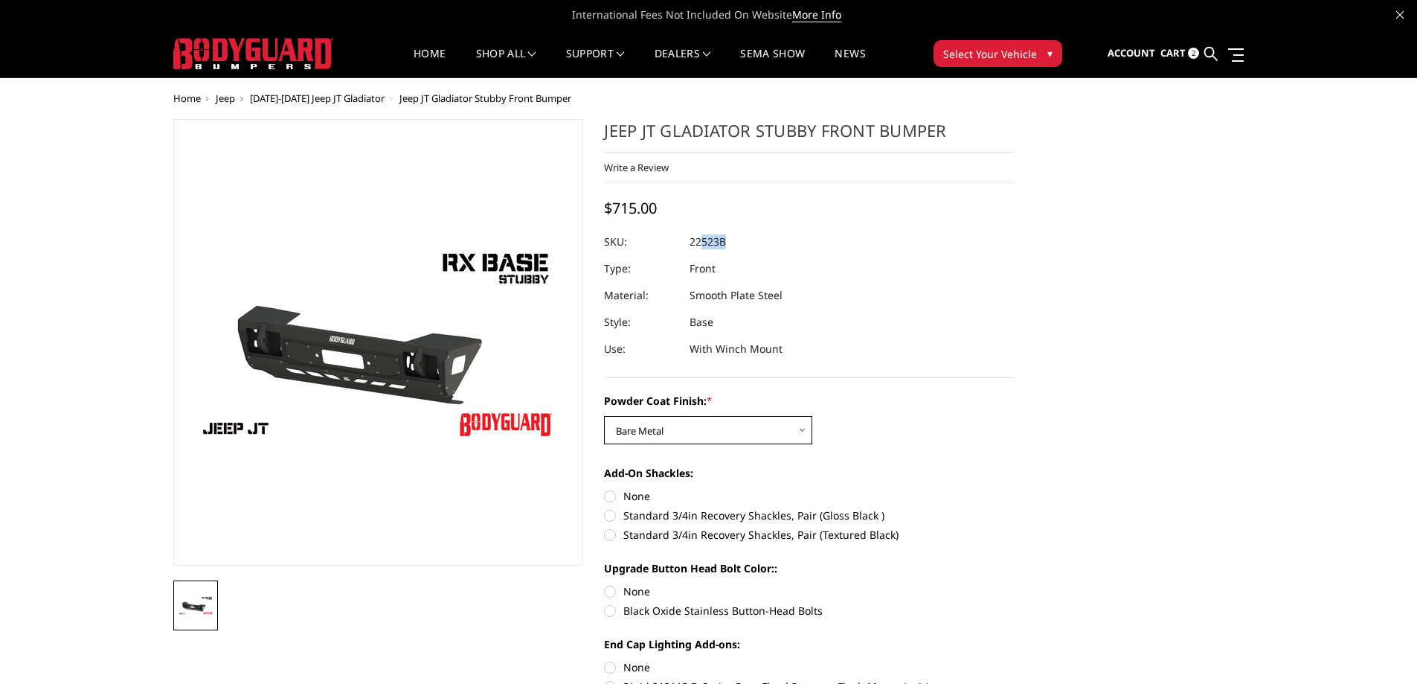
select select "4246"
click at [604, 416] on select "Choose Options Bare Metal Textured Black Powder Coat" at bounding box center [708, 430] width 208 height 28
copy dl "523B UPC:"
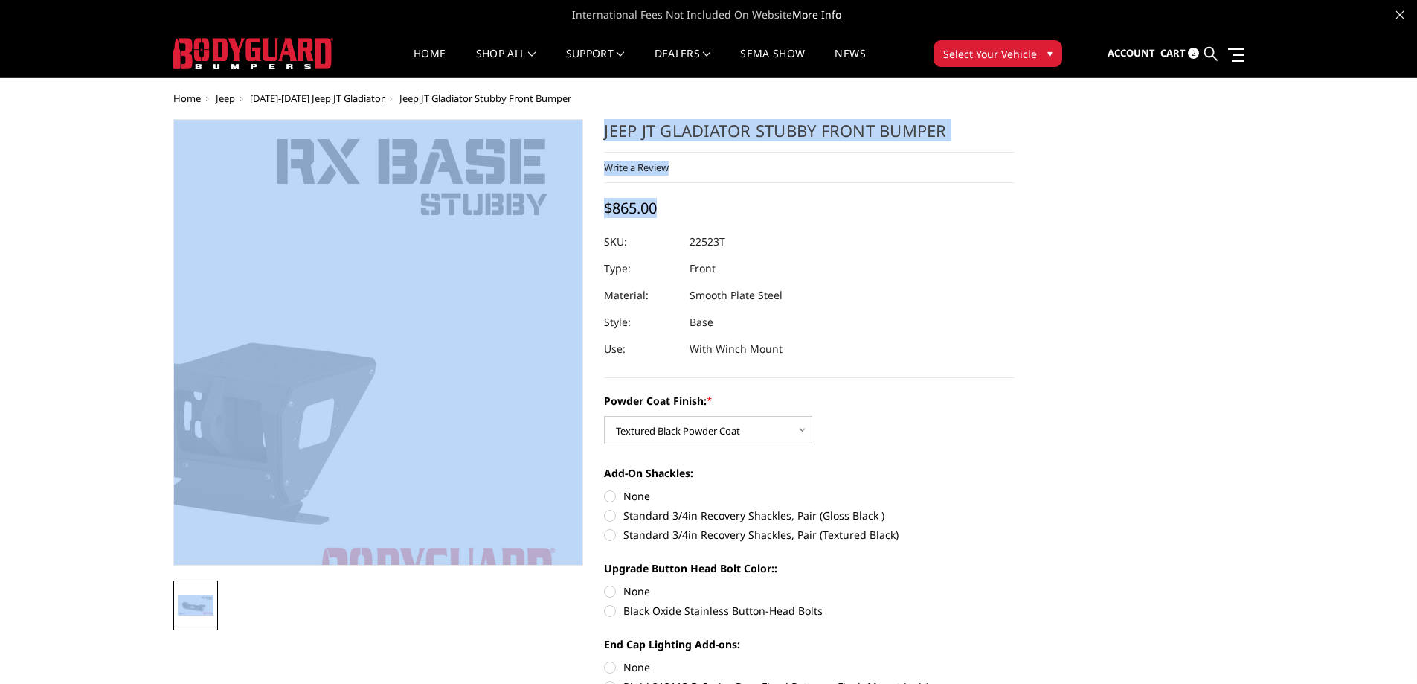
drag, startPoint x: 657, startPoint y: 209, endPoint x: 582, endPoint y: 225, distance: 76.7
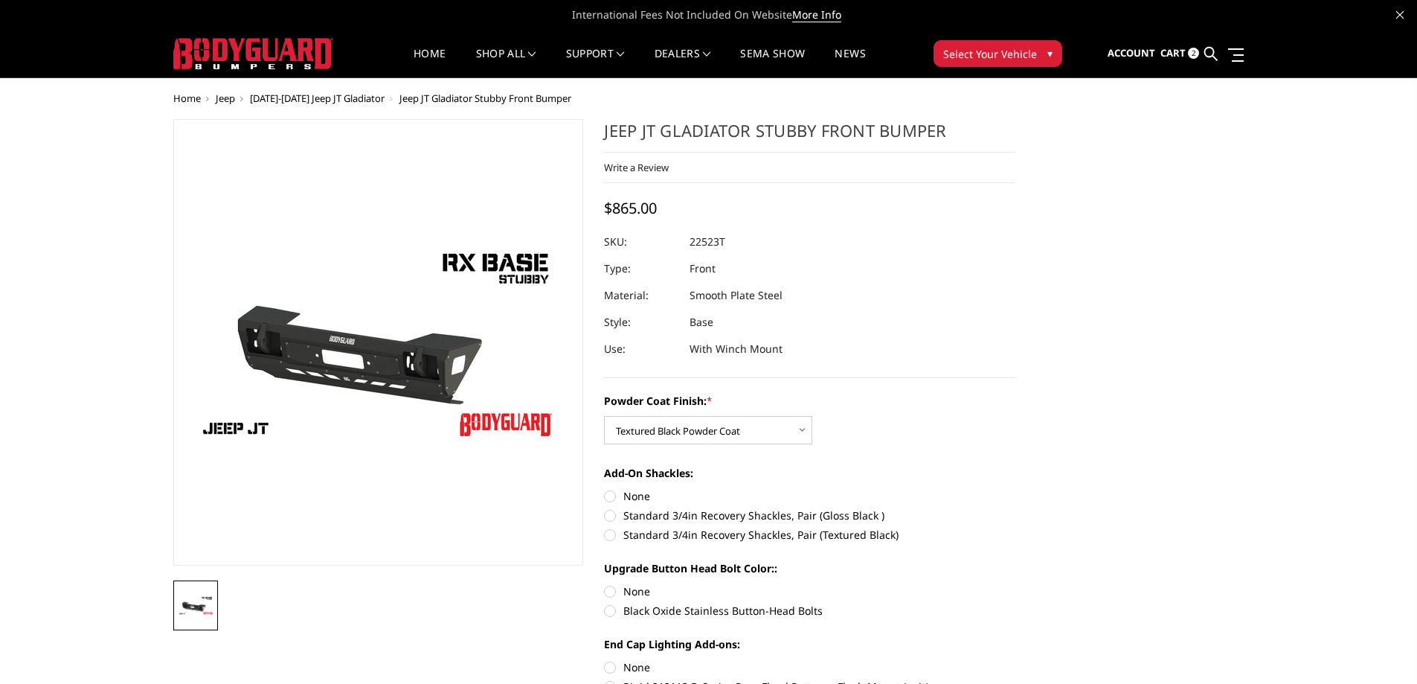
click at [680, 216] on div "Jeep JT Gladiator Stubby Front Bumper Write a Review Write a Review × Jeep JT G…" at bounding box center [809, 248] width 411 height 259
drag, startPoint x: 673, startPoint y: 215, endPoint x: 604, endPoint y: 215, distance: 69.2
click at [604, 215] on div "Jeep JT Gladiator Stubby Front Bumper Write a Review Write a Review × Jeep JT G…" at bounding box center [809, 248] width 411 height 259
copy span "$865.00"
